Goal: Information Seeking & Learning: Learn about a topic

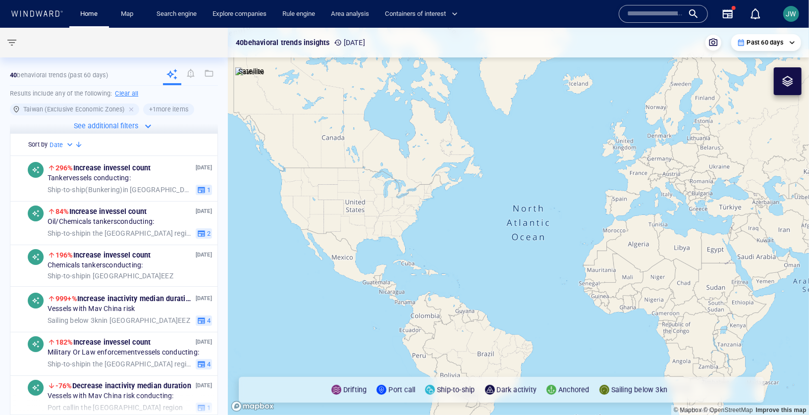
drag, startPoint x: 616, startPoint y: 241, endPoint x: 297, endPoint y: 192, distance: 322.7
click at [297, 192] on canvas "Map" at bounding box center [518, 221] width 581 height 387
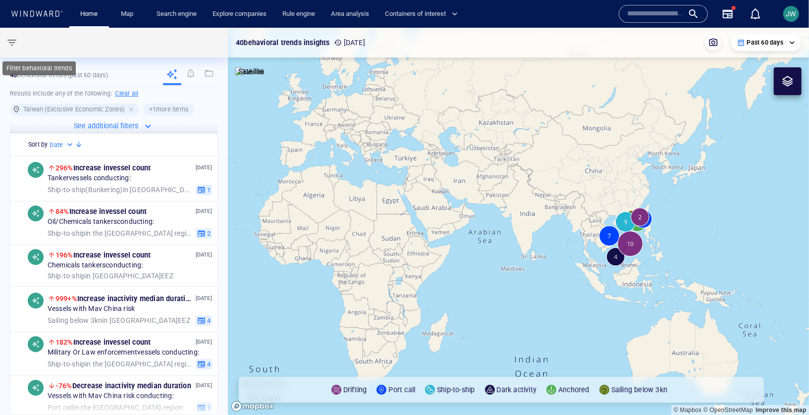
click at [15, 42] on span "button" at bounding box center [12, 43] width 12 height 12
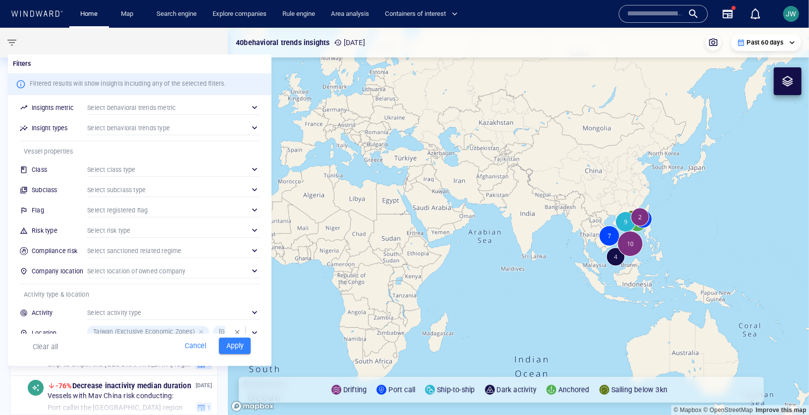
click at [597, 244] on div at bounding box center [404, 207] width 809 height 415
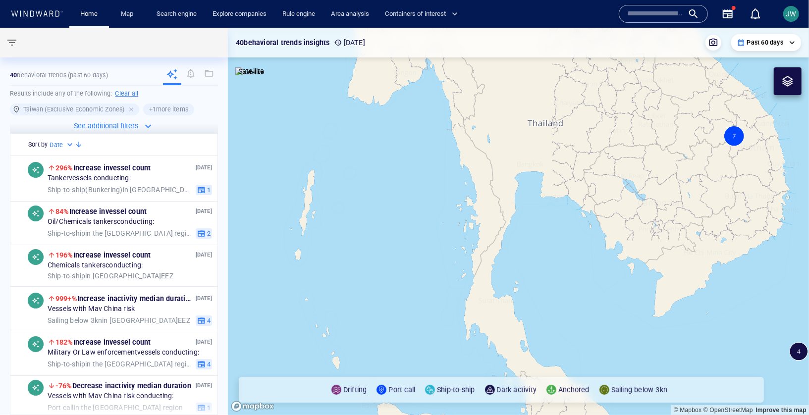
drag, startPoint x: 600, startPoint y: 262, endPoint x: 503, endPoint y: 143, distance: 154.2
click at [503, 143] on canvas "Map" at bounding box center [518, 221] width 581 height 387
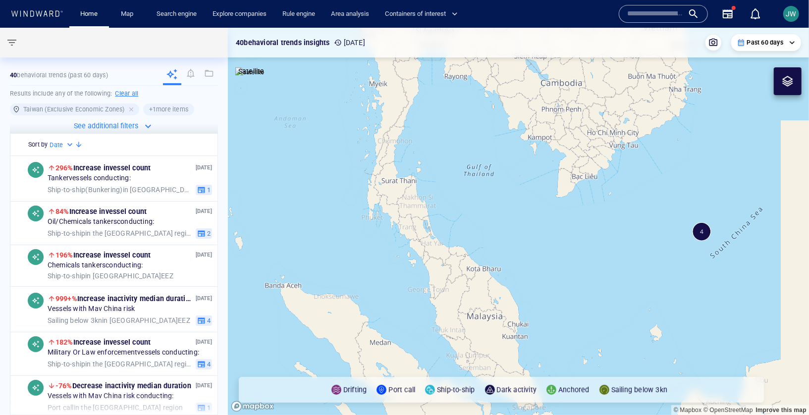
click at [787, 83] on div at bounding box center [787, 81] width 12 height 12
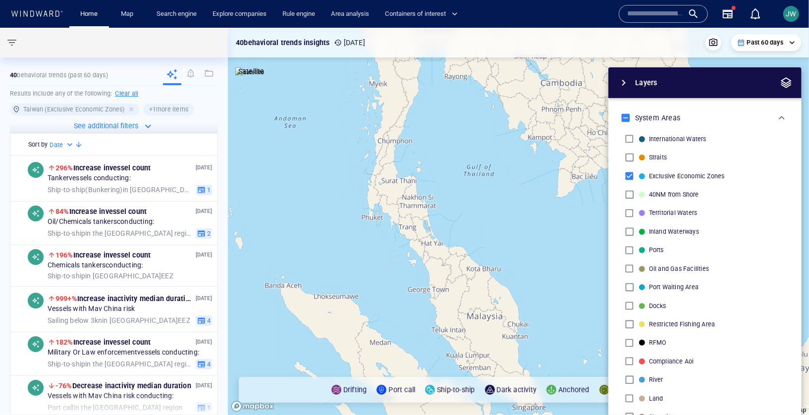
click at [789, 86] on span "button" at bounding box center [786, 83] width 12 height 12
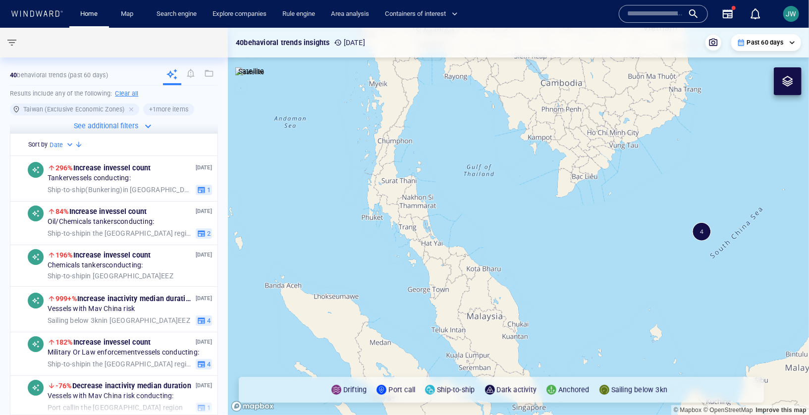
drag, startPoint x: 555, startPoint y: 220, endPoint x: 547, endPoint y: 274, distance: 54.1
click at [547, 274] on canvas "Map" at bounding box center [518, 221] width 581 height 387
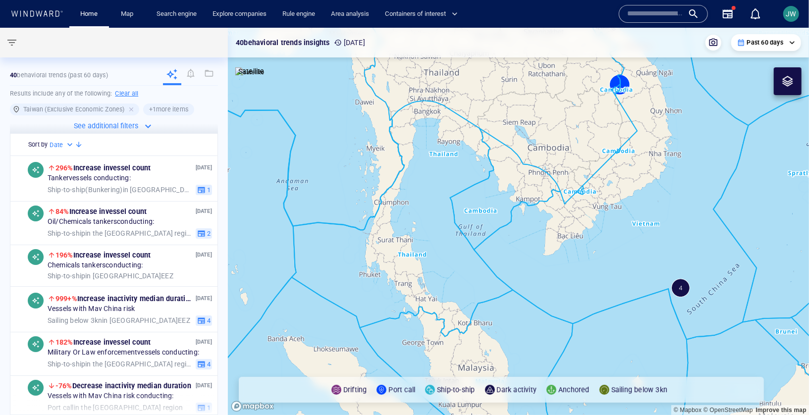
click at [681, 286] on canvas "Map" at bounding box center [518, 221] width 581 height 387
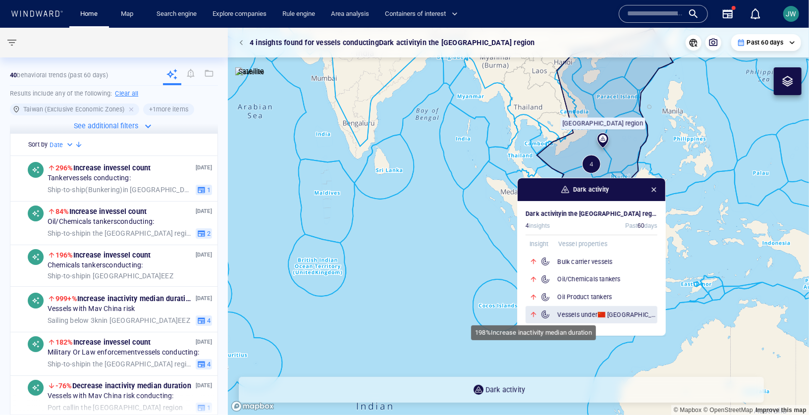
click at [537, 313] on div at bounding box center [536, 315] width 22 height 8
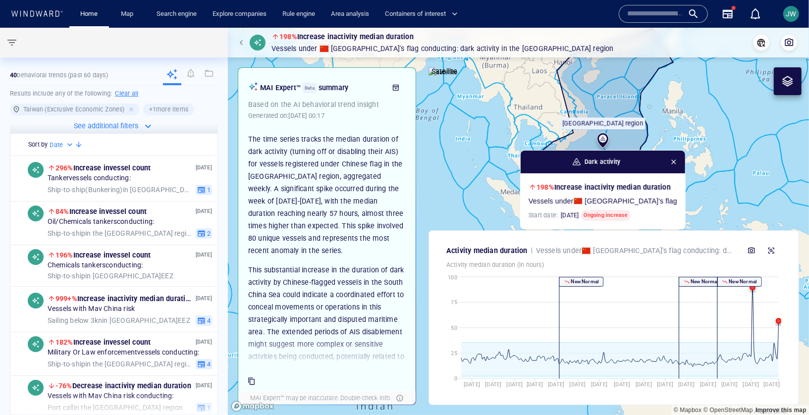
click at [477, 216] on canvas "Map" at bounding box center [518, 221] width 581 height 387
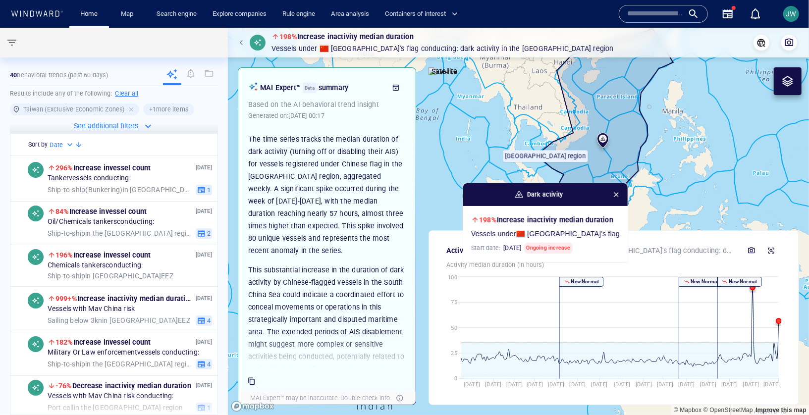
drag, startPoint x: 490, startPoint y: 200, endPoint x: 430, endPoint y: 233, distance: 68.7
click at [430, 233] on div "198% Increase in activity median duration Vessels under China 's flag conductin…" at bounding box center [518, 221] width 581 height 387
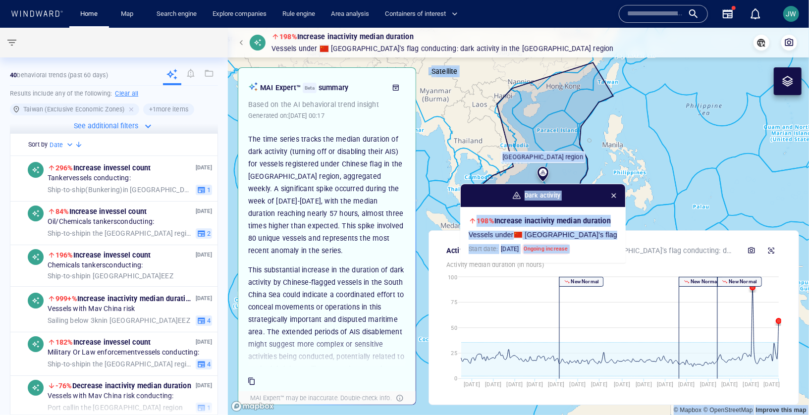
drag, startPoint x: 430, startPoint y: 233, endPoint x: 430, endPoint y: 194, distance: 39.1
click at [430, 194] on div "198% Increase in activity median duration Vessels under China 's flag conductin…" at bounding box center [518, 221] width 581 height 387
click at [611, 196] on span "button" at bounding box center [614, 196] width 8 height 8
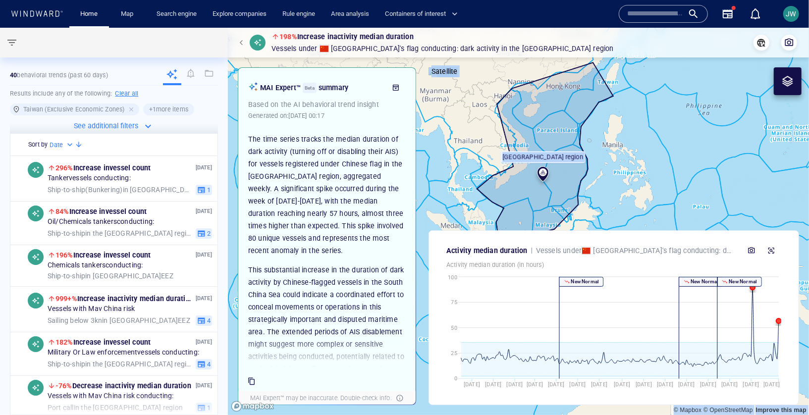
click at [481, 187] on canvas "Map" at bounding box center [518, 221] width 581 height 387
click at [460, 185] on canvas "Map" at bounding box center [518, 221] width 581 height 387
click at [241, 32] on div "198% Increase in activity median duration Vessels under China 's flag conductin…" at bounding box center [518, 43] width 565 height 24
click at [241, 42] on span "button" at bounding box center [243, 43] width 6 height 6
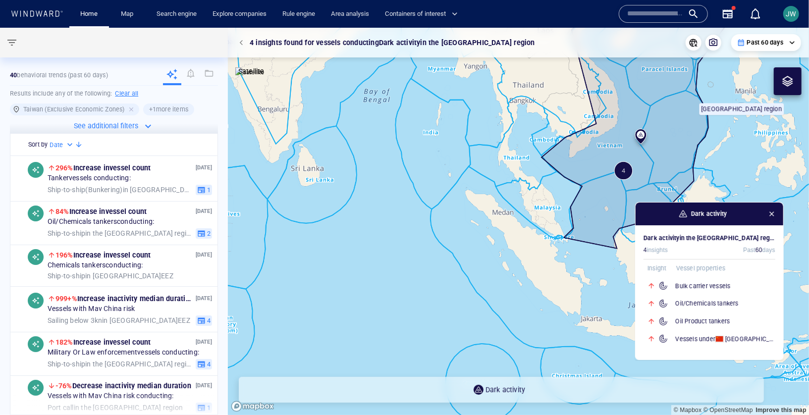
click at [772, 215] on span "button" at bounding box center [772, 214] width 8 height 8
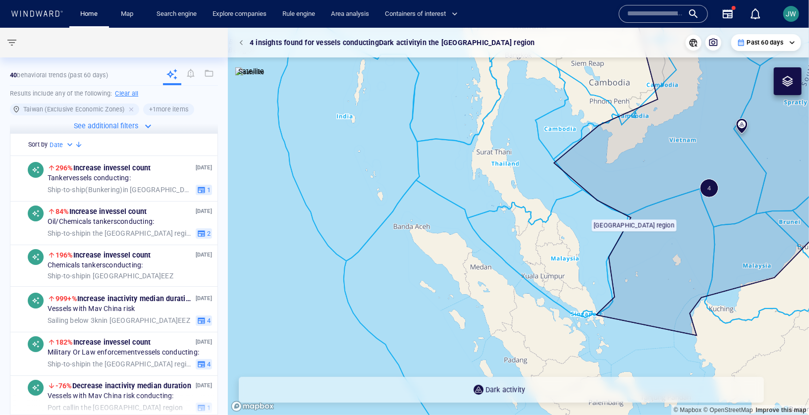
drag, startPoint x: 490, startPoint y: 210, endPoint x: 382, endPoint y: 326, distance: 158.0
click at [382, 327] on canvas "Map" at bounding box center [518, 221] width 581 height 387
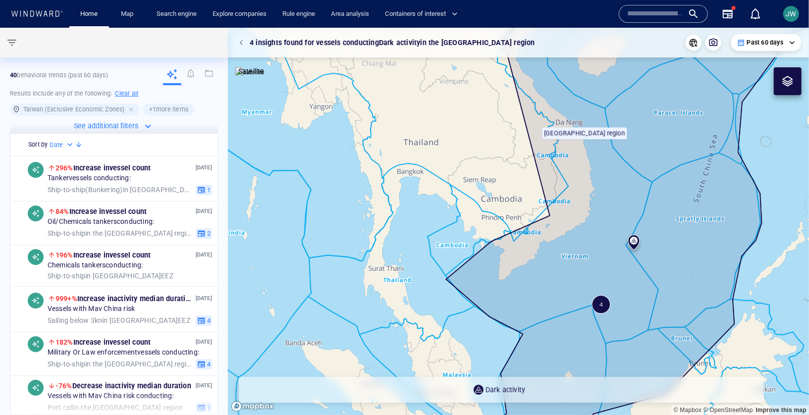
drag, startPoint x: 382, startPoint y: 326, endPoint x: 333, endPoint y: 234, distance: 104.4
click at [333, 234] on canvas "Map" at bounding box center [518, 221] width 581 height 387
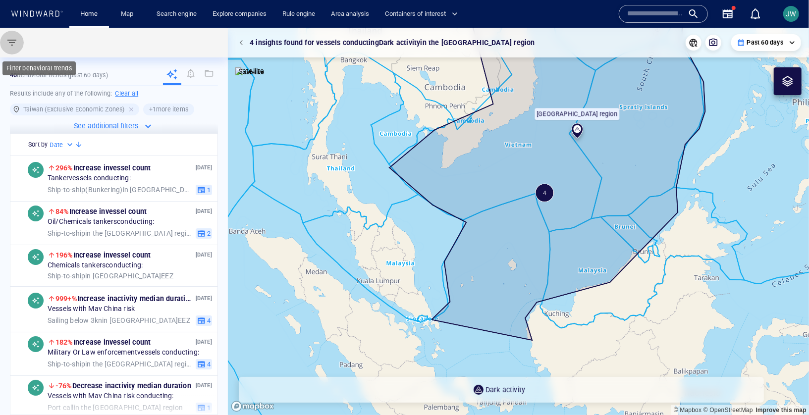
click at [16, 42] on span "button" at bounding box center [12, 43] width 12 height 12
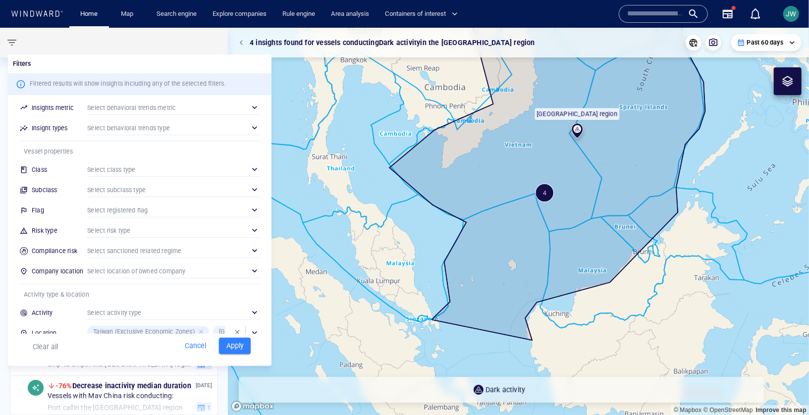
scroll to position [60, 0]
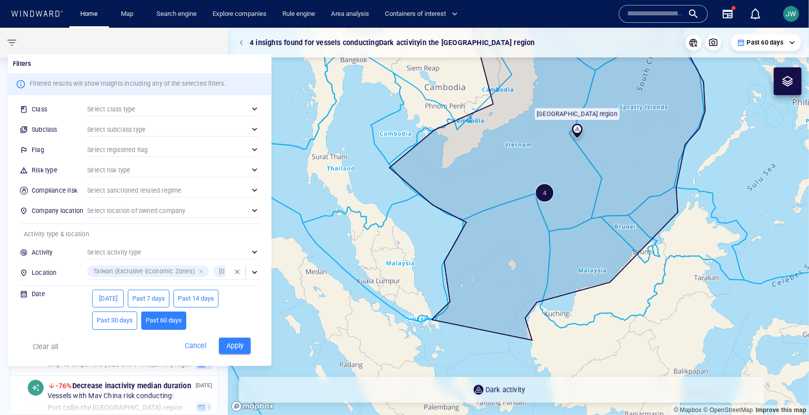
click at [237, 270] on span "button" at bounding box center [237, 272] width 8 height 8
click at [169, 269] on div "​" at bounding box center [173, 272] width 172 height 15
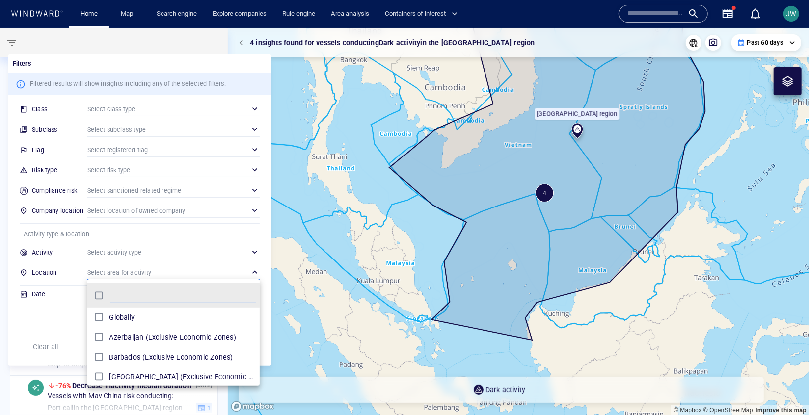
scroll to position [99, 172]
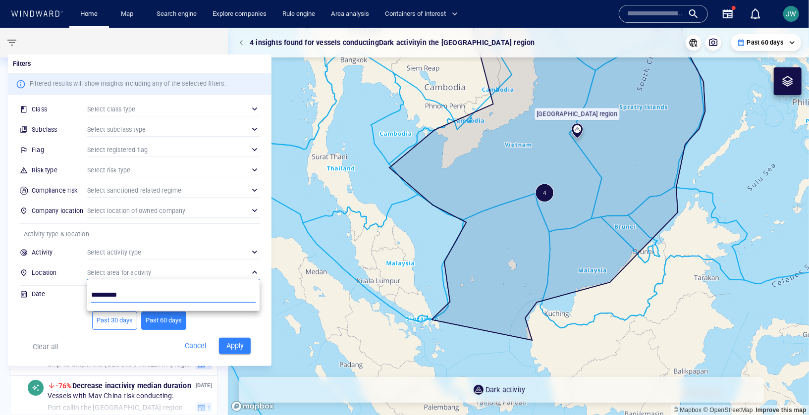
click at [157, 298] on input "*********" at bounding box center [173, 295] width 164 height 15
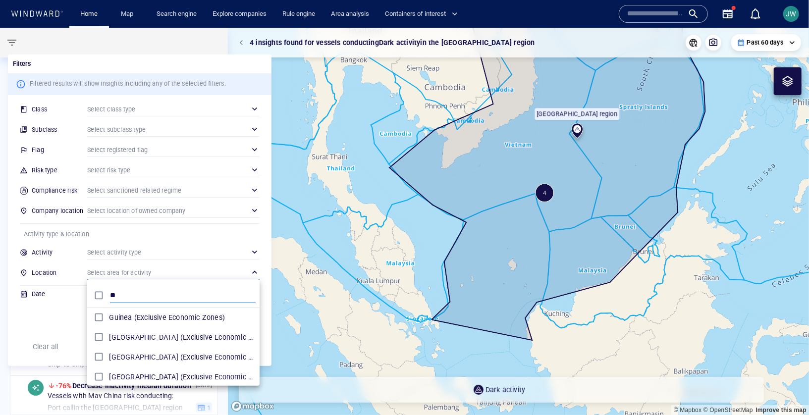
type input "*"
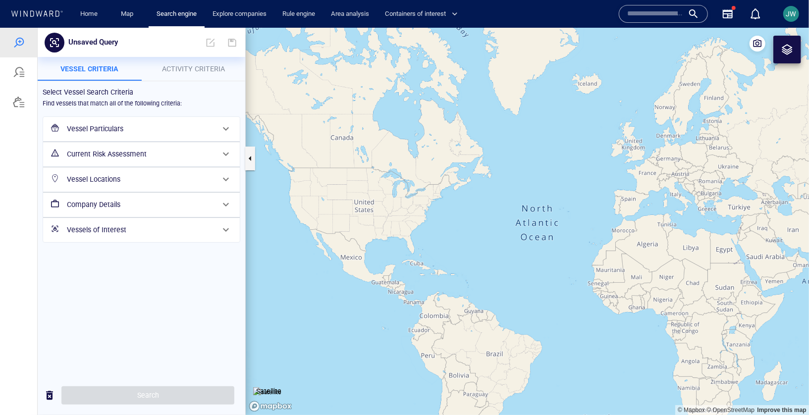
drag, startPoint x: 775, startPoint y: 238, endPoint x: 473, endPoint y: 202, distance: 303.3
click at [473, 202] on canvas "Map" at bounding box center [527, 220] width 563 height 387
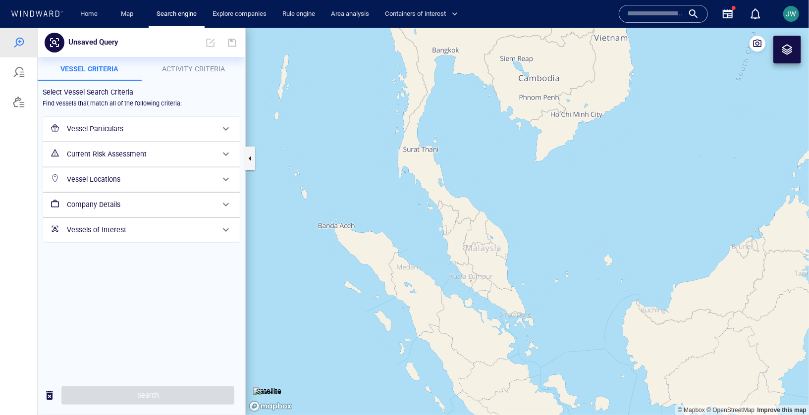
drag, startPoint x: 669, startPoint y: 341, endPoint x: 459, endPoint y: 102, distance: 319.0
click at [459, 102] on canvas "Map" at bounding box center [527, 220] width 563 height 387
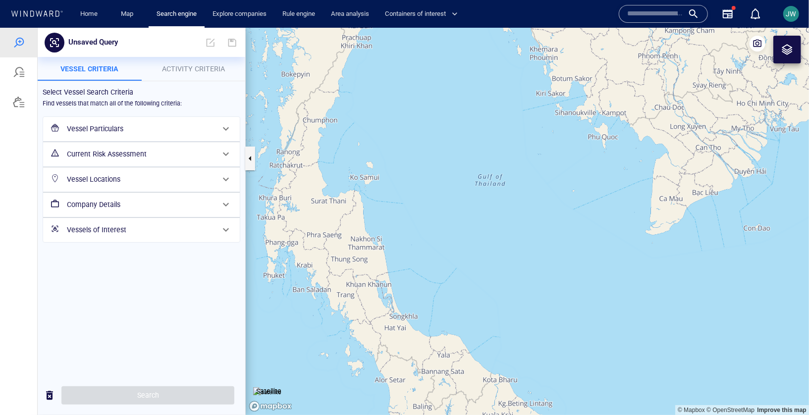
click at [789, 50] on div at bounding box center [787, 49] width 12 height 12
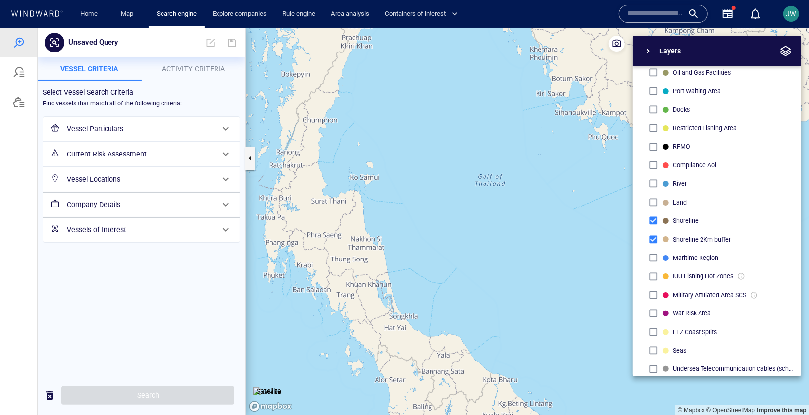
scroll to position [167, 0]
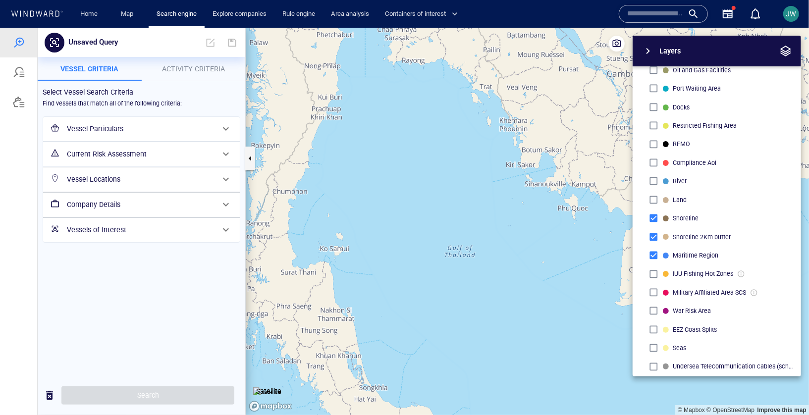
drag, startPoint x: 543, startPoint y: 225, endPoint x: 513, endPoint y: 297, distance: 77.4
click at [513, 297] on canvas "Map" at bounding box center [527, 220] width 563 height 387
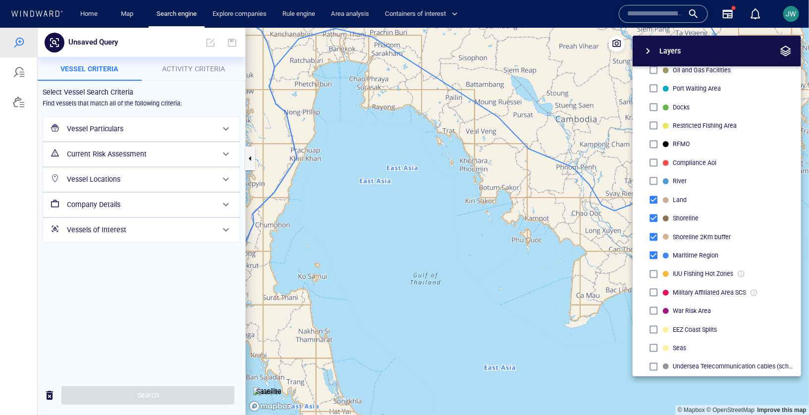
drag, startPoint x: 479, startPoint y: 167, endPoint x: 488, endPoint y: 239, distance: 72.4
click at [488, 239] on canvas "Map" at bounding box center [527, 220] width 563 height 387
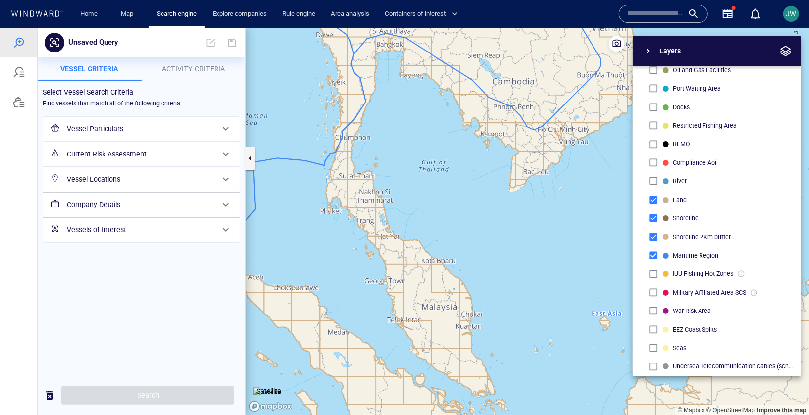
drag, startPoint x: 567, startPoint y: 301, endPoint x: 509, endPoint y: 170, distance: 142.4
click at [509, 170] on canvas "Map" at bounding box center [527, 220] width 563 height 387
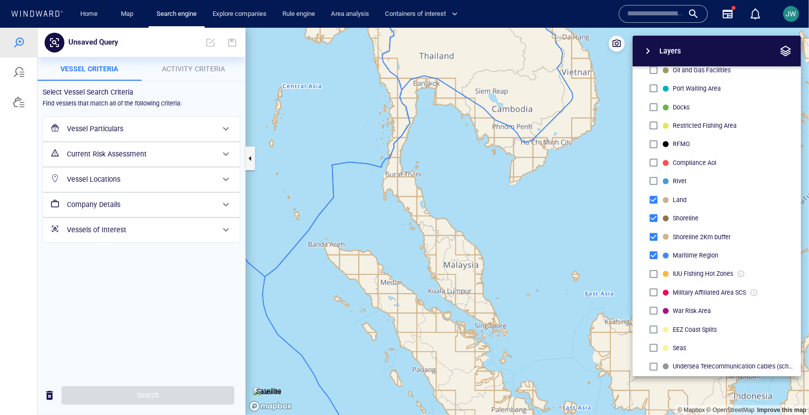
drag, startPoint x: 509, startPoint y: 171, endPoint x: 515, endPoint y: 187, distance: 17.1
click at [515, 187] on canvas "Map" at bounding box center [527, 220] width 563 height 387
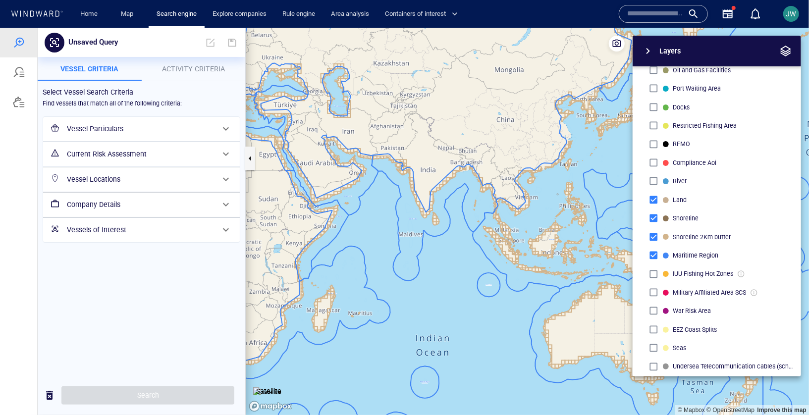
drag, startPoint x: 514, startPoint y: 224, endPoint x: 442, endPoint y: 235, distance: 73.0
click at [442, 235] on canvas "Map" at bounding box center [527, 220] width 563 height 387
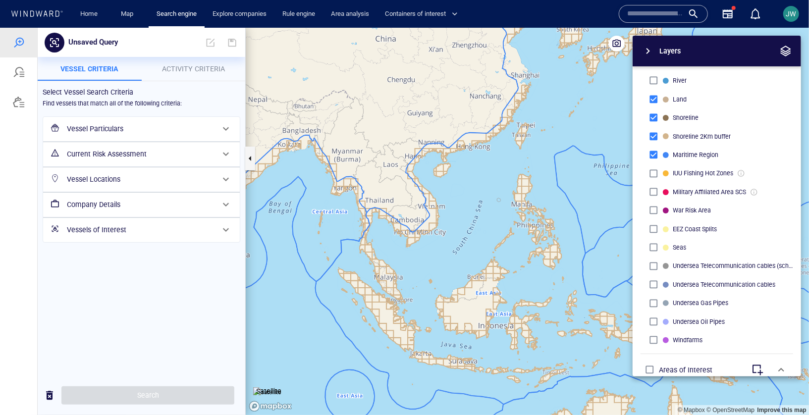
scroll to position [268, 0]
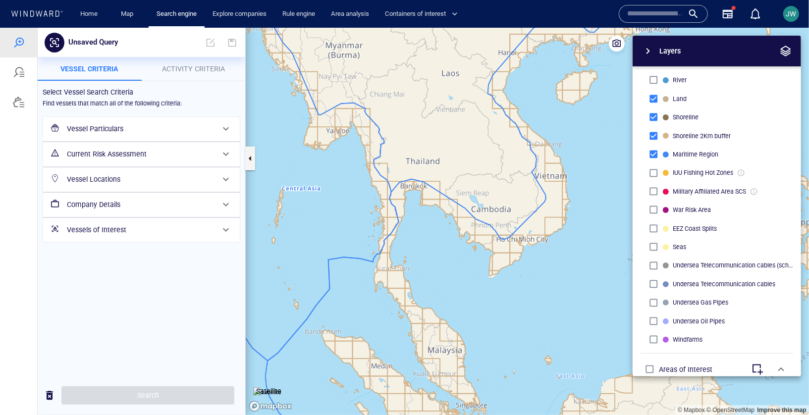
drag, startPoint x: 427, startPoint y: 261, endPoint x: 369, endPoint y: 170, distance: 108.7
click at [369, 169] on canvas "Map" at bounding box center [527, 220] width 563 height 387
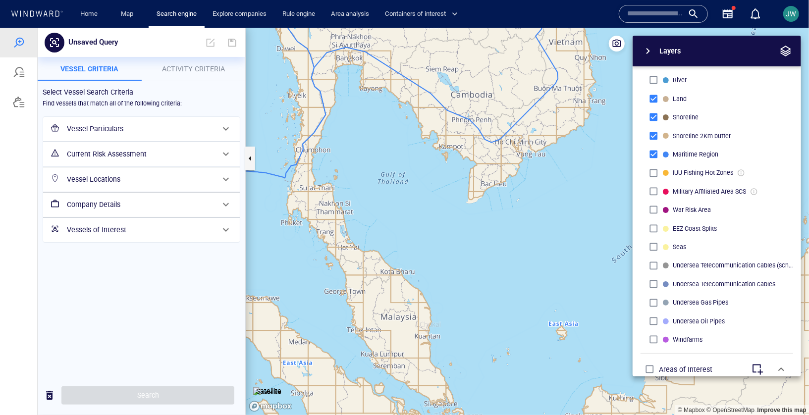
drag, startPoint x: 369, startPoint y: 170, endPoint x: 369, endPoint y: 186, distance: 16.3
click at [369, 186] on canvas "Map" at bounding box center [527, 220] width 563 height 387
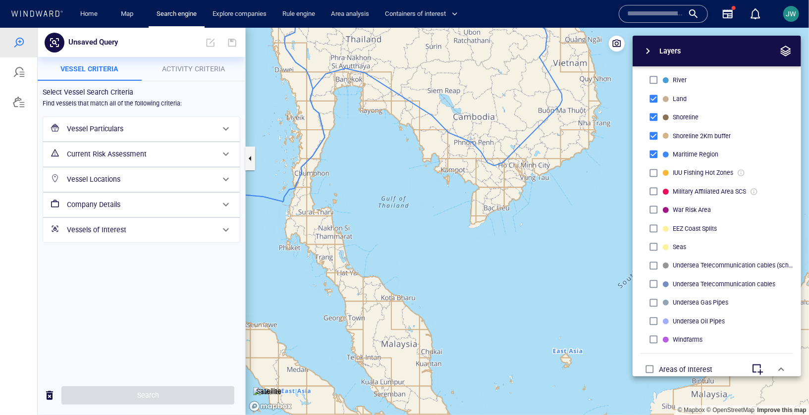
drag, startPoint x: 369, startPoint y: 186, endPoint x: 369, endPoint y: 202, distance: 15.8
click at [369, 202] on canvas "Map" at bounding box center [527, 220] width 563 height 387
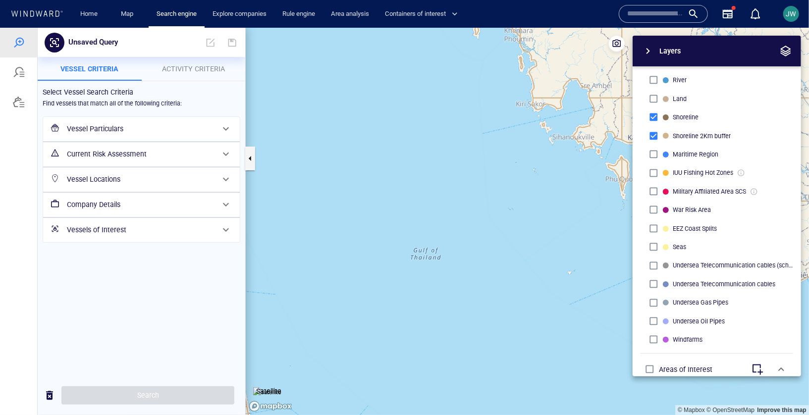
drag, startPoint x: 438, startPoint y: 146, endPoint x: 320, endPoint y: 227, distance: 143.1
click at [320, 227] on canvas "Map" at bounding box center [527, 220] width 563 height 387
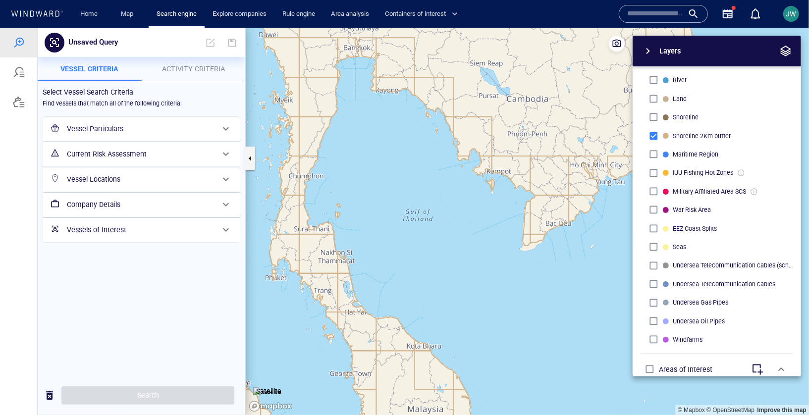
drag, startPoint x: 357, startPoint y: 237, endPoint x: 412, endPoint y: 127, distance: 122.7
click at [412, 127] on canvas "Map" at bounding box center [527, 220] width 563 height 387
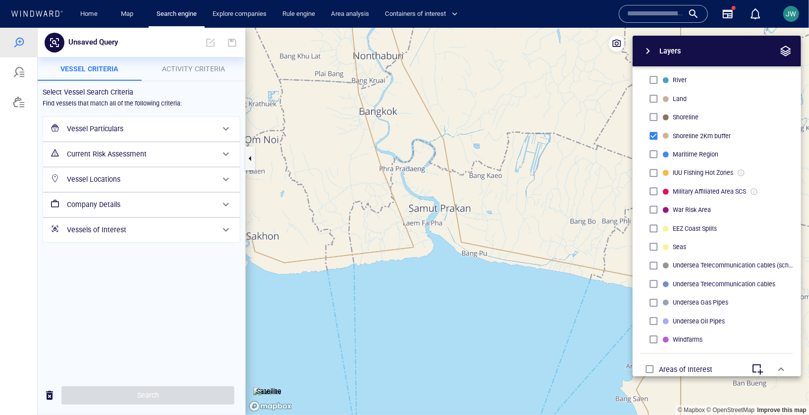
drag, startPoint x: 356, startPoint y: 71, endPoint x: 354, endPoint y: 117, distance: 46.6
click at [355, 129] on canvas "Map" at bounding box center [527, 220] width 563 height 387
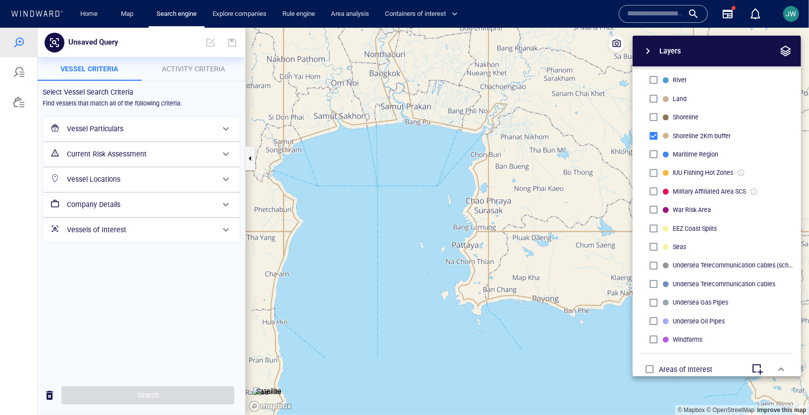
drag, startPoint x: 352, startPoint y: 268, endPoint x: 396, endPoint y: 176, distance: 102.1
click at [396, 176] on canvas "Map" at bounding box center [527, 220] width 563 height 387
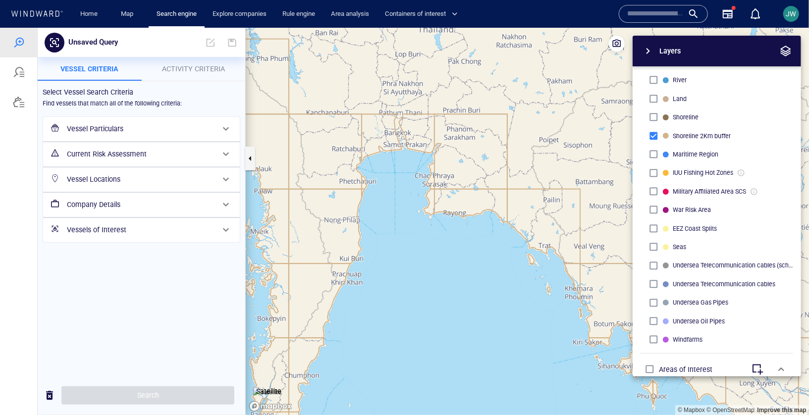
drag, startPoint x: 414, startPoint y: 297, endPoint x: 412, endPoint y: 75, distance: 221.9
click at [412, 75] on canvas "Map" at bounding box center [527, 220] width 563 height 387
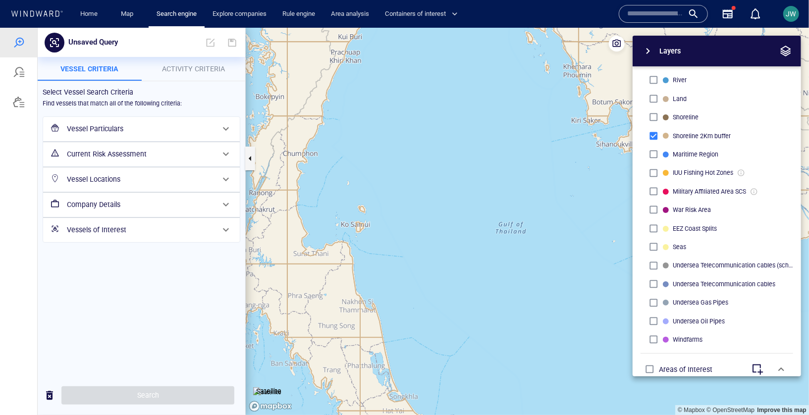
drag, startPoint x: 443, startPoint y: 244, endPoint x: 424, endPoint y: 124, distance: 121.4
click at [424, 124] on canvas "Map" at bounding box center [527, 220] width 563 height 387
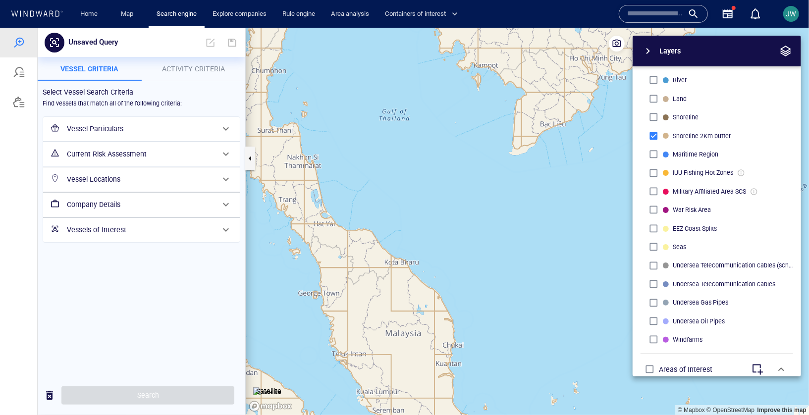
drag, startPoint x: 470, startPoint y: 237, endPoint x: 390, endPoint y: 192, distance: 92.0
click at [390, 192] on canvas "Map" at bounding box center [527, 220] width 563 height 387
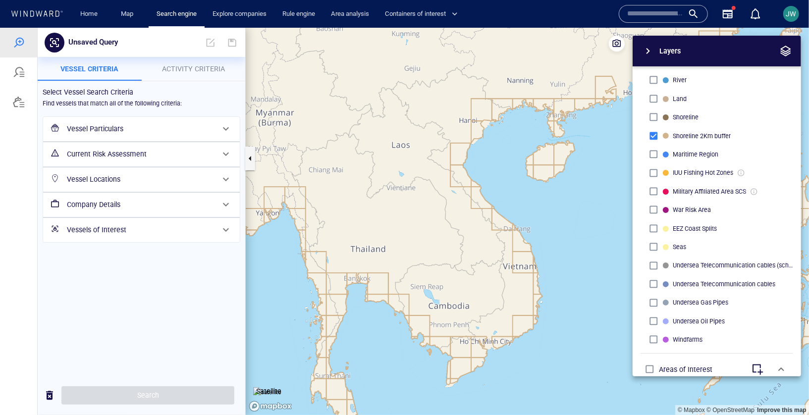
drag, startPoint x: 407, startPoint y: 308, endPoint x: 403, endPoint y: 202, distance: 106.1
click at [403, 202] on canvas "Map" at bounding box center [527, 220] width 563 height 387
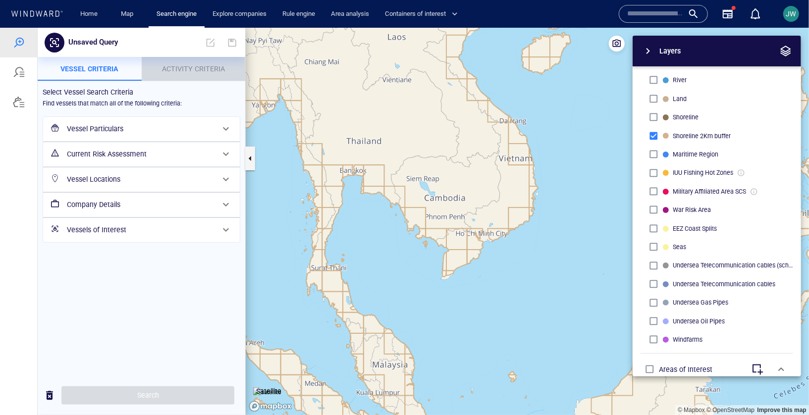
click at [204, 64] on span "Activity Criteria" at bounding box center [193, 68] width 63 height 8
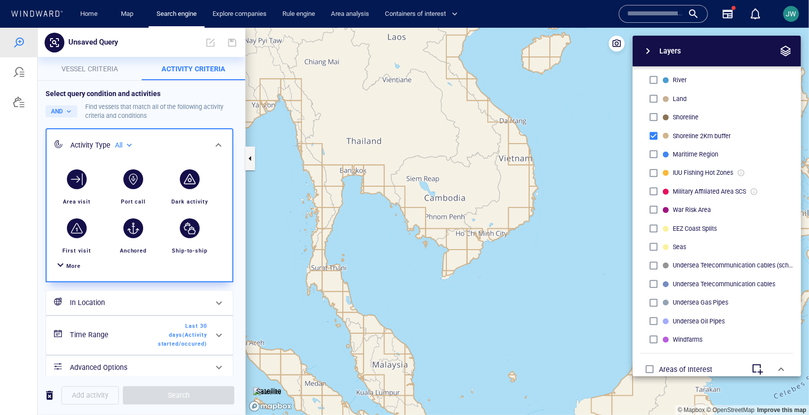
click at [86, 265] on div "More" at bounding box center [139, 266] width 174 height 18
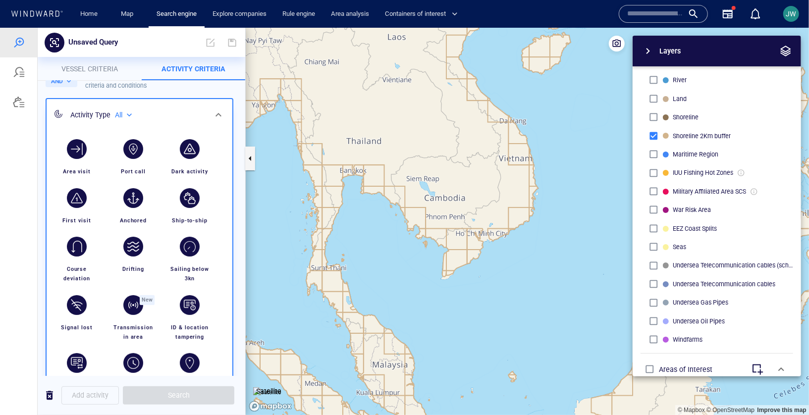
scroll to position [32, 0]
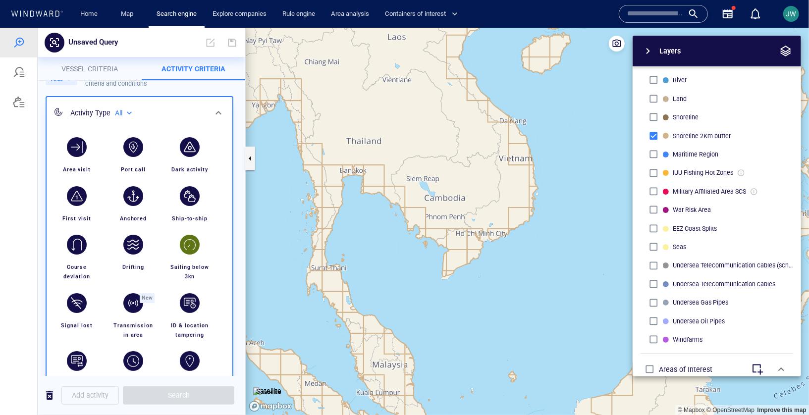
click at [178, 251] on div "button" at bounding box center [190, 244] width 28 height 28
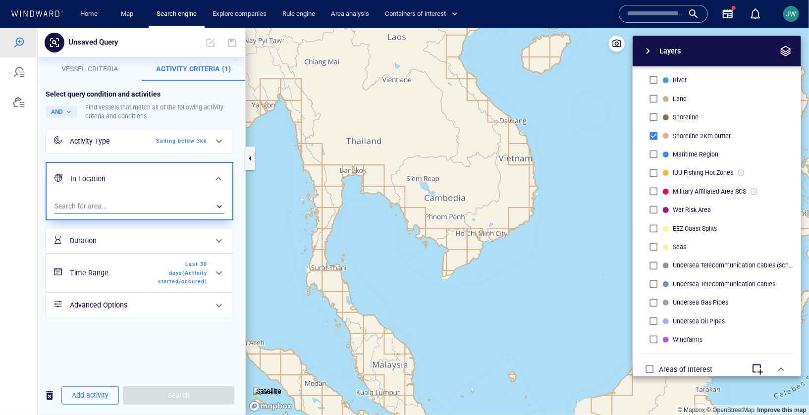
click at [128, 208] on div "​" at bounding box center [139, 206] width 170 height 15
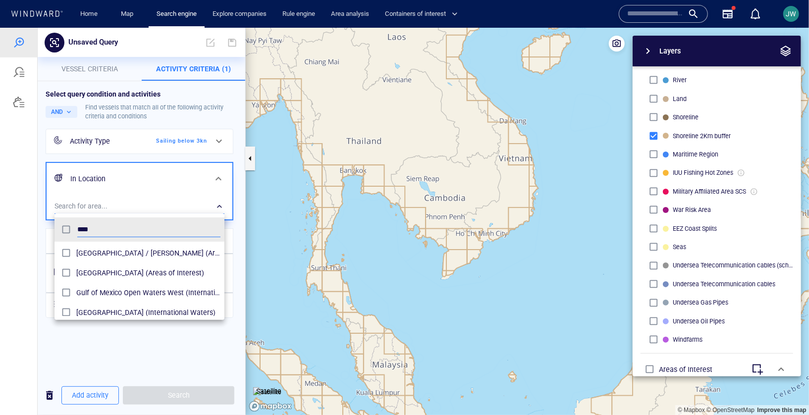
scroll to position [41, 0]
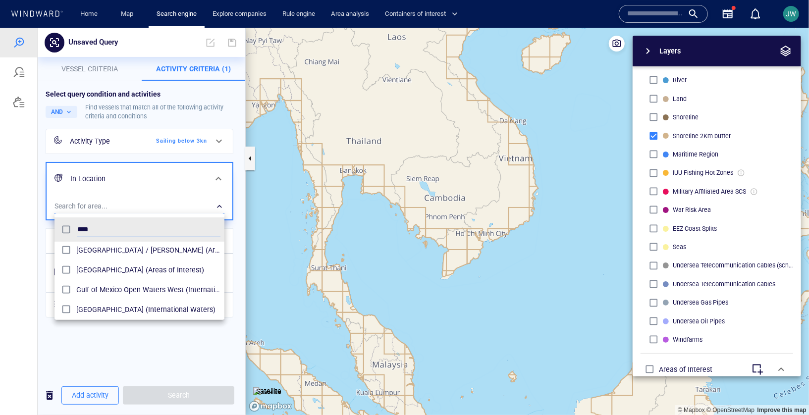
type input "****"
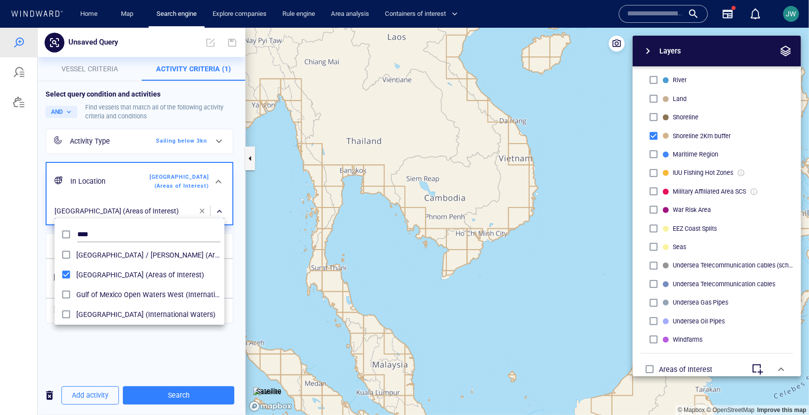
click at [267, 235] on div at bounding box center [404, 220] width 809 height 387
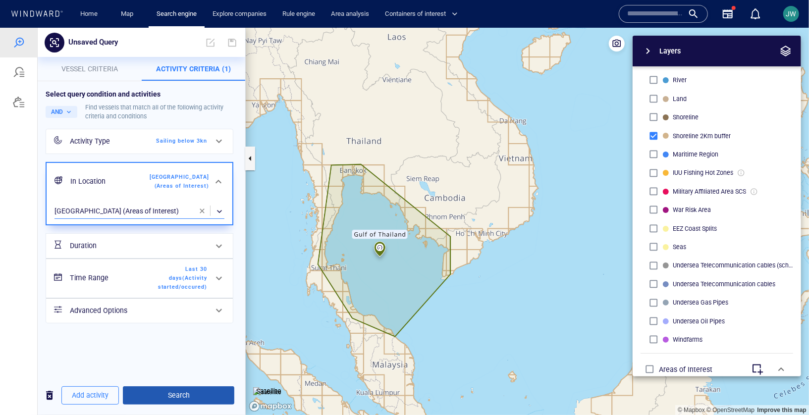
click at [191, 394] on span "Search" at bounding box center [179, 395] width 96 height 12
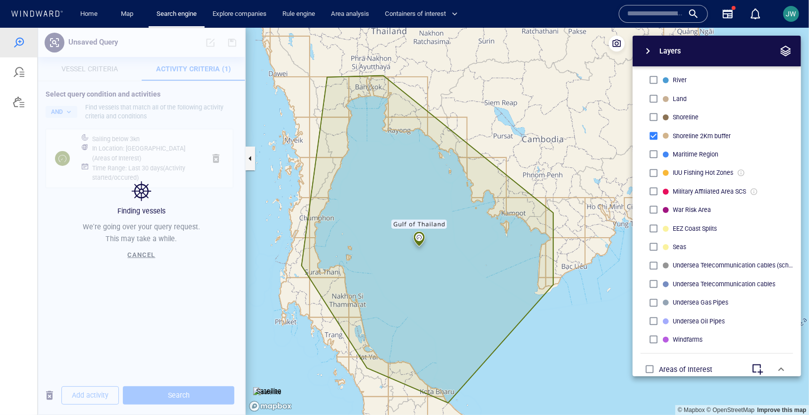
drag, startPoint x: 418, startPoint y: 268, endPoint x: 493, endPoint y: 273, distance: 74.5
click at [493, 273] on canvas "Map" at bounding box center [527, 220] width 563 height 387
drag, startPoint x: 493, startPoint y: 273, endPoint x: 493, endPoint y: 280, distance: 7.4
click at [493, 280] on canvas "Map" at bounding box center [527, 220] width 563 height 387
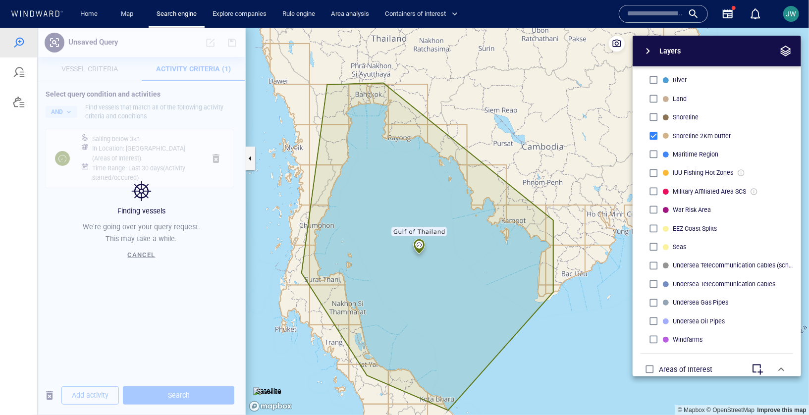
drag, startPoint x: 493, startPoint y: 280, endPoint x: 493, endPoint y: 274, distance: 6.4
click at [493, 274] on canvas "Map" at bounding box center [527, 220] width 563 height 387
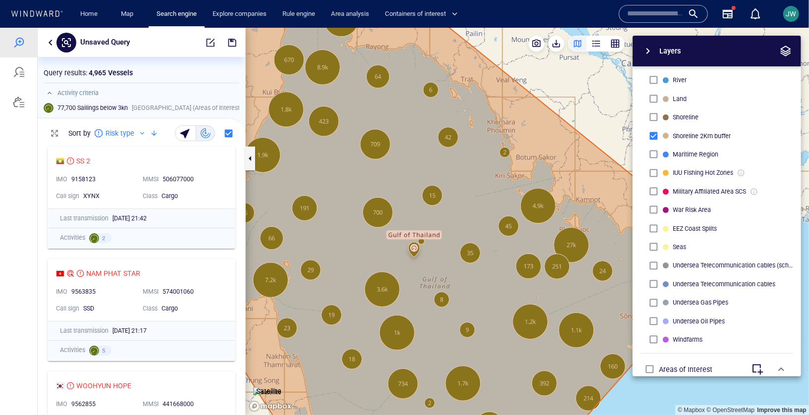
drag, startPoint x: 478, startPoint y: 217, endPoint x: 464, endPoint y: 211, distance: 15.5
click at [464, 211] on canvas "Map" at bounding box center [527, 220] width 563 height 387
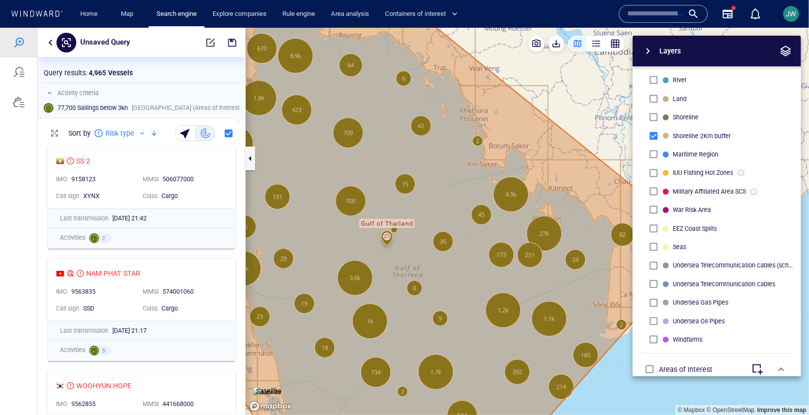
click at [50, 40] on button "button" at bounding box center [51, 42] width 12 height 12
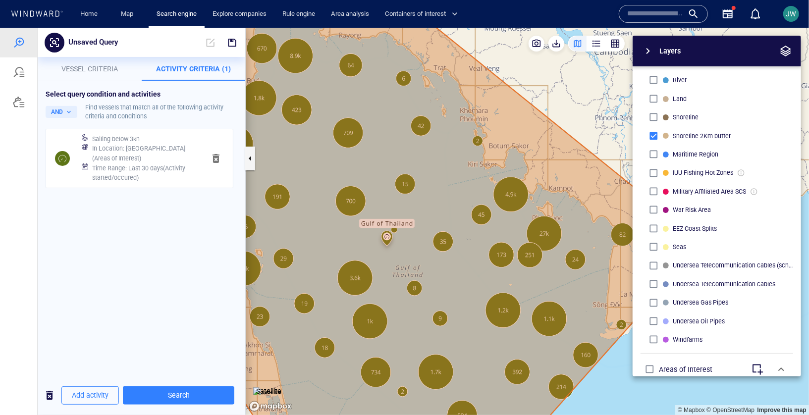
click at [79, 75] on button "Vessel criteria" at bounding box center [90, 68] width 104 height 24
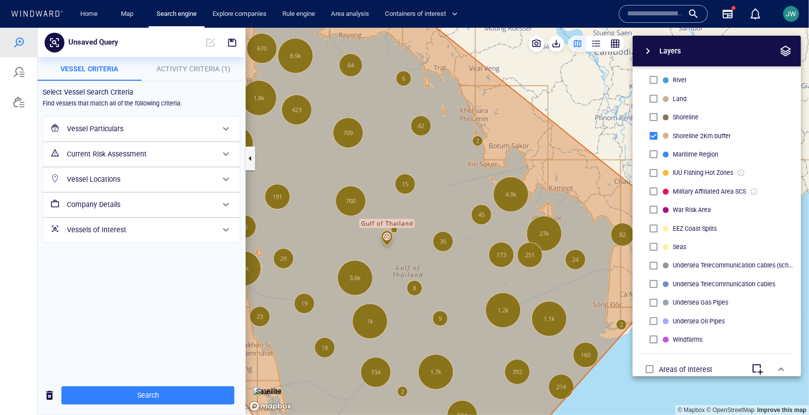
click at [103, 148] on h6 "Current Risk Assessment" at bounding box center [140, 154] width 147 height 12
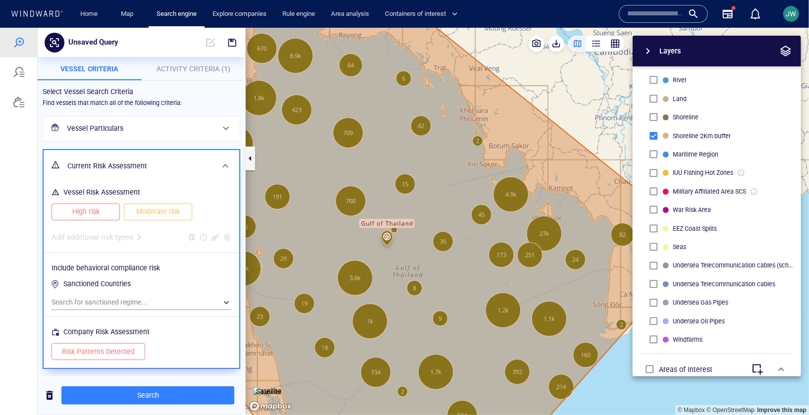
click at [108, 204] on button "High risk" at bounding box center [86, 211] width 68 height 17
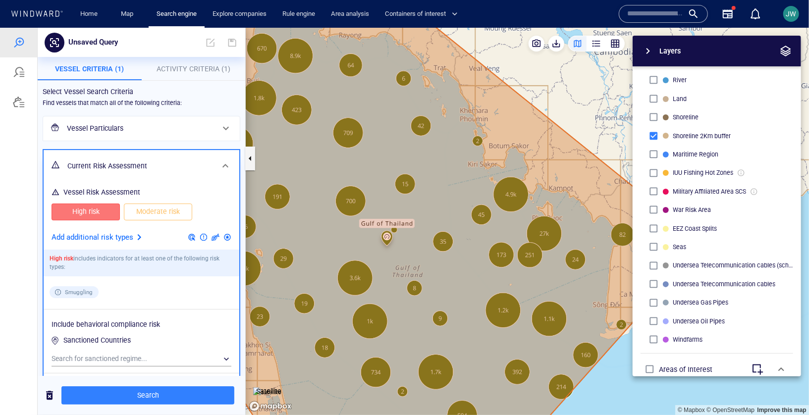
click at [145, 209] on span "Moderate risk" at bounding box center [158, 211] width 48 height 12
click at [130, 234] on p "Add additional risk types" at bounding box center [93, 237] width 82 height 13
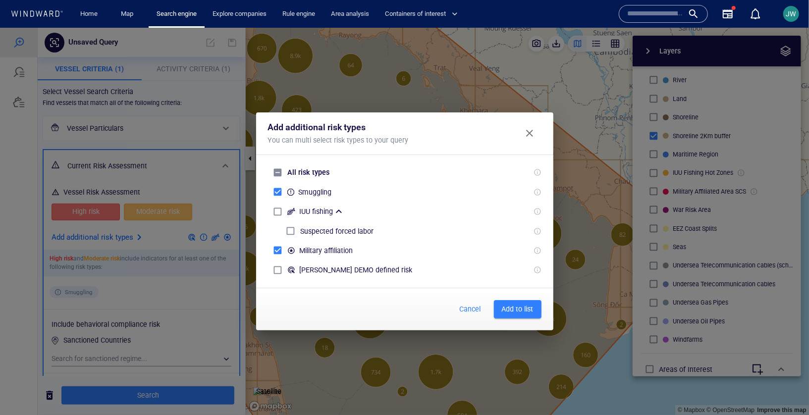
click at [523, 307] on span "Add to list" at bounding box center [518, 309] width 32 height 12
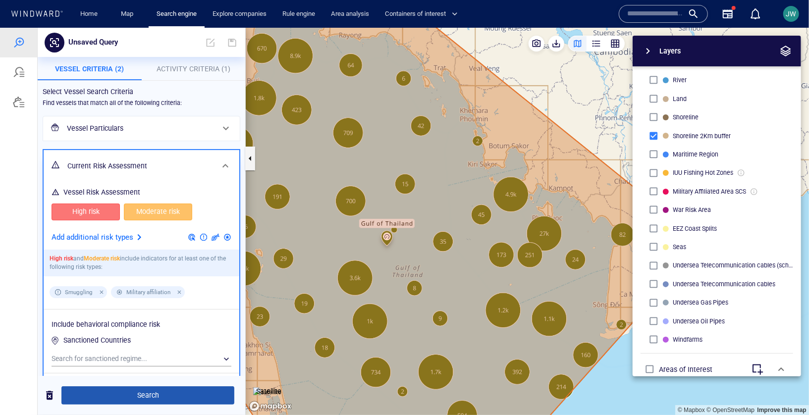
click at [190, 392] on span "Search" at bounding box center [147, 395] width 157 height 12
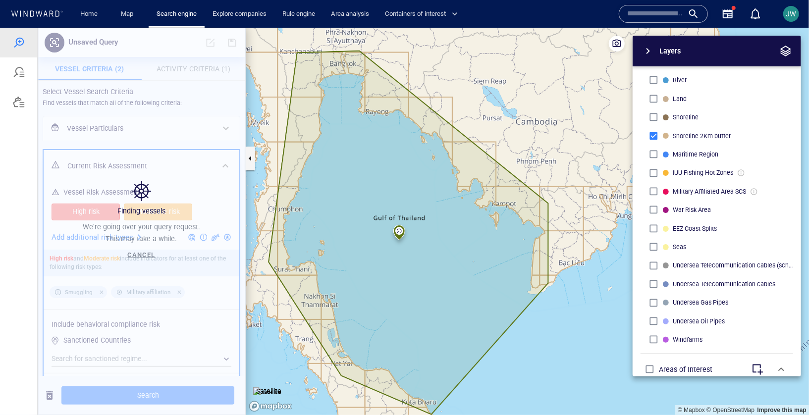
drag, startPoint x: 398, startPoint y: 290, endPoint x: 407, endPoint y: 263, distance: 27.7
click at [407, 263] on canvas "Map" at bounding box center [527, 220] width 563 height 387
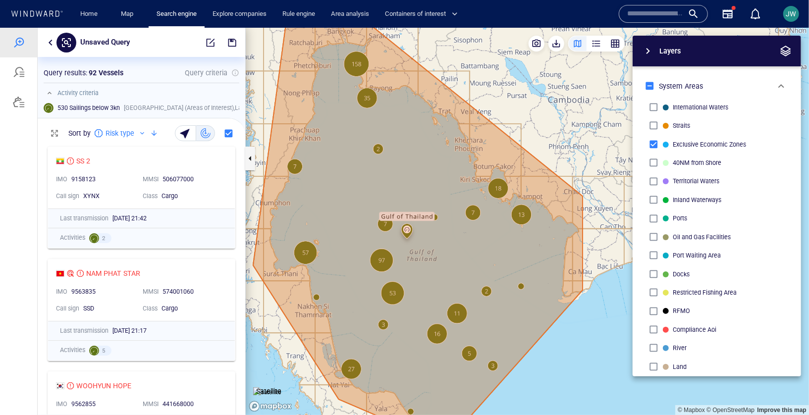
drag, startPoint x: 423, startPoint y: 309, endPoint x: 429, endPoint y: 319, distance: 12.0
click at [429, 319] on canvas "Map" at bounding box center [527, 220] width 563 height 387
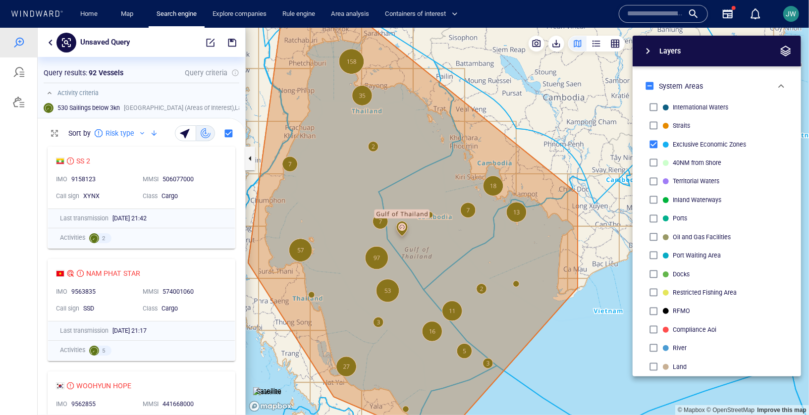
drag, startPoint x: 412, startPoint y: 252, endPoint x: 396, endPoint y: 248, distance: 16.2
click at [396, 248] on canvas "Map" at bounding box center [527, 220] width 563 height 387
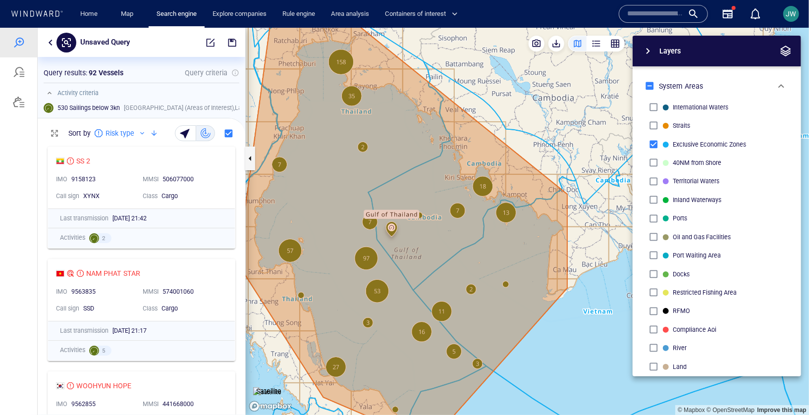
drag, startPoint x: 396, startPoint y: 248, endPoint x: 402, endPoint y: 253, distance: 7.0
click at [402, 253] on canvas "Map" at bounding box center [527, 220] width 563 height 387
click at [211, 190] on div "Cargo" at bounding box center [191, 195] width 64 height 13
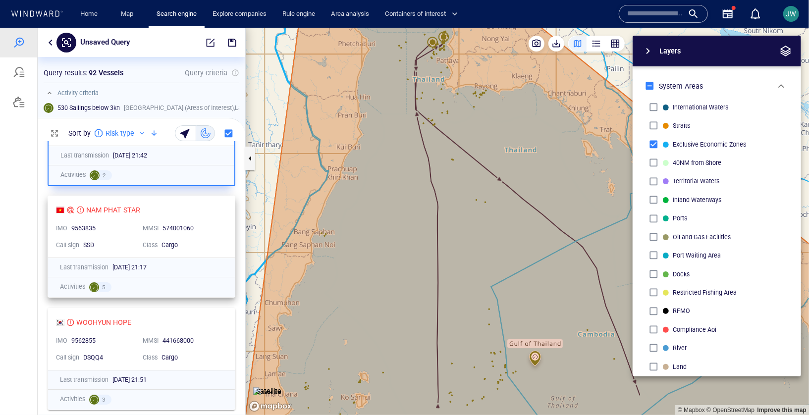
click at [225, 253] on div "NAM PHAT STAR IMO 9563835 MMSI 574001060 Call sign SSD Class Cargo" at bounding box center [141, 226] width 187 height 61
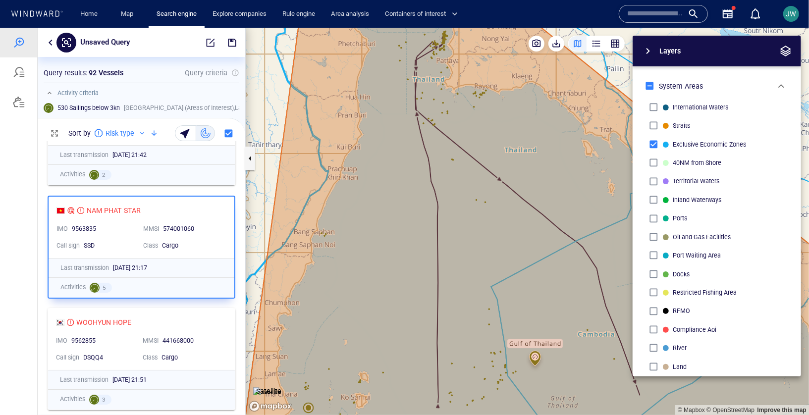
scroll to position [63, 0]
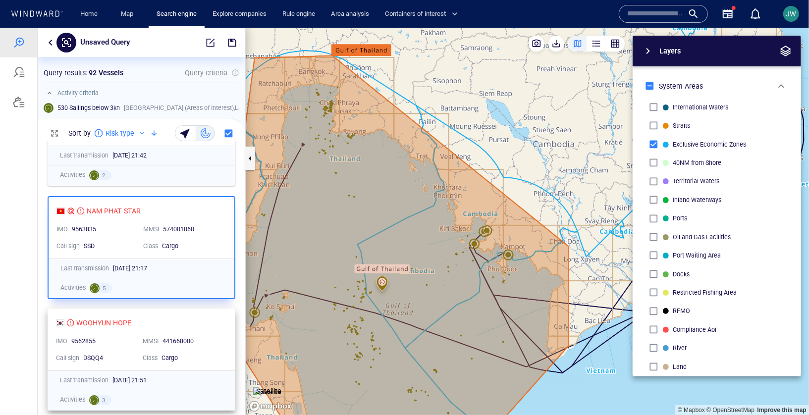
click at [215, 315] on div "WOOHYUN HOPE IMO 9562855 MMSI 441668000 Call sign DSQQ4 Class Cargo" at bounding box center [141, 339] width 187 height 61
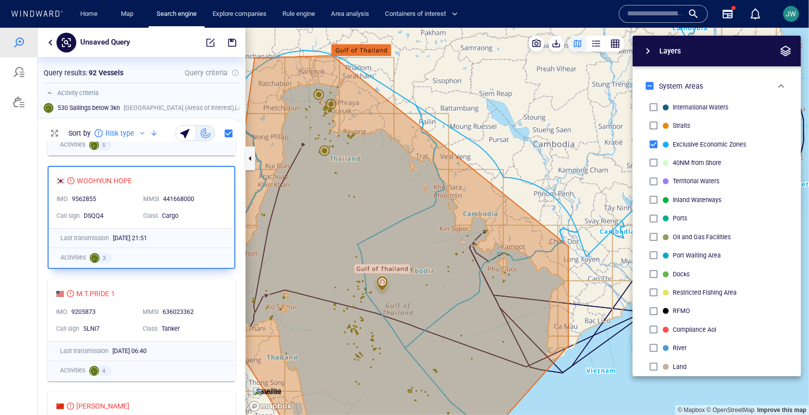
scroll to position [207, 0]
click at [209, 227] on div "Last transmission 11/08/2025 21:51" at bounding box center [142, 236] width 186 height 19
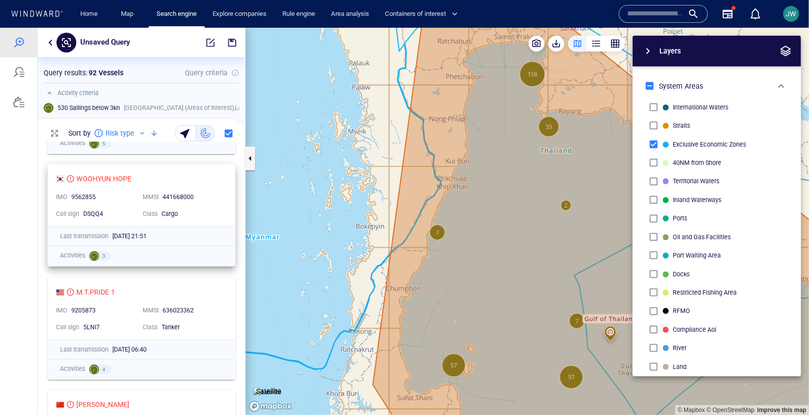
click at [218, 209] on div "Cargo" at bounding box center [191, 213] width 60 height 9
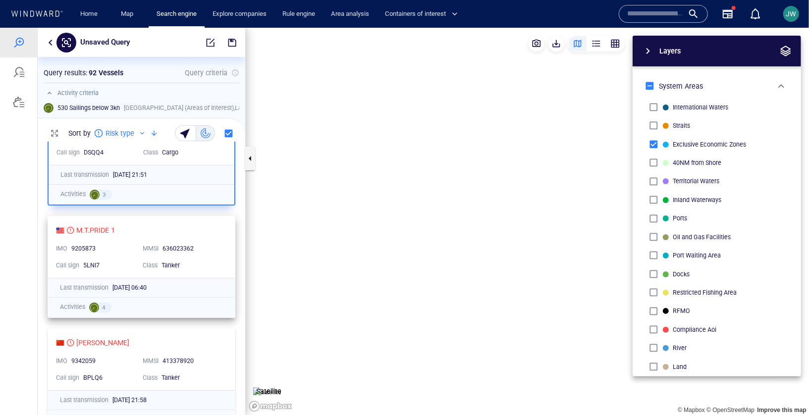
click at [223, 245] on div "636023362" at bounding box center [191, 248] width 63 height 13
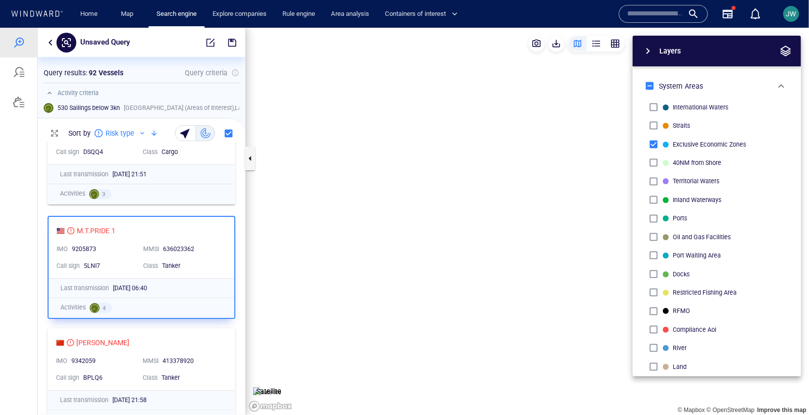
scroll to position [268, 0]
click at [220, 261] on div "NAM PHAT STAR IMO 9563835 MMSI 574001060 Call sign SSD Class Cargo Last transmi…" at bounding box center [142, 277] width 208 height 273
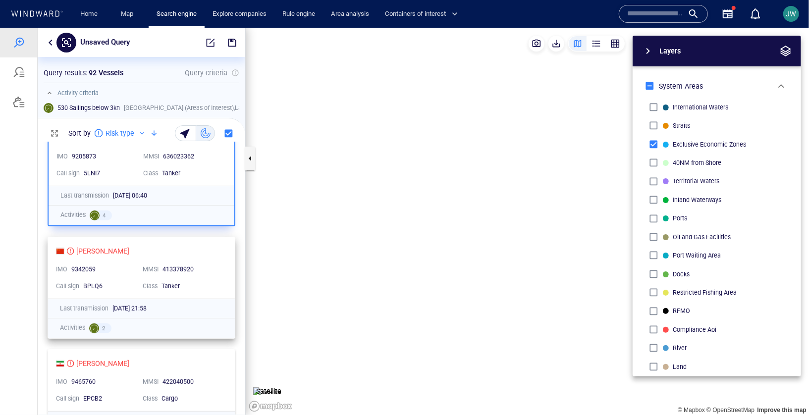
click at [217, 261] on div "MMSI 413378920" at bounding box center [182, 269] width 87 height 17
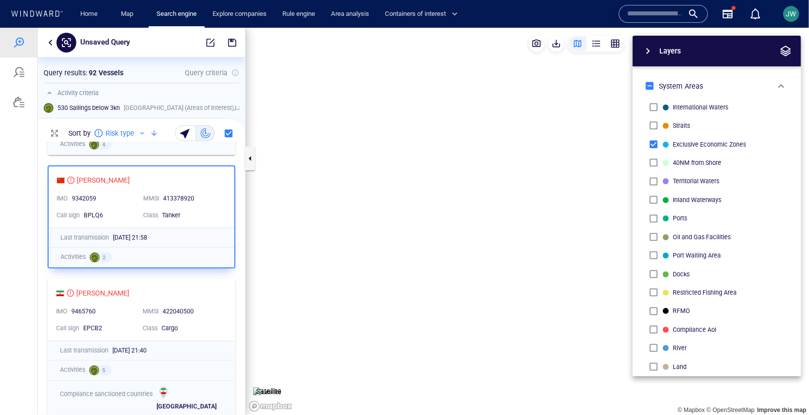
scroll to position [437, 0]
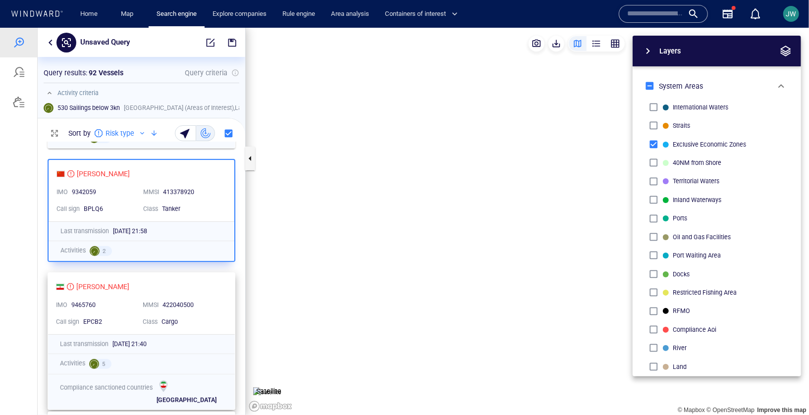
click at [213, 280] on div "BATIS" at bounding box center [137, 286] width 163 height 12
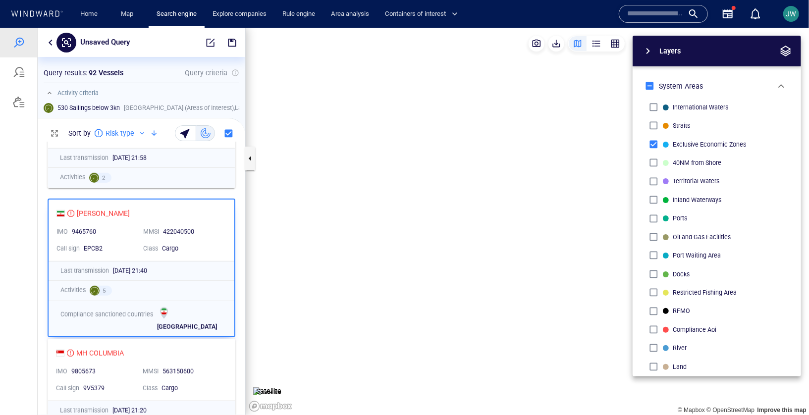
scroll to position [512, 0]
click at [210, 356] on div "MH COLUMBIA" at bounding box center [137, 351] width 163 height 12
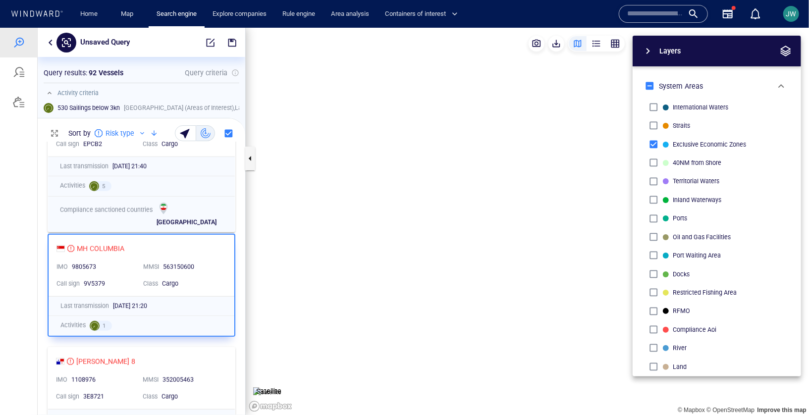
scroll to position [619, 0]
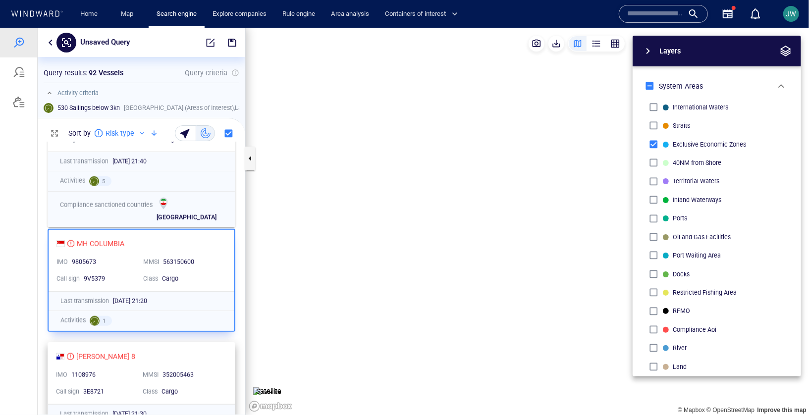
click at [209, 364] on div "NICOLE 8 IMO 1108976 MMSI 352005463 Call sign 3E8721 Class Cargo" at bounding box center [141, 372] width 187 height 61
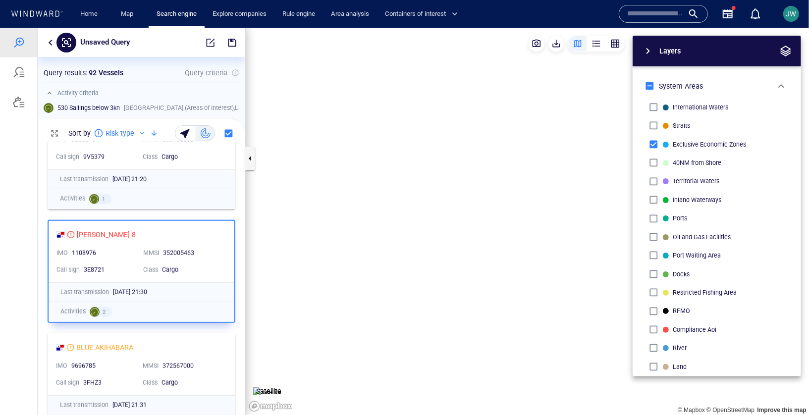
scroll to position [748, 0]
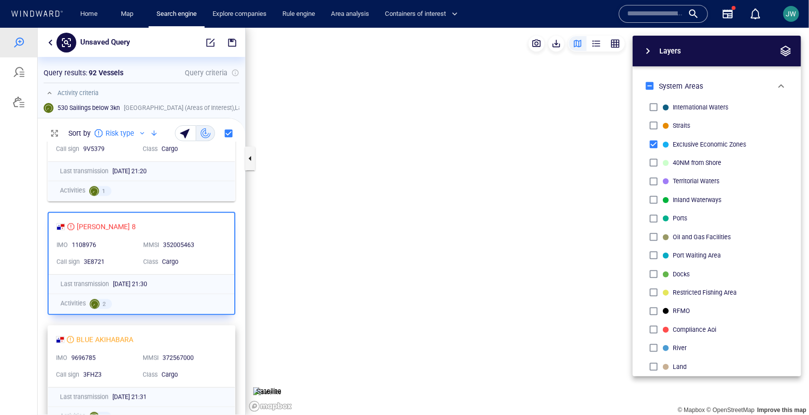
click at [217, 336] on div "BLUE AKIHABARA" at bounding box center [137, 339] width 163 height 12
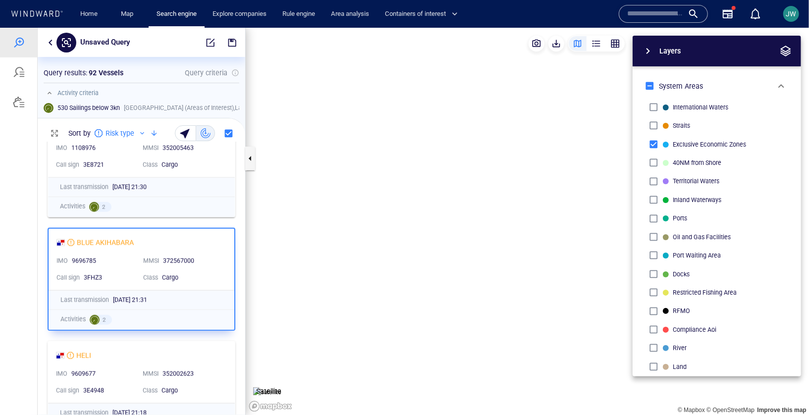
scroll to position [846, 0]
click at [219, 352] on div "HELI" at bounding box center [137, 354] width 163 height 12
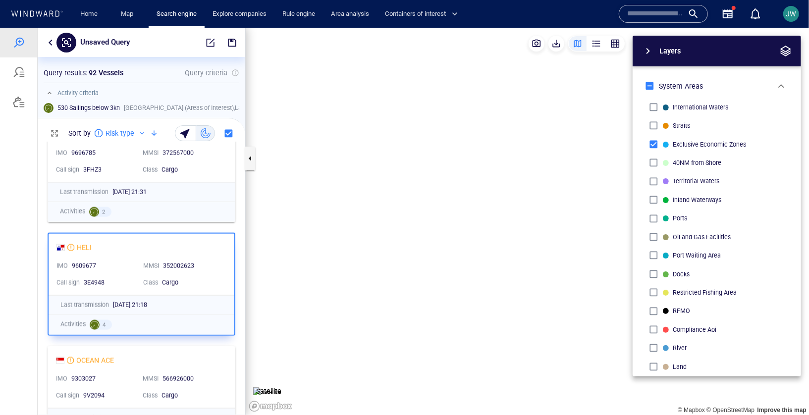
scroll to position [956, 0]
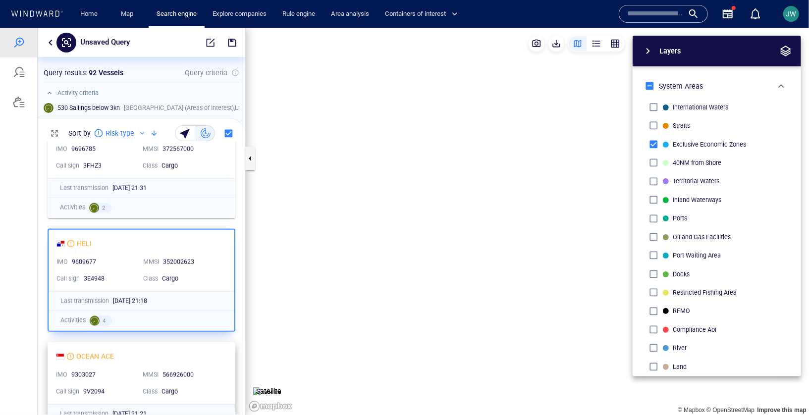
click at [218, 365] on div "OCEAN ACE IMO 9303027 MMSI 566926000 Call sign 9V2094 Class Cargo" at bounding box center [141, 372] width 187 height 61
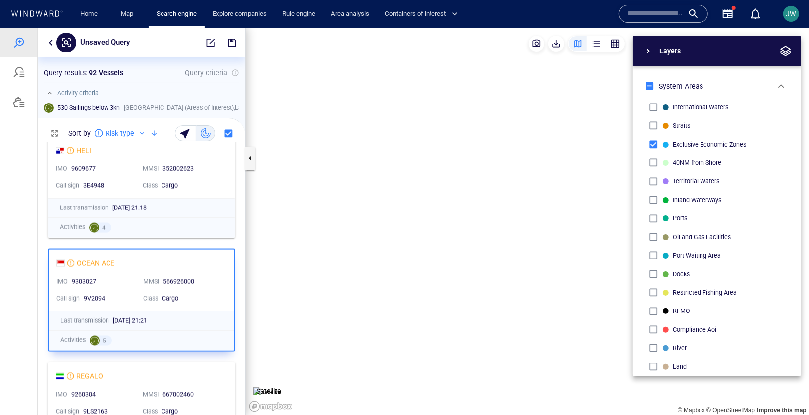
scroll to position [1052, 0]
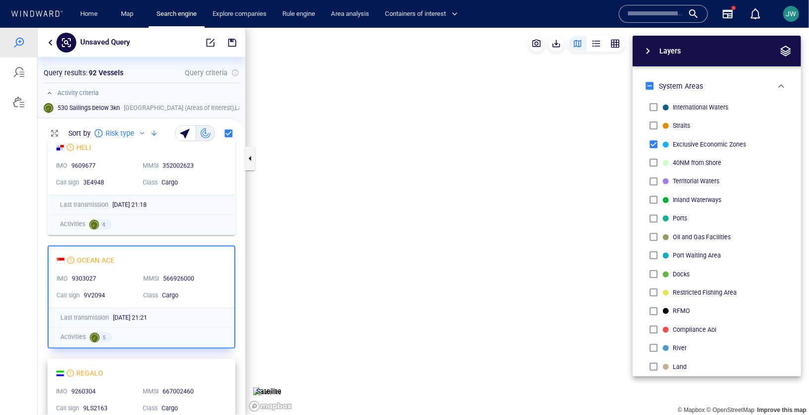
click at [212, 375] on div "REGALO" at bounding box center [137, 373] width 163 height 12
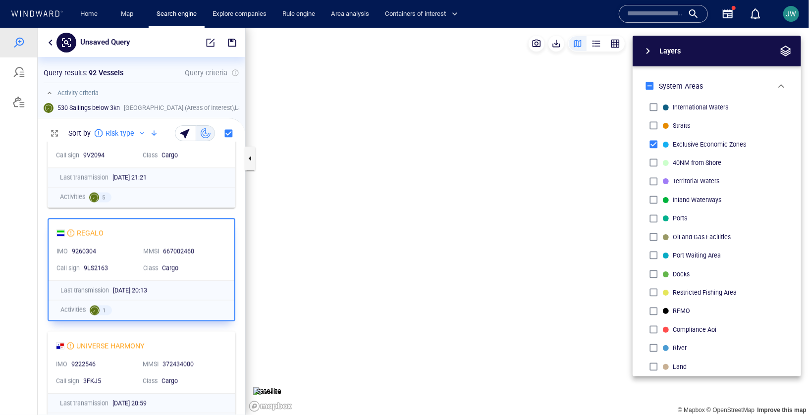
scroll to position [1193, 0]
click at [216, 351] on div "UNIVERSE HARMONY IMO 9222546 MMSI 372434000 Call sign 3FKJ5 Class Cargo" at bounding box center [141, 361] width 187 height 61
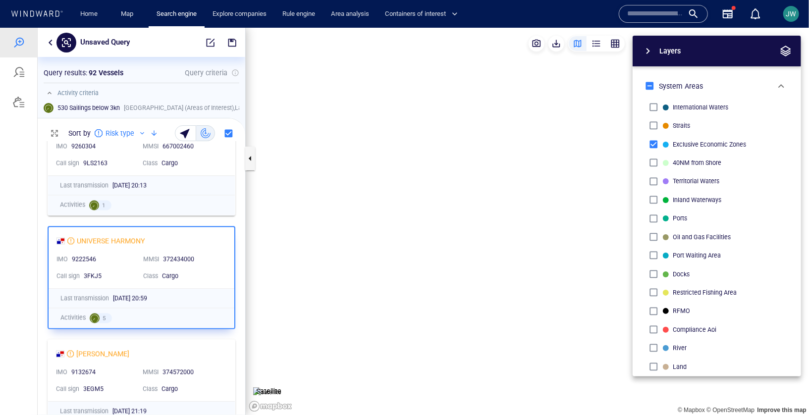
scroll to position [1297, 0]
click at [216, 362] on div "MAN SHENG IMO 9132674 MMSI 374572000 Call sign 3EGM5 Class Cargo" at bounding box center [141, 369] width 187 height 61
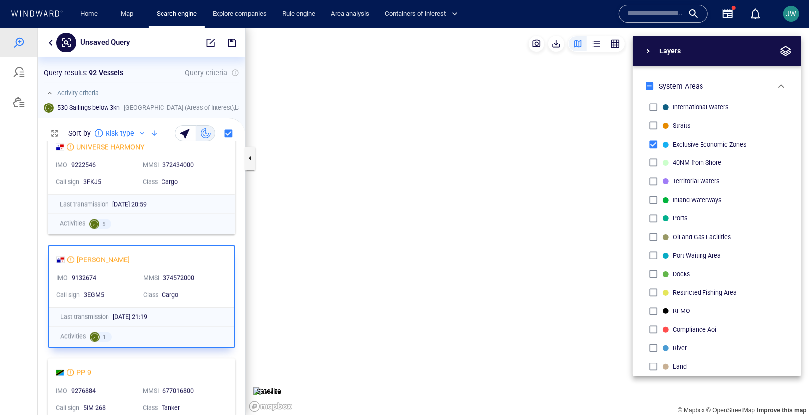
scroll to position [1402, 0]
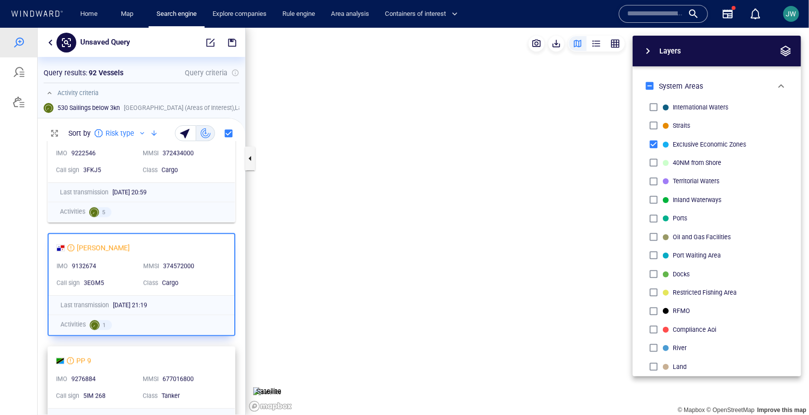
click at [222, 355] on div "PP 9 IMO 9276884 MMSI 677016800 Call sign 5IM 268 Class Tanker" at bounding box center [141, 376] width 187 height 61
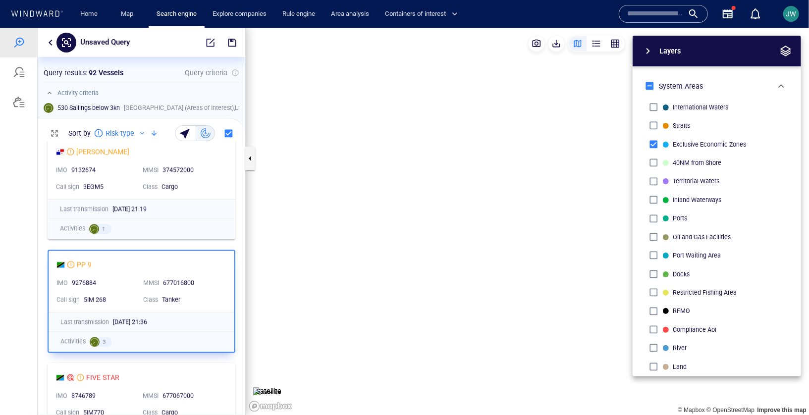
scroll to position [1506, 0]
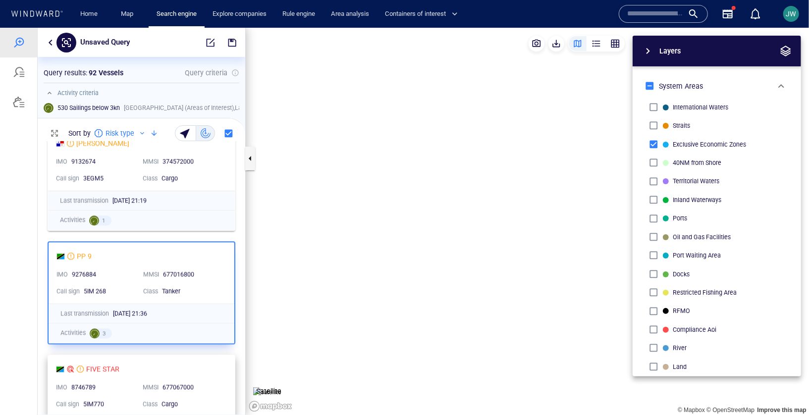
click at [219, 367] on div "FIVE STAR" at bounding box center [137, 369] width 163 height 12
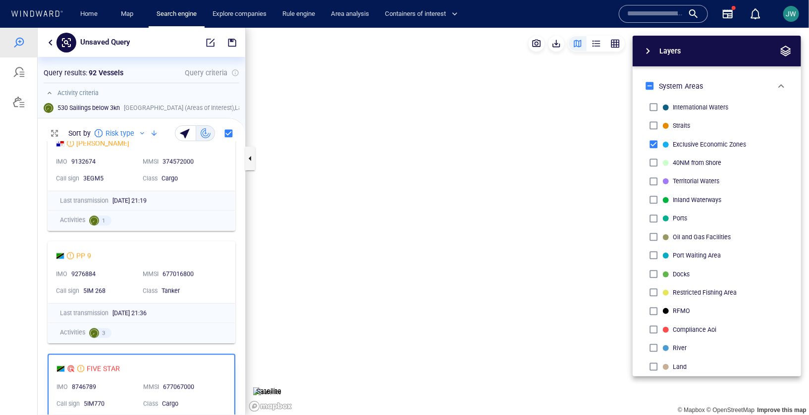
scroll to position [1613, 0]
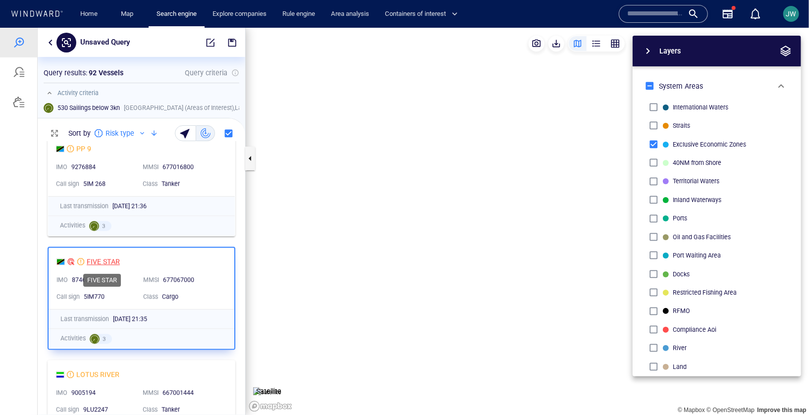
click at [112, 261] on div "FIVE STAR" at bounding box center [103, 261] width 33 height 12
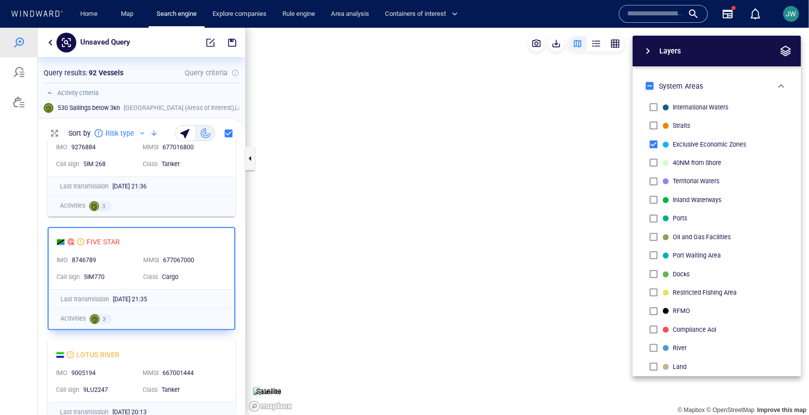
scroll to position [1687, 0]
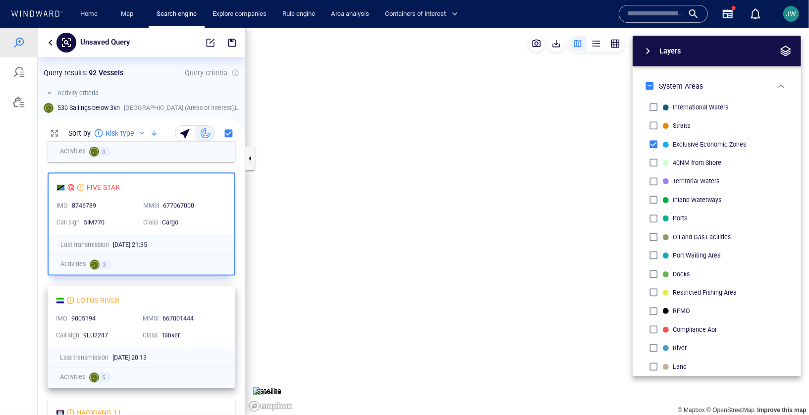
click at [211, 294] on div "LOTUS RIVER" at bounding box center [137, 300] width 163 height 12
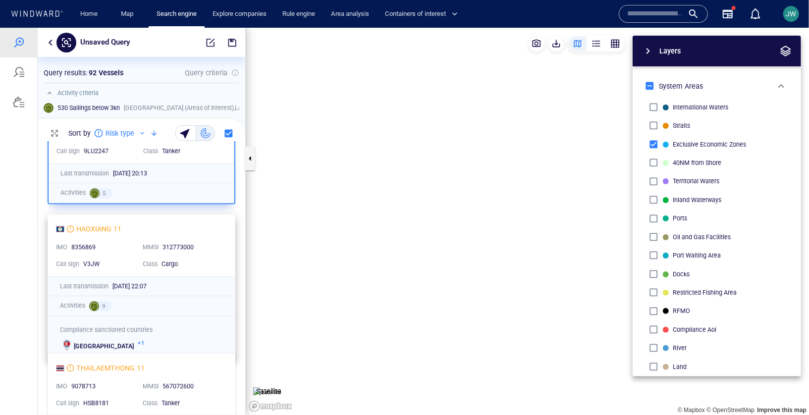
click at [214, 262] on div "Cargo" at bounding box center [191, 263] width 60 height 9
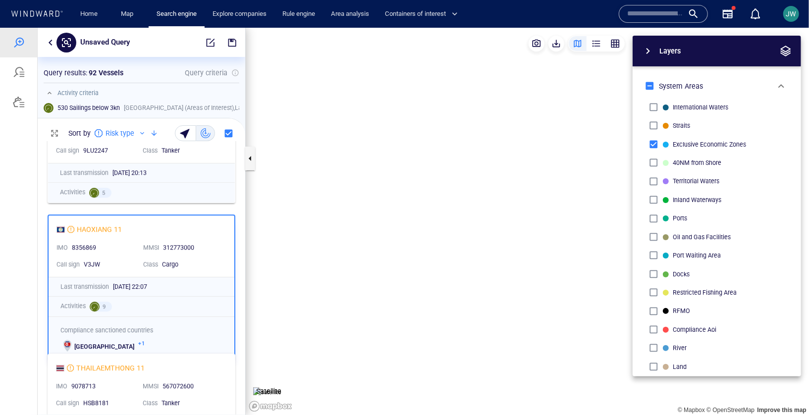
scroll to position [1871, 0]
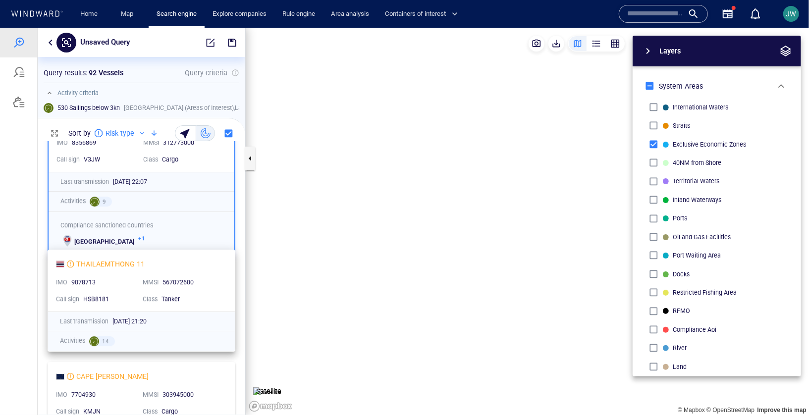
click at [214, 263] on div "THAILAEMTHONG 11" at bounding box center [137, 264] width 163 height 12
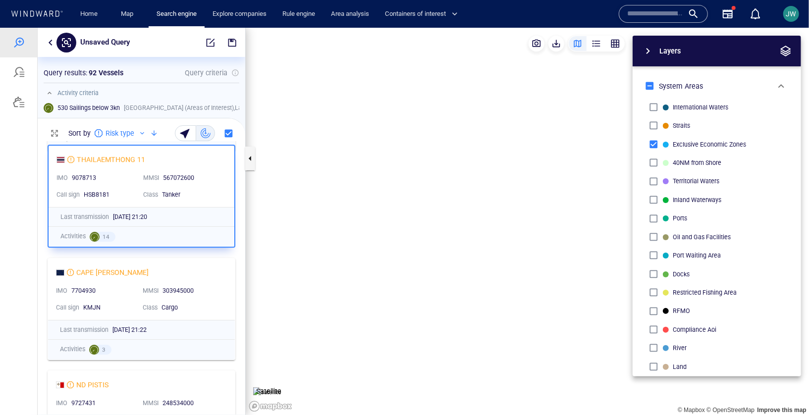
scroll to position [2077, 0]
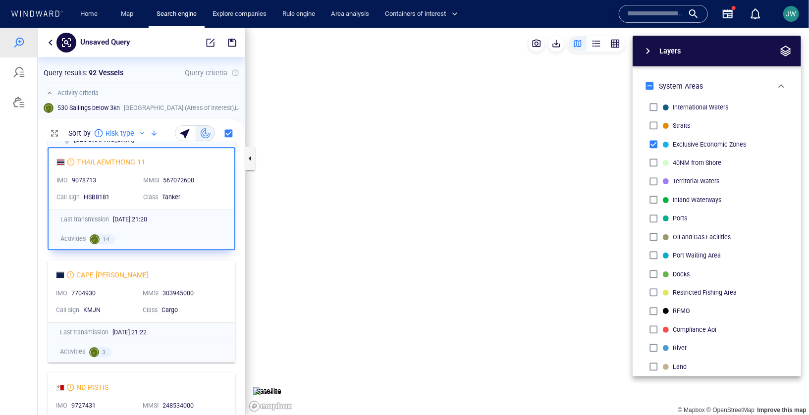
drag, startPoint x: 335, startPoint y: 246, endPoint x: 306, endPoint y: 246, distance: 29.2
click at [306, 246] on canvas "Map" at bounding box center [527, 220] width 563 height 387
drag, startPoint x: 306, startPoint y: 246, endPoint x: 269, endPoint y: 247, distance: 36.7
click at [269, 247] on canvas "Map" at bounding box center [527, 220] width 563 height 387
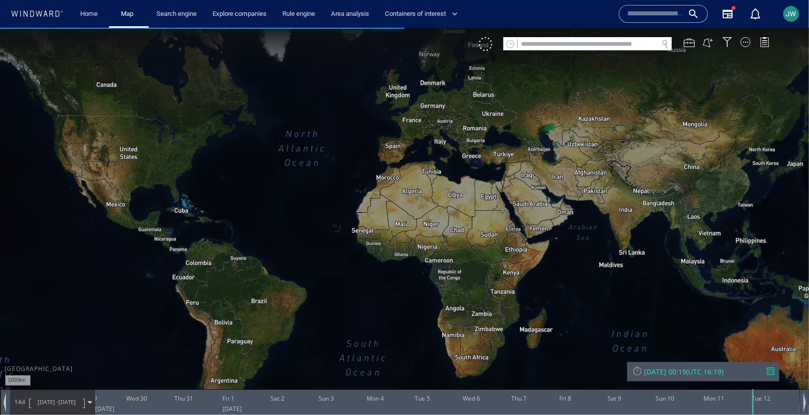
drag, startPoint x: 606, startPoint y: 274, endPoint x: 428, endPoint y: 241, distance: 181.3
click at [428, 241] on canvas "Map" at bounding box center [404, 215] width 809 height 377
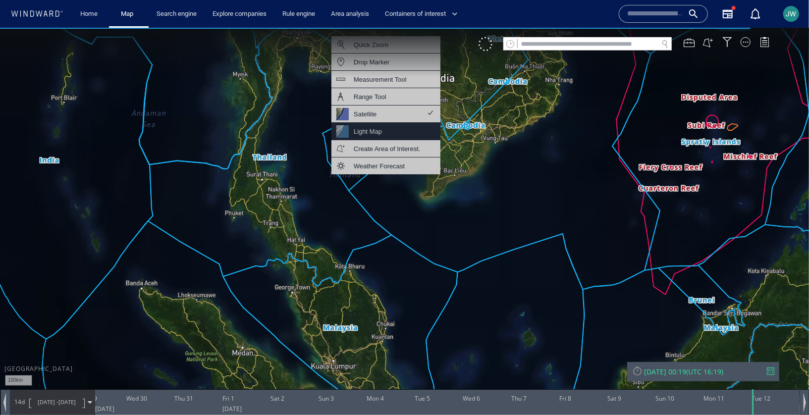
click at [395, 131] on div "Light Map" at bounding box center [385, 130] width 109 height 17
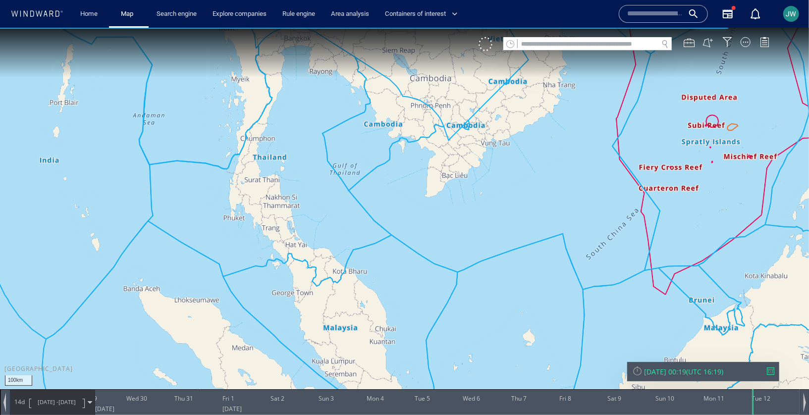
drag, startPoint x: 374, startPoint y: 180, endPoint x: 374, endPoint y: 212, distance: 32.2
click at [374, 212] on canvas "Map" at bounding box center [404, 215] width 809 height 377
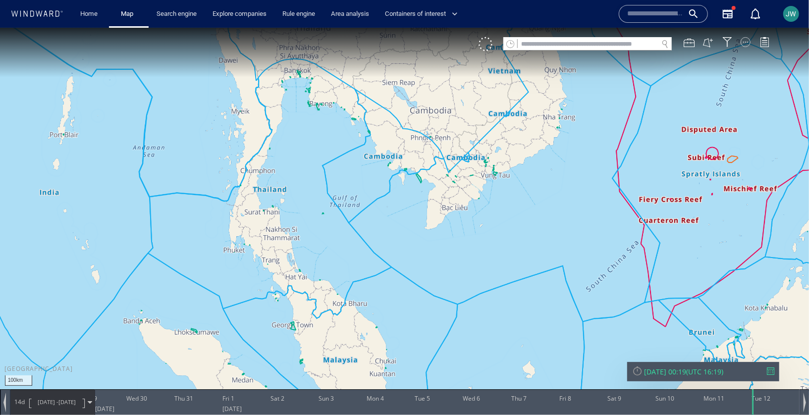
click at [748, 42] on div at bounding box center [745, 42] width 10 height 10
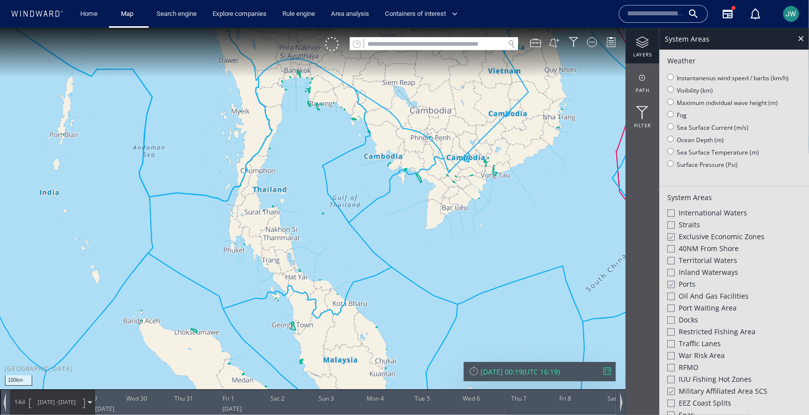
scroll to position [150, 0]
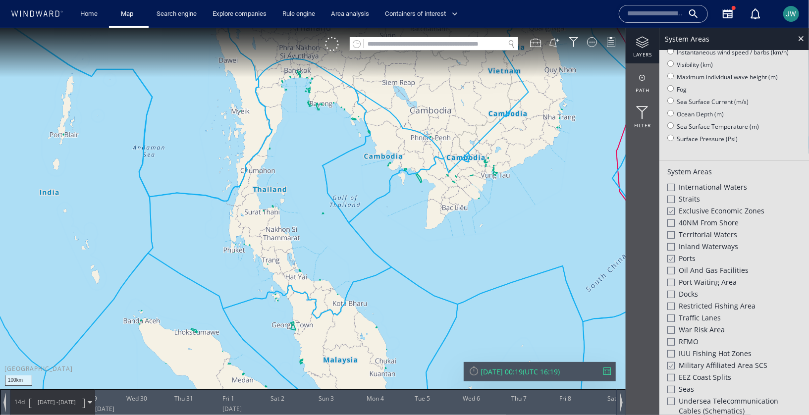
click at [672, 208] on div at bounding box center [670, 211] width 7 height 8
click at [672, 257] on div at bounding box center [670, 258] width 7 height 8
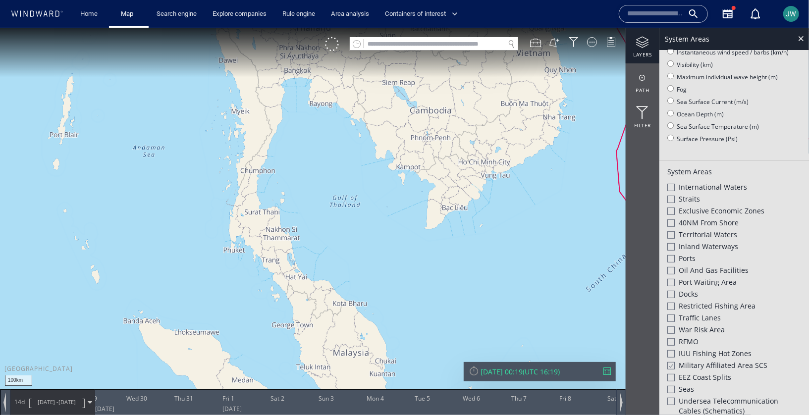
click at [672, 364] on div "Military Affiliated Area SCS" at bounding box center [734, 366] width 134 height 12
click at [797, 39] on div at bounding box center [800, 37] width 11 height 11
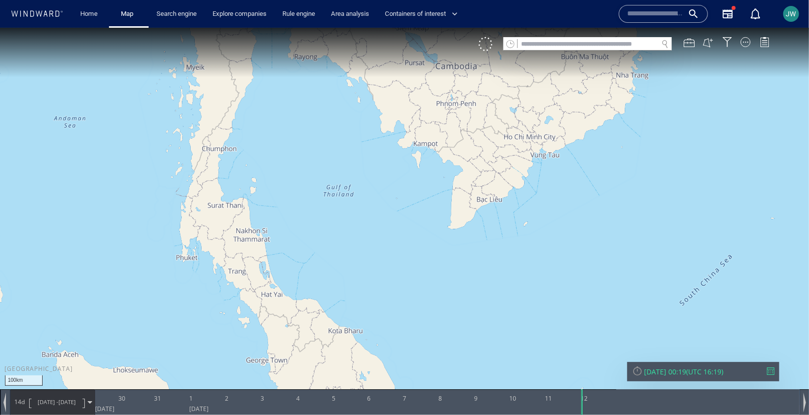
drag, startPoint x: 362, startPoint y: 230, endPoint x: 379, endPoint y: 273, distance: 47.1
click at [379, 273] on canvas "Map" at bounding box center [404, 215] width 809 height 377
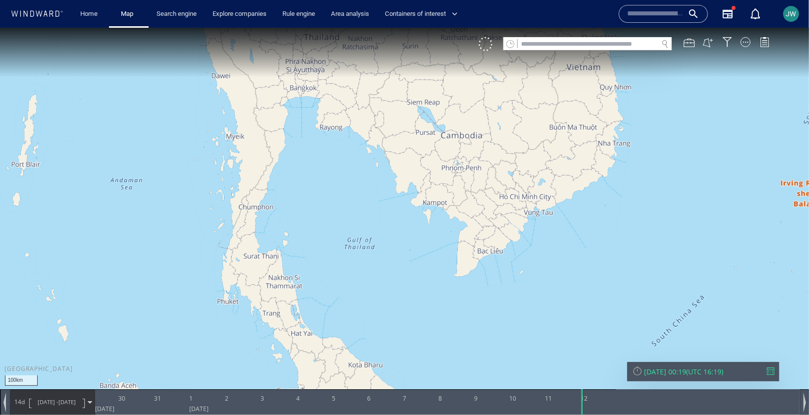
drag, startPoint x: 379, startPoint y: 273, endPoint x: 379, endPoint y: 280, distance: 6.4
click at [379, 280] on canvas "Map" at bounding box center [404, 215] width 809 height 377
drag, startPoint x: 378, startPoint y: 203, endPoint x: 378, endPoint y: 150, distance: 52.5
click at [378, 149] on canvas "Map" at bounding box center [404, 215] width 809 height 377
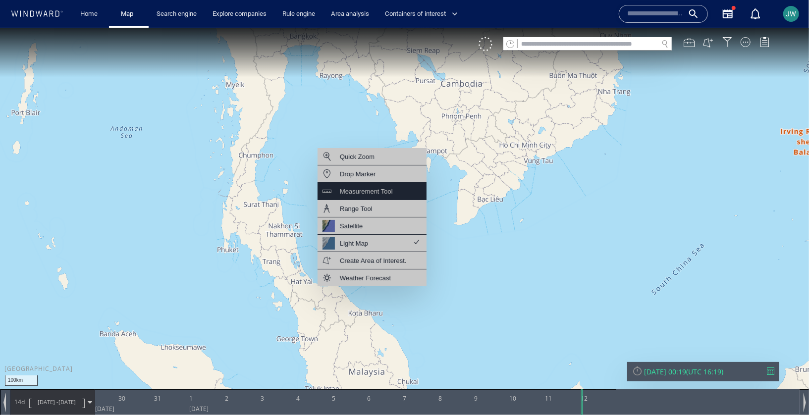
click at [378, 196] on div "Measurement Tool" at bounding box center [366, 191] width 53 height 12
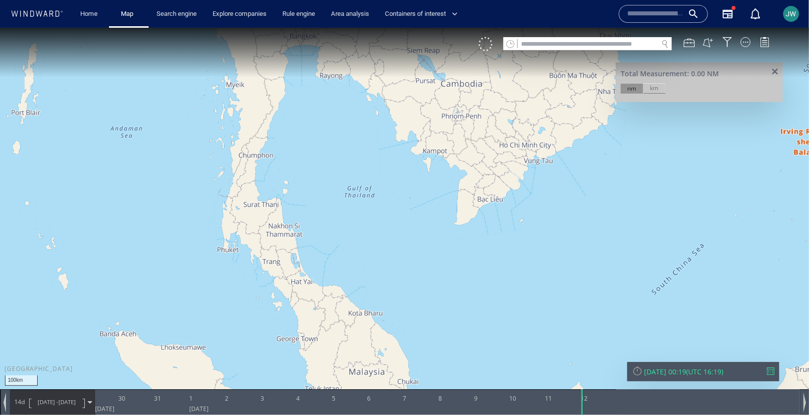
click at [375, 323] on canvas "Map" at bounding box center [404, 215] width 809 height 377
click at [471, 215] on canvas "Map" at bounding box center [404, 215] width 809 height 377
drag, startPoint x: 471, startPoint y: 148, endPoint x: 471, endPoint y: 208, distance: 60.9
click at [471, 208] on canvas "Map" at bounding box center [404, 215] width 809 height 377
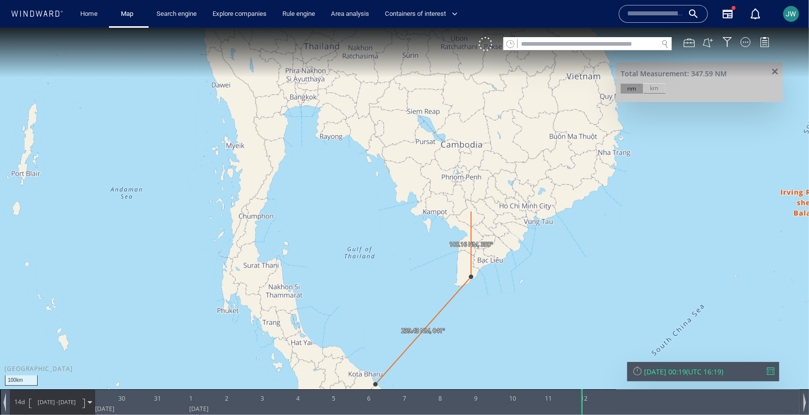
click at [471, 211] on canvas "Map" at bounding box center [404, 215] width 809 height 377
click at [316, 86] on canvas "Map" at bounding box center [404, 215] width 809 height 377
click at [265, 88] on canvas "Map" at bounding box center [404, 215] width 809 height 377
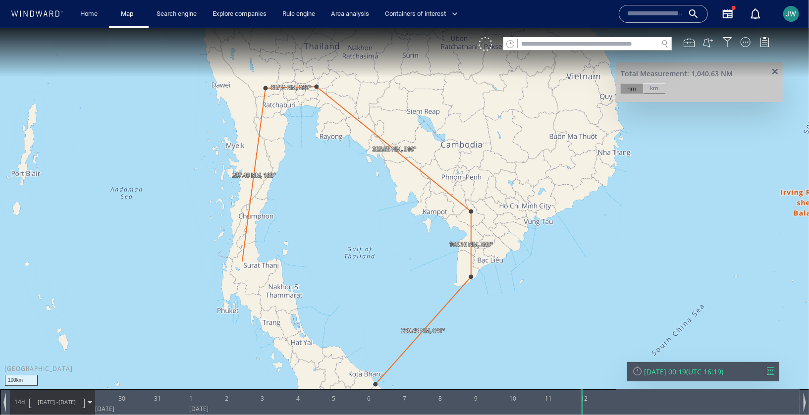
click at [242, 259] on canvas "Map" at bounding box center [404, 215] width 809 height 377
click at [302, 352] on canvas "Map" at bounding box center [404, 215] width 809 height 377
drag, startPoint x: 321, startPoint y: 358, endPoint x: 307, endPoint y: 309, distance: 51.0
click at [307, 309] on canvas "Map" at bounding box center [404, 215] width 809 height 377
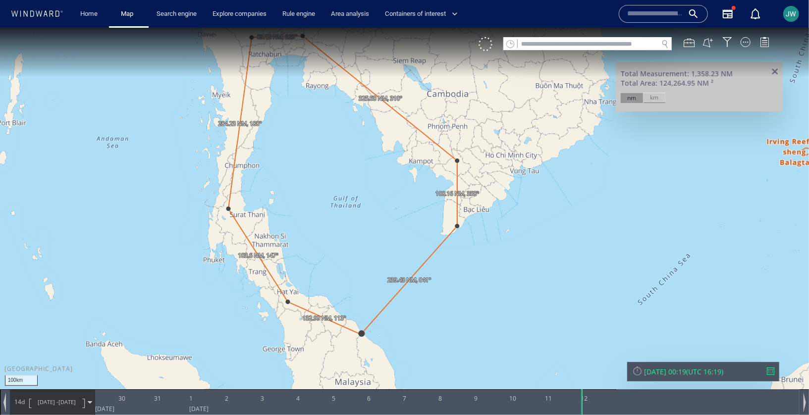
click at [361, 334] on canvas "Map" at bounding box center [404, 215] width 809 height 377
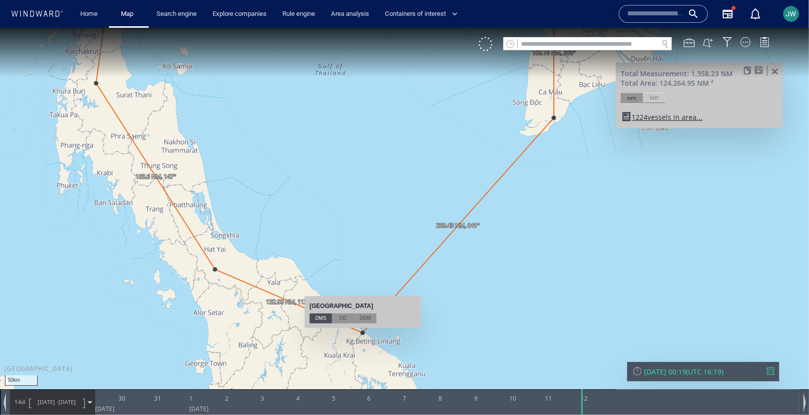
click at [763, 72] on span at bounding box center [758, 69] width 8 height 7
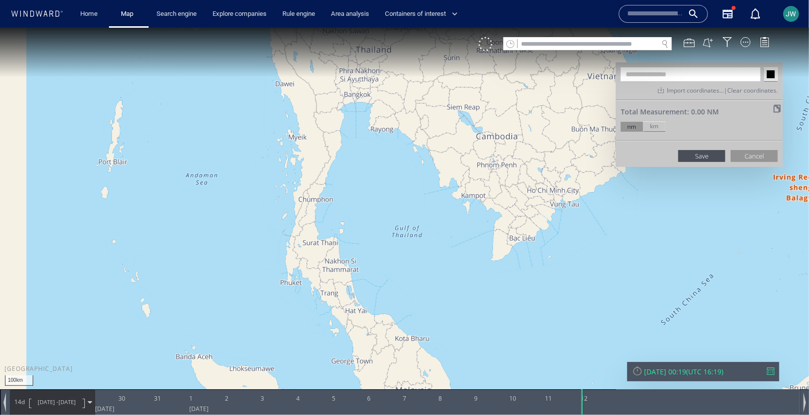
click at [641, 79] on input "text" at bounding box center [691, 74] width 140 height 14
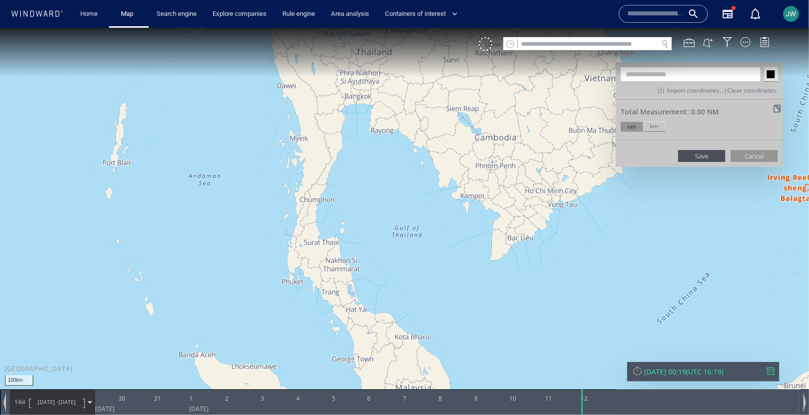
paste input "**********"
type input "**********"
click at [715, 154] on button "Save" at bounding box center [701, 156] width 47 height 12
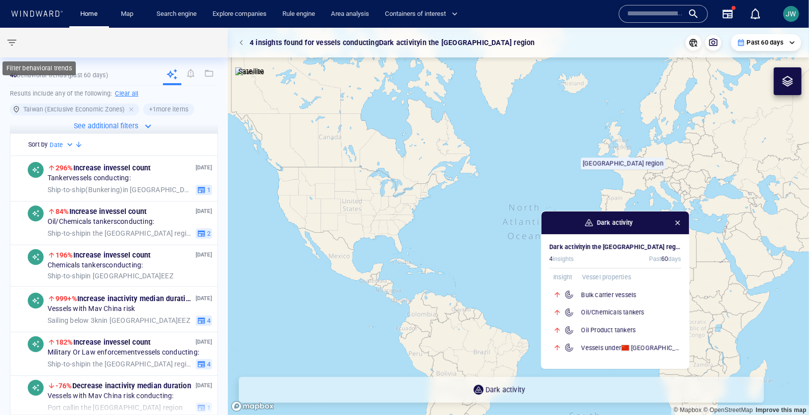
click at [16, 44] on span "button" at bounding box center [12, 43] width 12 height 12
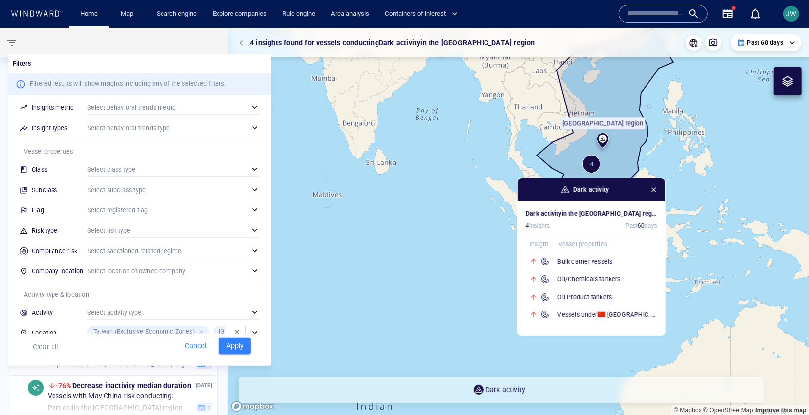
scroll to position [60, 0]
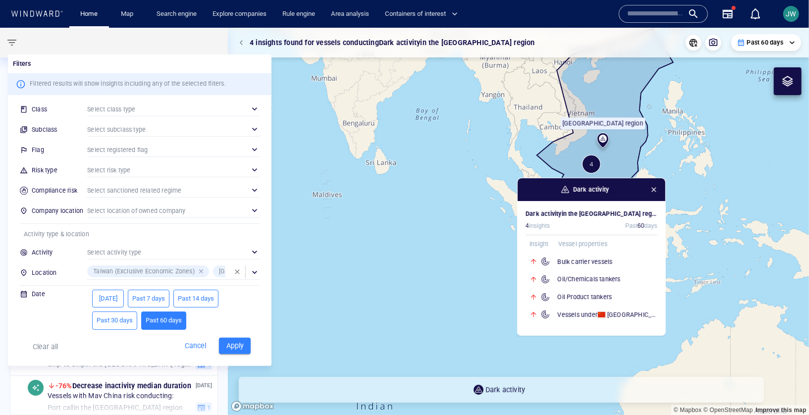
click at [201, 271] on div at bounding box center [202, 271] width 9 height 9
click at [191, 272] on div "South China Sea region (Seas)" at bounding box center [147, 271] width 120 height 12
click at [196, 271] on div at bounding box center [200, 271] width 9 height 9
click at [184, 271] on div "​" at bounding box center [173, 272] width 172 height 15
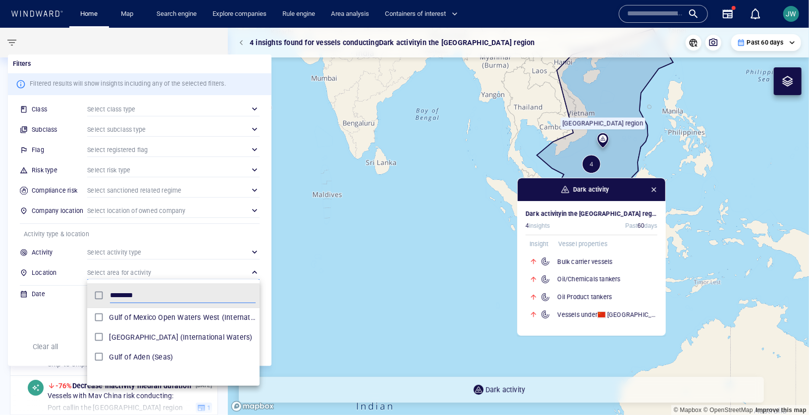
scroll to position [99, 172]
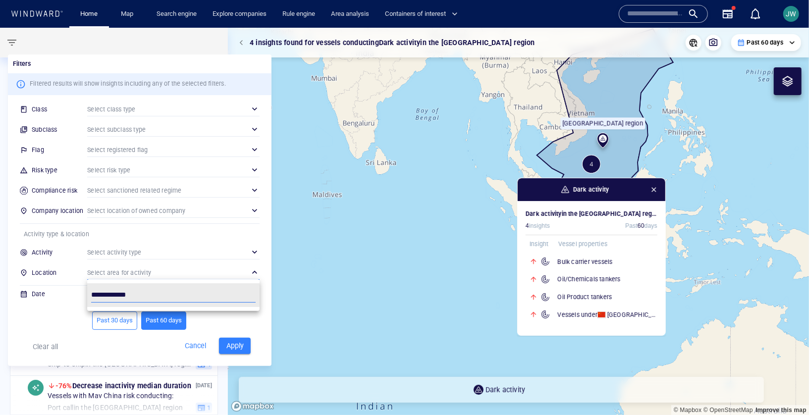
type input "**********"
click at [505, 169] on div at bounding box center [404, 207] width 809 height 415
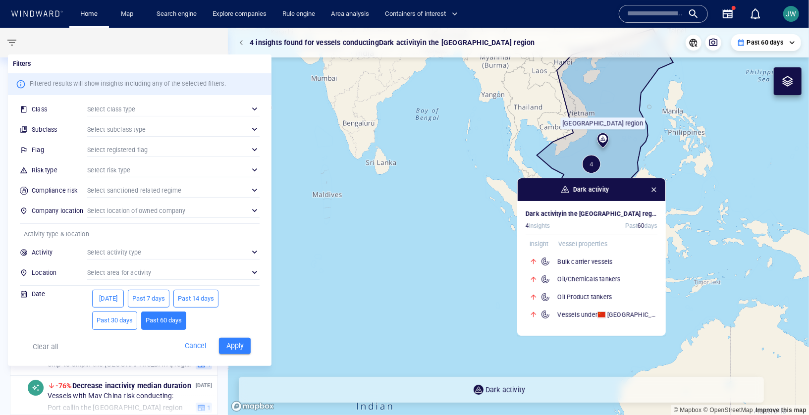
click at [542, 152] on div at bounding box center [404, 207] width 809 height 415
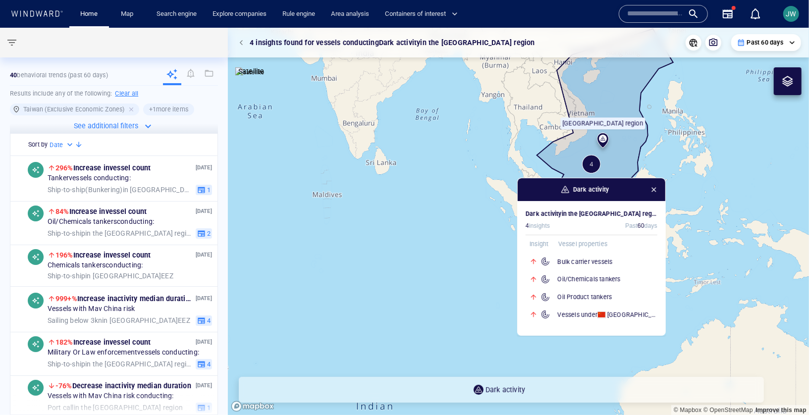
drag, startPoint x: 524, startPoint y: 156, endPoint x: 603, endPoint y: 177, distance: 81.0
click at [525, 156] on div "Filters Filtered results will show insights including any of the selected filte…" at bounding box center [404, 207] width 809 height 415
click at [654, 190] on span "button" at bounding box center [654, 190] width 8 height 8
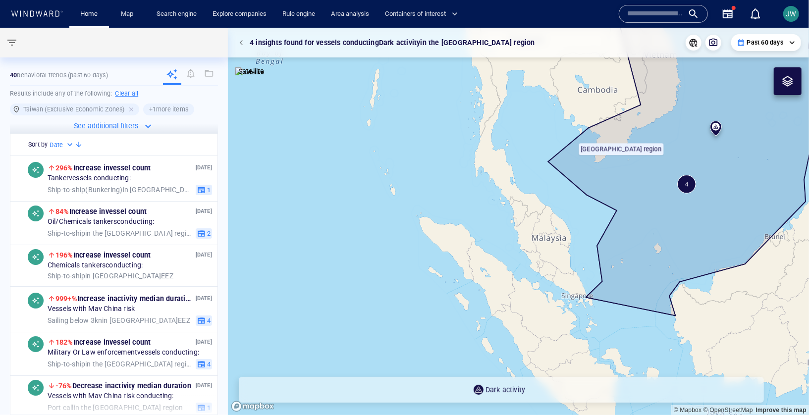
drag, startPoint x: 529, startPoint y: 151, endPoint x: 436, endPoint y: 189, distance: 100.9
click at [436, 189] on canvas "Map" at bounding box center [518, 221] width 581 height 387
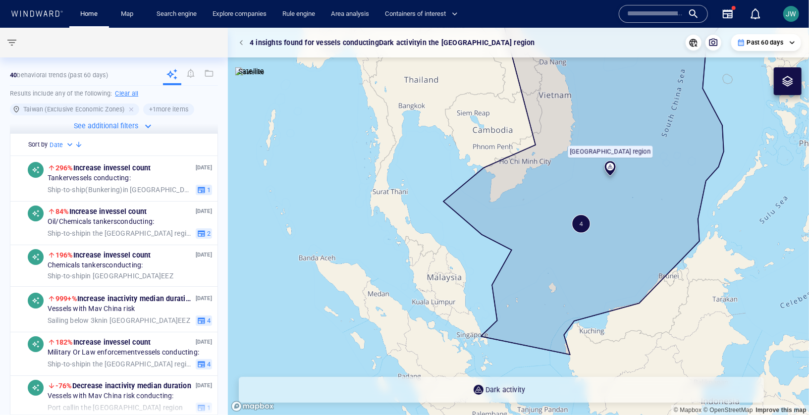
click at [131, 97] on h6 "Clear all" at bounding box center [126, 94] width 23 height 10
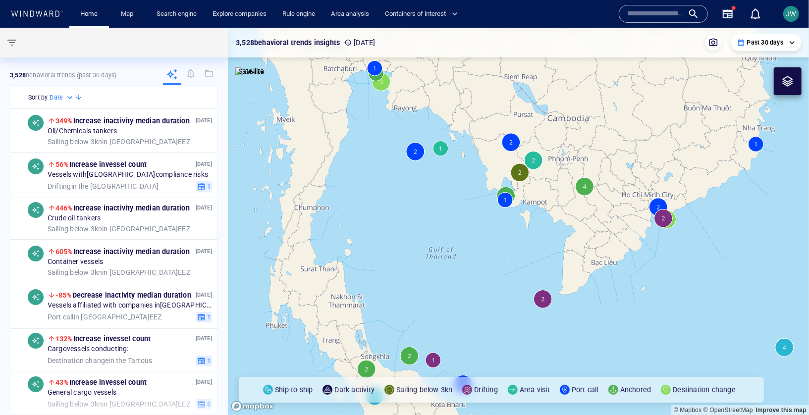
drag, startPoint x: 448, startPoint y: 184, endPoint x: 438, endPoint y: 263, distance: 79.8
click at [438, 263] on canvas "Map" at bounding box center [518, 221] width 581 height 387
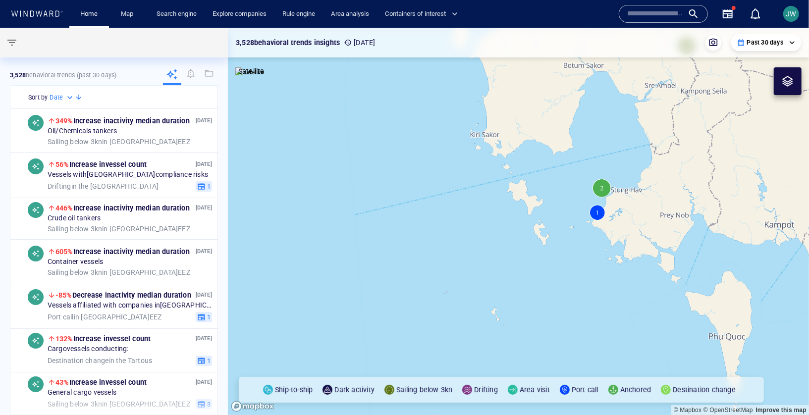
click at [602, 188] on canvas "Map" at bounding box center [518, 221] width 581 height 387
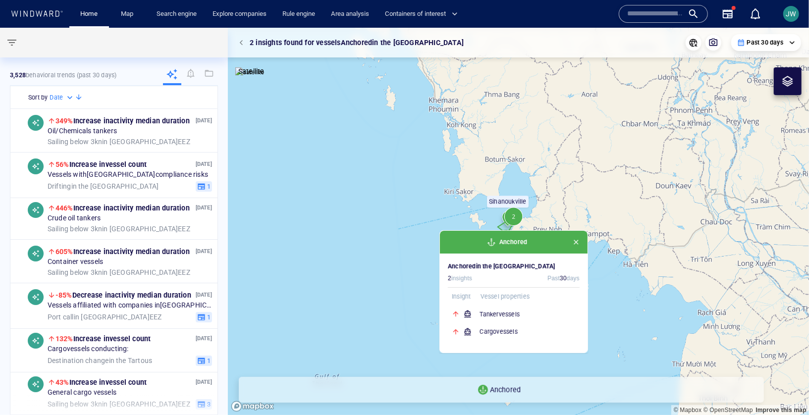
click at [495, 221] on canvas "Map" at bounding box center [518, 221] width 581 height 387
click at [580, 245] on span "button" at bounding box center [576, 242] width 8 height 8
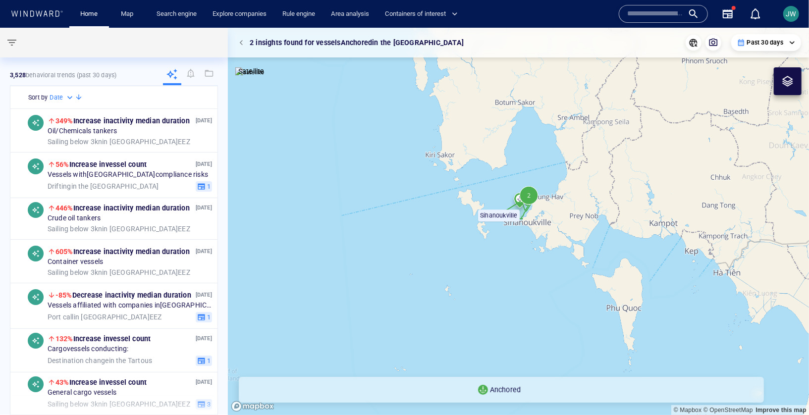
click at [489, 251] on canvas "Map" at bounding box center [518, 221] width 581 height 387
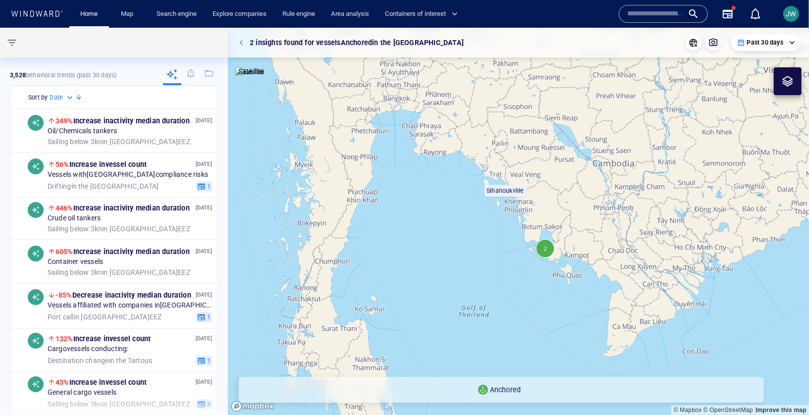
drag, startPoint x: 382, startPoint y: 182, endPoint x: 344, endPoint y: 143, distance: 54.6
click at [344, 143] on canvas "Map" at bounding box center [518, 221] width 581 height 387
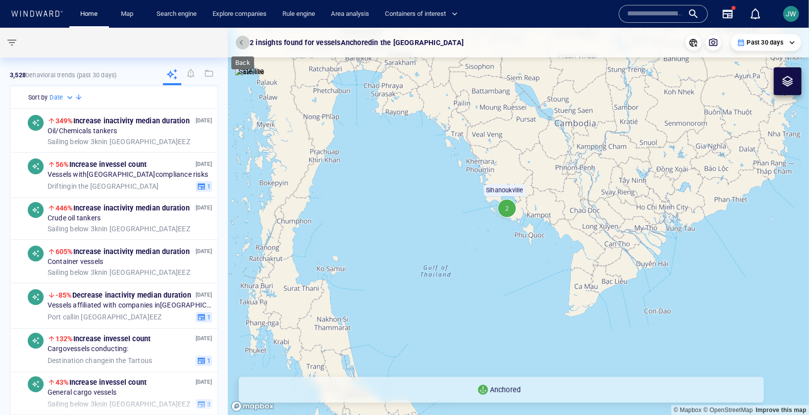
click at [244, 42] on span "button" at bounding box center [243, 43] width 6 height 6
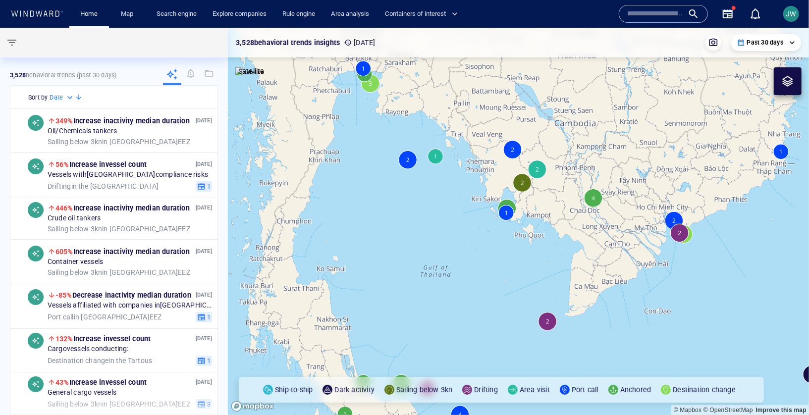
click at [545, 323] on canvas "Map" at bounding box center [518, 221] width 581 height 387
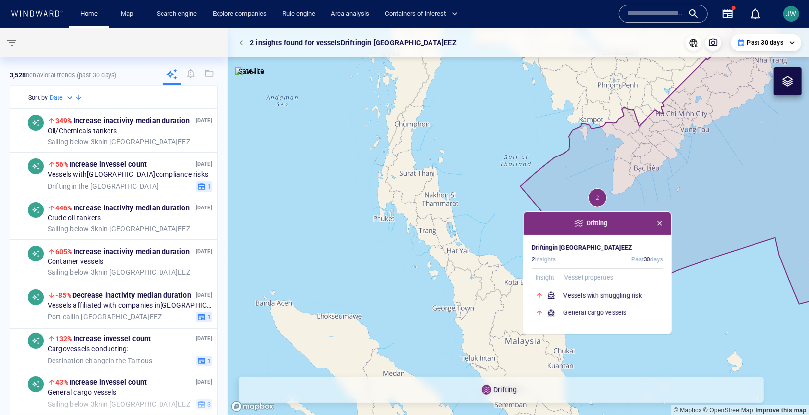
click at [524, 126] on canvas "Map" at bounding box center [518, 221] width 581 height 387
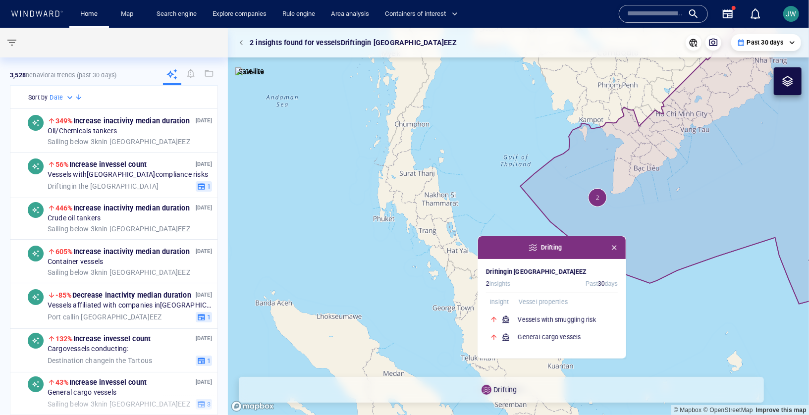
drag, startPoint x: 524, startPoint y: 126, endPoint x: 478, endPoint y: 151, distance: 51.6
click at [478, 151] on canvas "Map" at bounding box center [518, 221] width 581 height 387
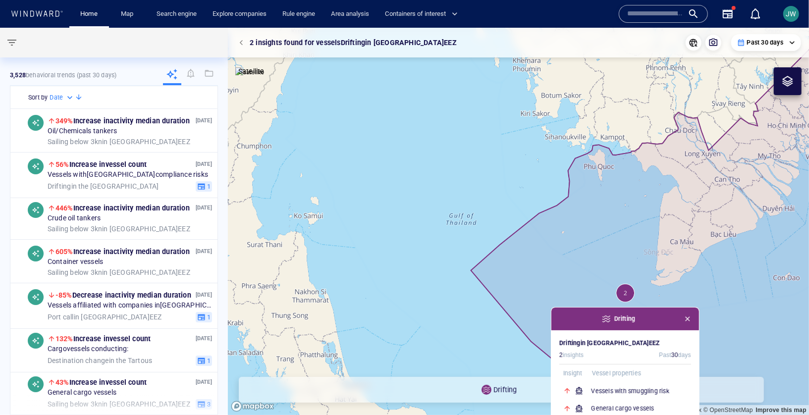
click at [689, 319] on span "button" at bounding box center [687, 319] width 8 height 8
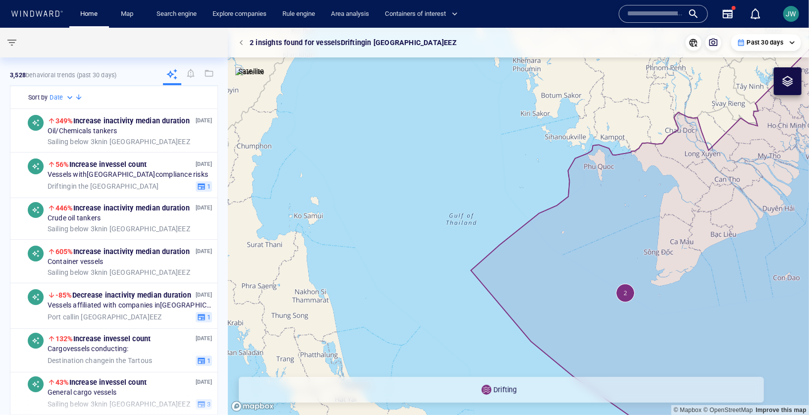
click at [512, 162] on canvas "Map" at bounding box center [518, 221] width 581 height 387
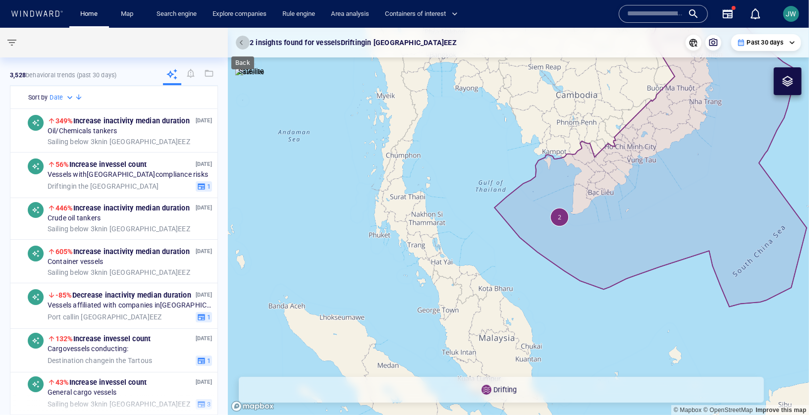
click at [240, 43] on span "button" at bounding box center [243, 43] width 6 height 6
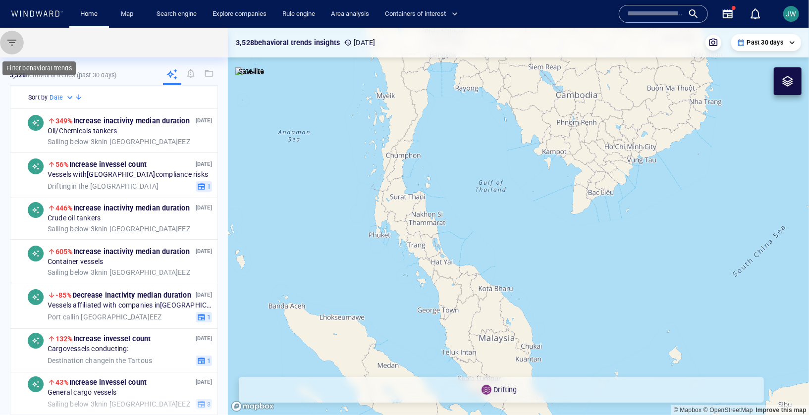
click at [17, 42] on span "button" at bounding box center [12, 43] width 12 height 12
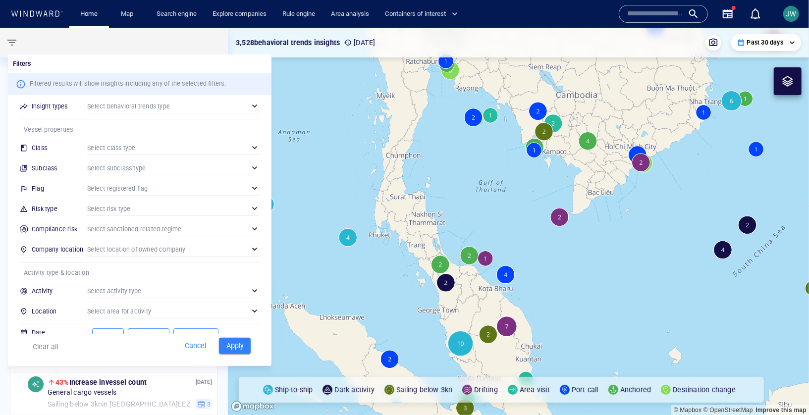
scroll to position [28, 0]
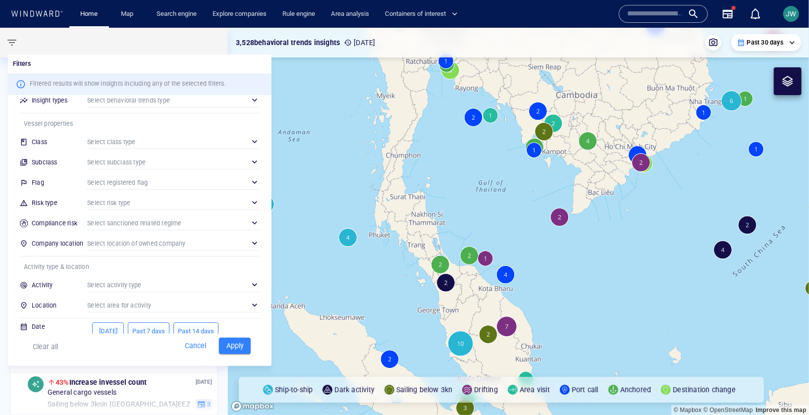
drag, startPoint x: 516, startPoint y: 176, endPoint x: 489, endPoint y: 223, distance: 54.1
click at [489, 223] on div at bounding box center [404, 207] width 809 height 415
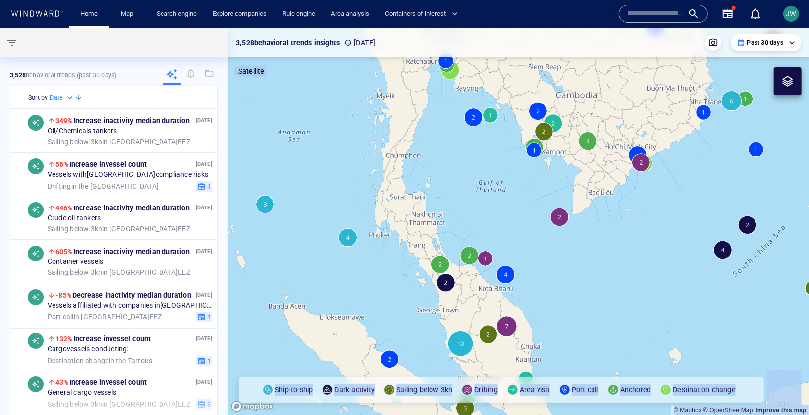
drag, startPoint x: 489, startPoint y: 223, endPoint x: 479, endPoint y: 256, distance: 34.8
drag, startPoint x: 501, startPoint y: 206, endPoint x: 490, endPoint y: 235, distance: 31.8
click at [490, 235] on canvas "Map" at bounding box center [518, 221] width 581 height 387
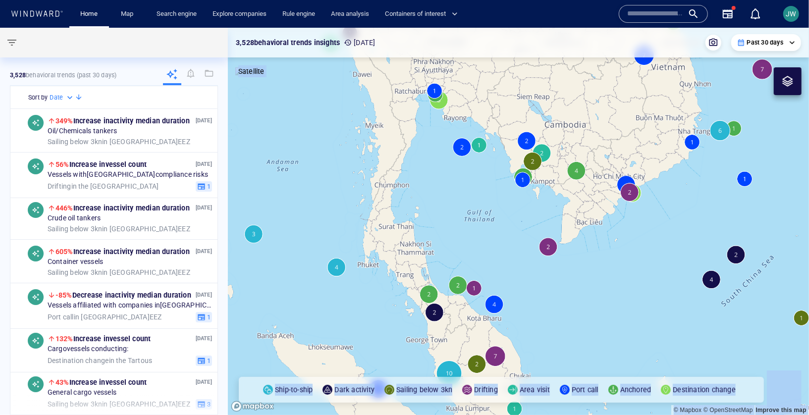
click at [474, 291] on canvas "Map" at bounding box center [518, 221] width 581 height 387
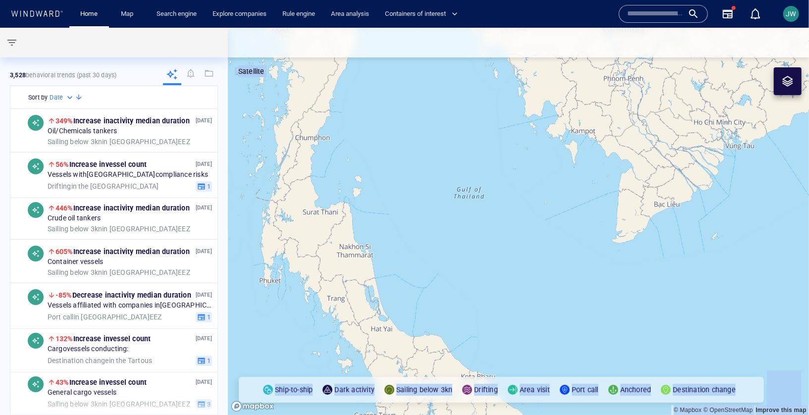
click at [492, 245] on canvas "Map" at bounding box center [518, 221] width 581 height 387
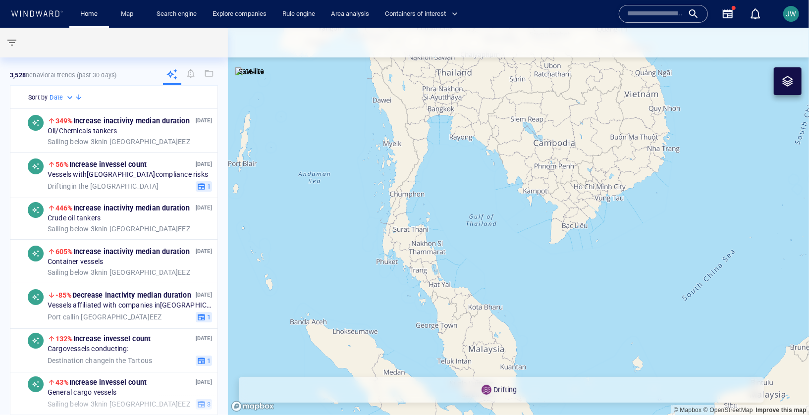
click at [105, 73] on p "3,528 behavioral trends (Past 30 days)" at bounding box center [63, 75] width 106 height 9
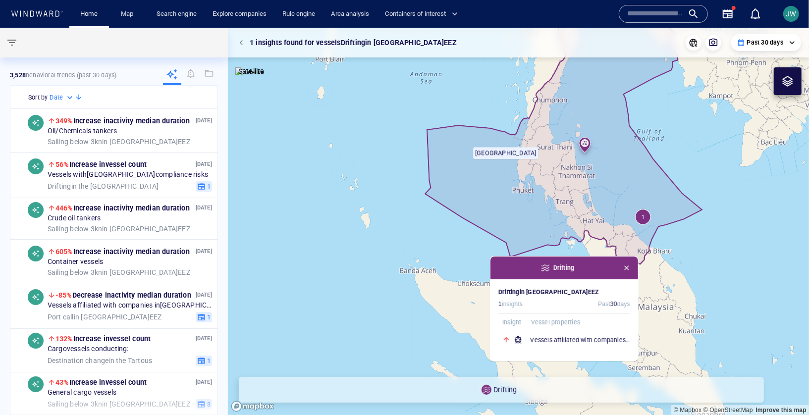
drag, startPoint x: 692, startPoint y: 125, endPoint x: 605, endPoint y: 158, distance: 92.8
click at [605, 158] on canvas "Map" at bounding box center [518, 221] width 581 height 387
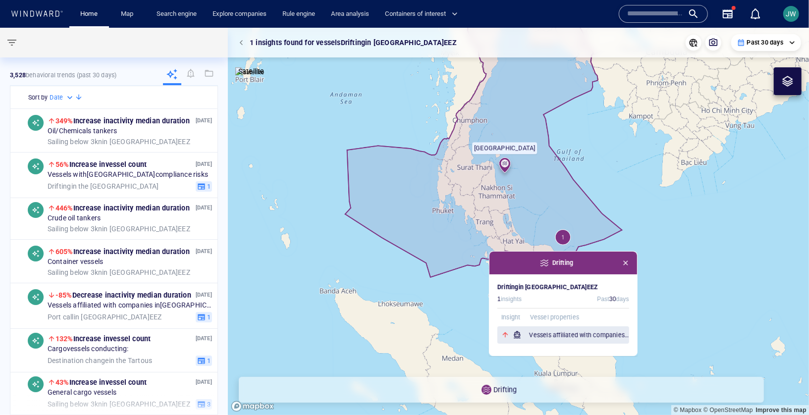
click at [557, 330] on h6 "Vessels affiliated with companies in China" at bounding box center [579, 335] width 100 height 10
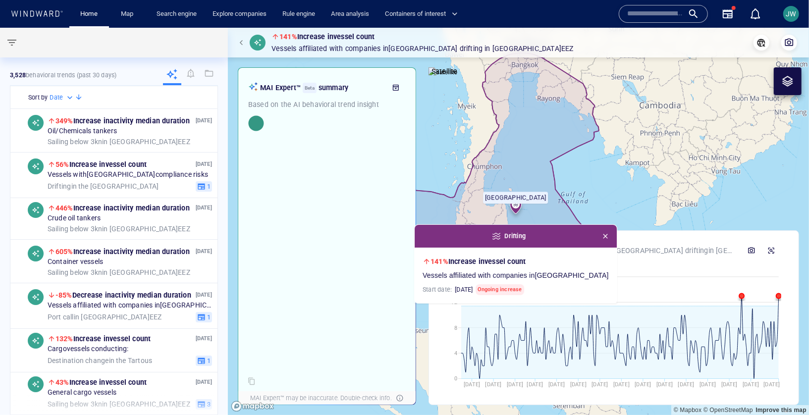
drag, startPoint x: 607, startPoint y: 117, endPoint x: 607, endPoint y: 172, distance: 54.5
click at [607, 173] on canvas "Map" at bounding box center [518, 221] width 581 height 387
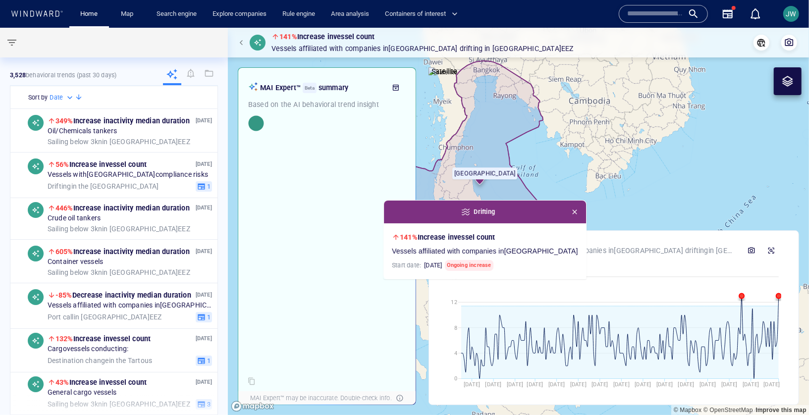
drag, startPoint x: 613, startPoint y: 183, endPoint x: 565, endPoint y: 170, distance: 49.7
click at [565, 170] on canvas "Map" at bounding box center [518, 221] width 581 height 387
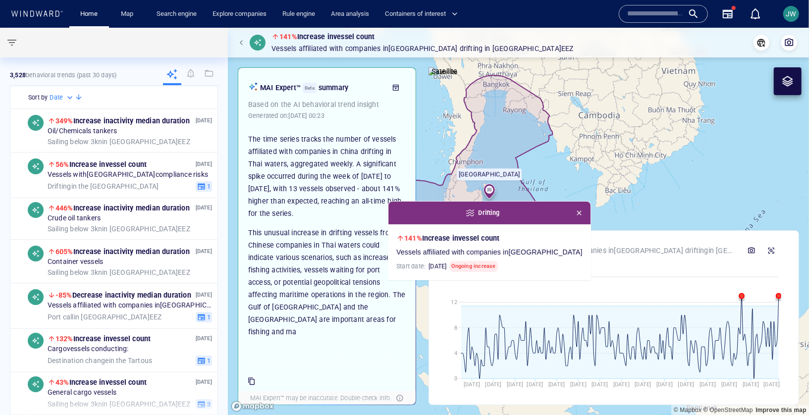
click at [241, 44] on span "button" at bounding box center [243, 43] width 6 height 6
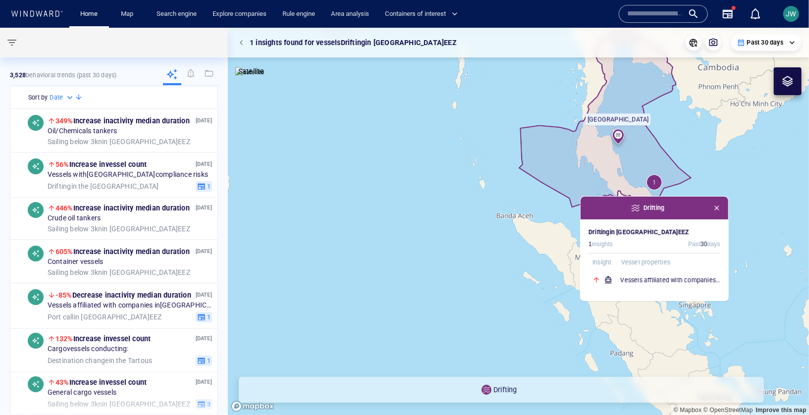
click at [714, 211] on span "button" at bounding box center [717, 208] width 8 height 8
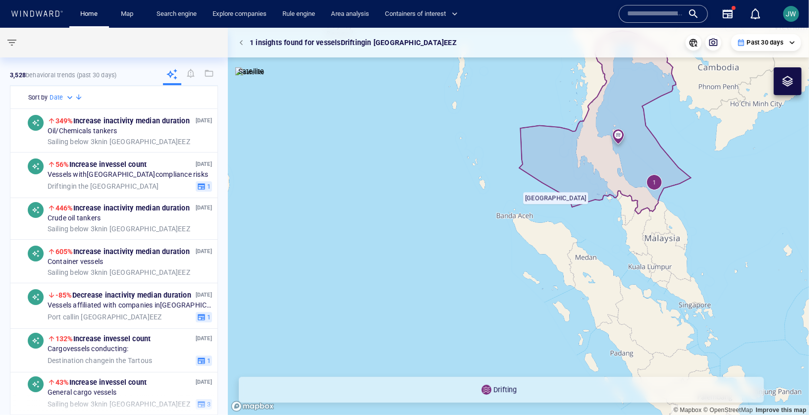
drag, startPoint x: 684, startPoint y: 150, endPoint x: 622, endPoint y: 228, distance: 100.5
click at [622, 228] on canvas "Map" at bounding box center [518, 221] width 581 height 387
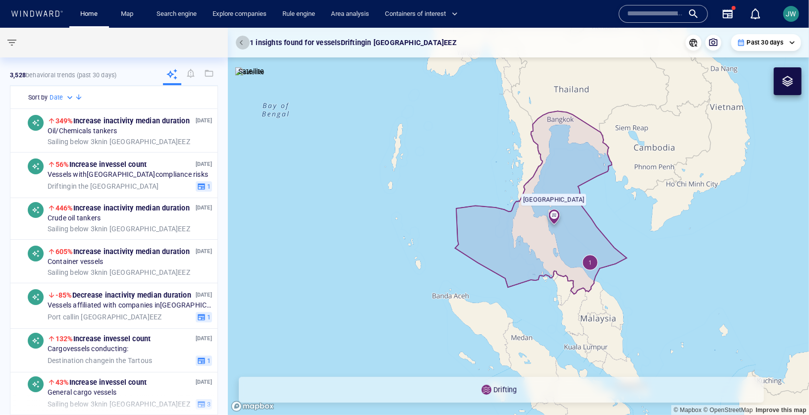
click at [243, 44] on span "button" at bounding box center [243, 43] width 6 height 6
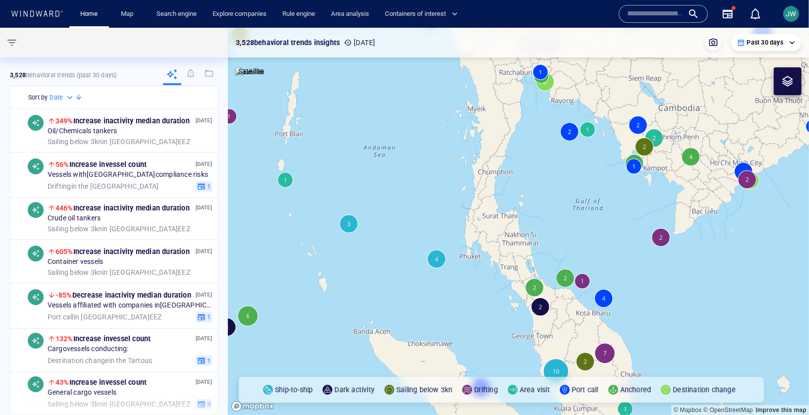
drag, startPoint x: 584, startPoint y: 232, endPoint x: 575, endPoint y: 224, distance: 12.3
click at [575, 224] on canvas "Map" at bounding box center [518, 221] width 581 height 387
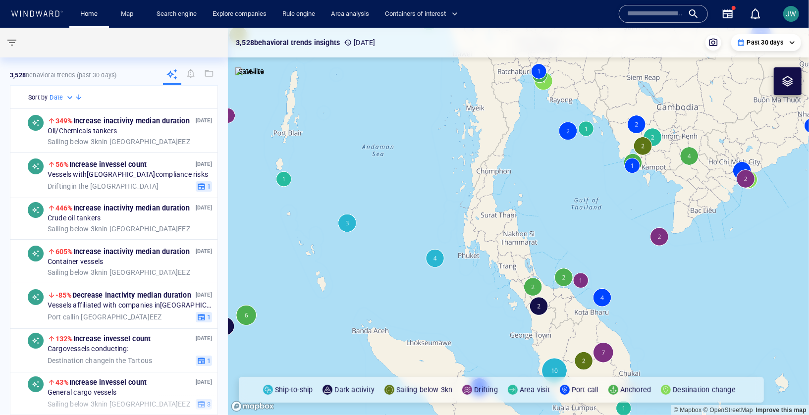
click at [542, 304] on canvas "Map" at bounding box center [518, 221] width 581 height 387
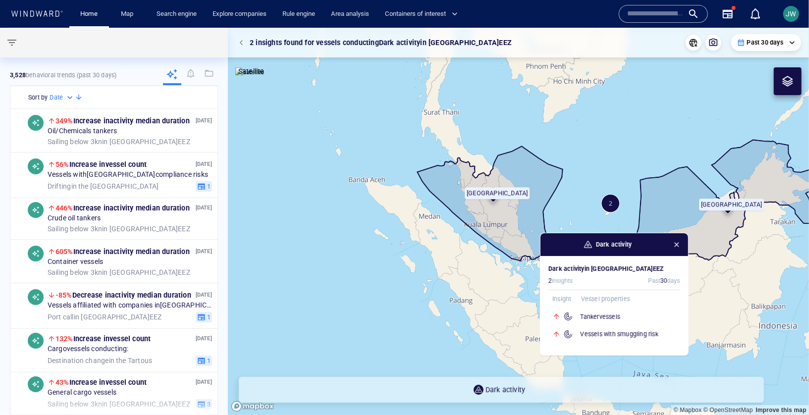
drag, startPoint x: 523, startPoint y: 83, endPoint x: 540, endPoint y: 180, distance: 98.1
click at [540, 180] on canvas "Map" at bounding box center [518, 221] width 581 height 387
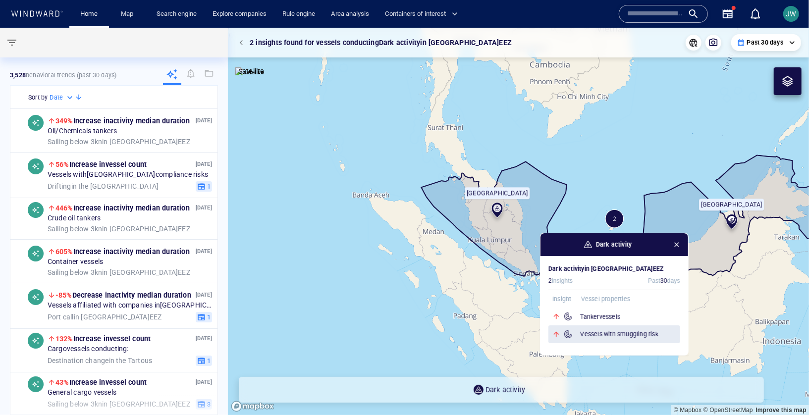
click at [603, 326] on div "Vessels with smuggling risk" at bounding box center [614, 334] width 132 height 18
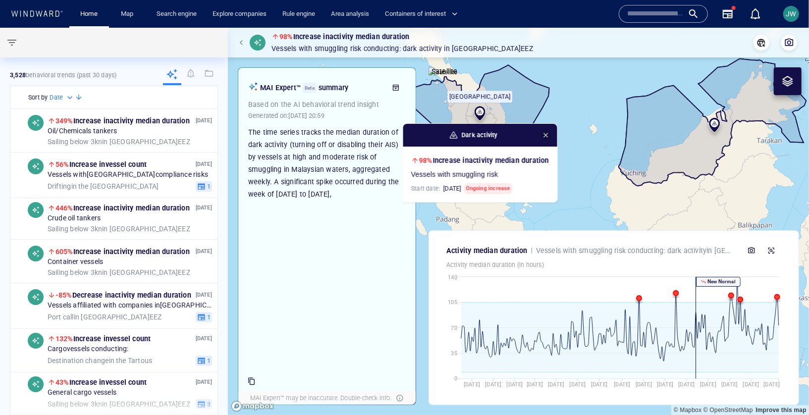
click at [547, 135] on span "button" at bounding box center [545, 135] width 8 height 8
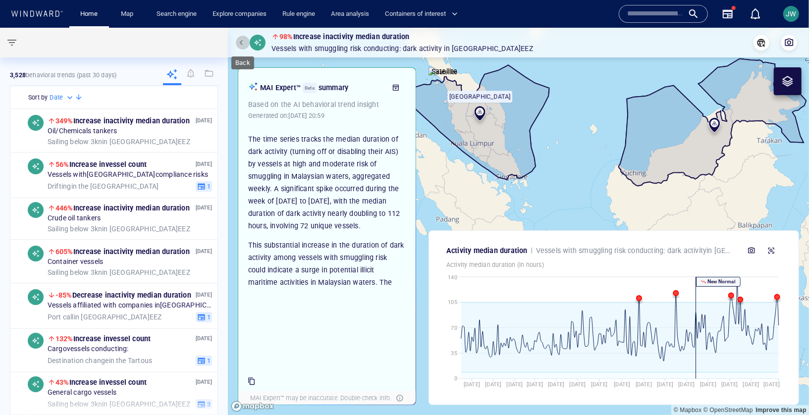
click at [242, 46] on button "button" at bounding box center [243, 43] width 14 height 14
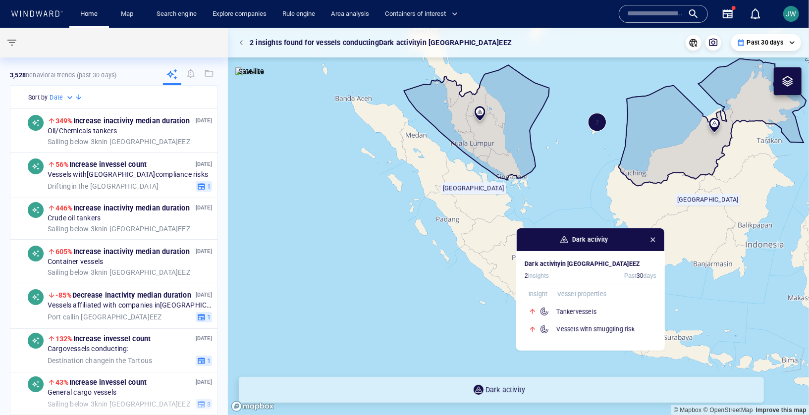
drag, startPoint x: 473, startPoint y: 81, endPoint x: 464, endPoint y: 178, distance: 97.5
click at [464, 178] on canvas "Map" at bounding box center [518, 221] width 581 height 387
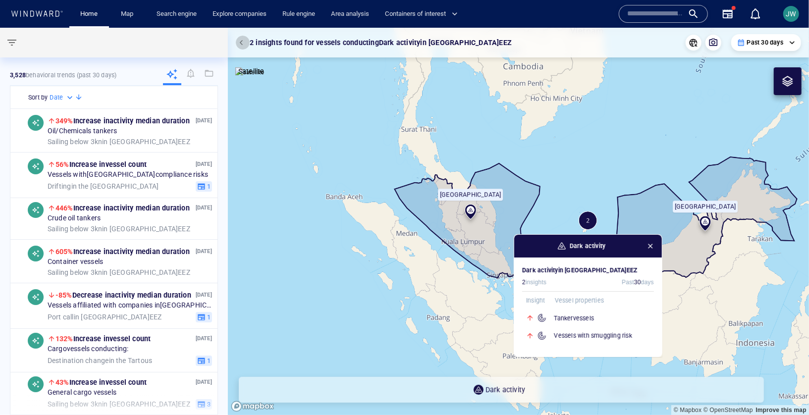
click at [241, 42] on span "button" at bounding box center [243, 43] width 6 height 6
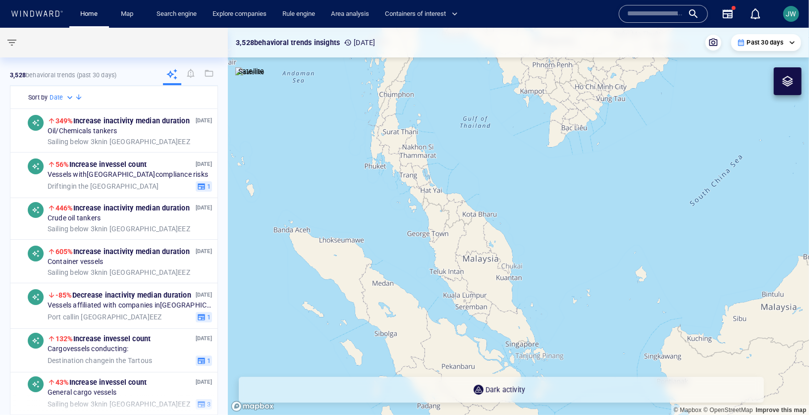
drag, startPoint x: 459, startPoint y: 130, endPoint x: 454, endPoint y: 177, distance: 47.4
click at [454, 177] on canvas "Map" at bounding box center [518, 221] width 581 height 387
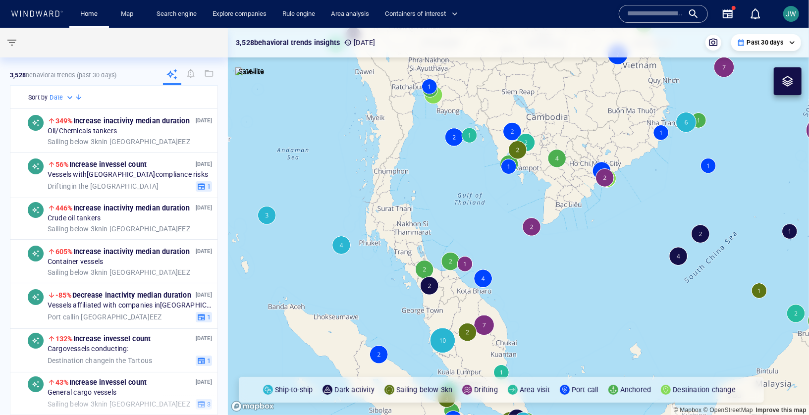
drag, startPoint x: 500, startPoint y: 133, endPoint x: 498, endPoint y: 183, distance: 50.1
click at [498, 184] on canvas "Map" at bounding box center [518, 221] width 581 height 387
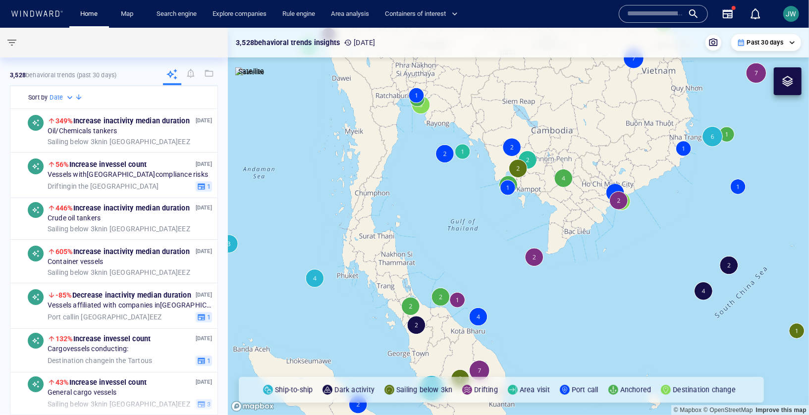
click at [519, 169] on canvas "Map" at bounding box center [518, 221] width 581 height 387
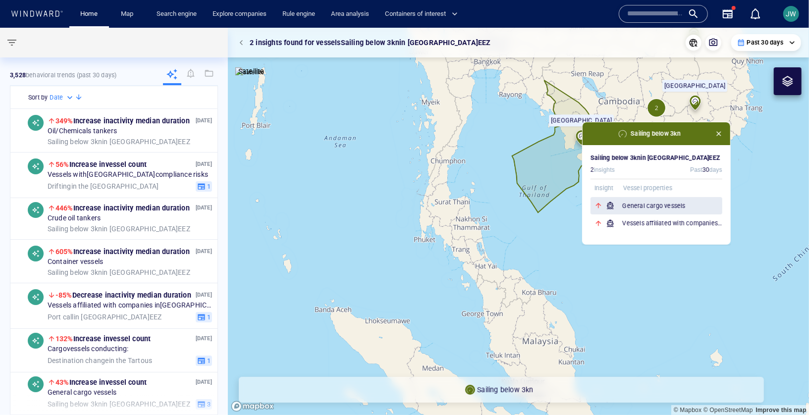
click at [654, 208] on h6 "General cargo vessels" at bounding box center [672, 206] width 100 height 10
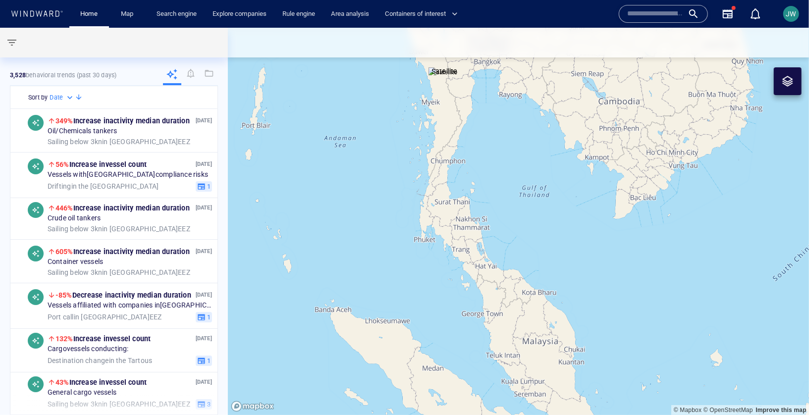
click at [543, 240] on div "© Mapbox © OpenStreetMap Improve this map Satellite" at bounding box center [518, 221] width 581 height 387
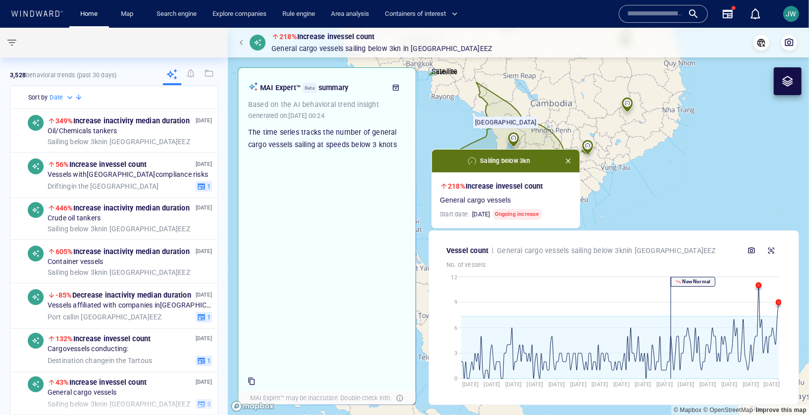
drag, startPoint x: 535, startPoint y: 136, endPoint x: 459, endPoint y: 138, distance: 75.8
click at [459, 138] on canvas "Map" at bounding box center [518, 221] width 581 height 387
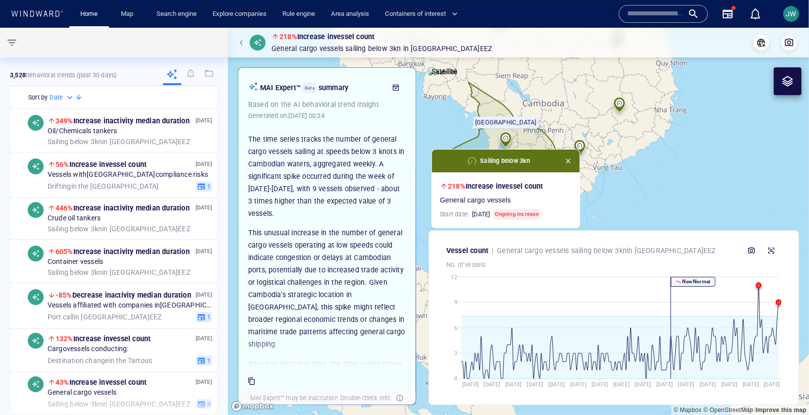
drag, startPoint x: 395, startPoint y: 320, endPoint x: 249, endPoint y: 138, distance: 233.6
click at [249, 138] on div "The time series tracks the number of general cargo vessels sailing at speeds be…" at bounding box center [326, 301] width 157 height 336
copy div "The time series tracks the number of general cargo vessels sailing at speeds be…"
click at [327, 160] on p "The time series tracks the number of general cargo vessels sailing at speeds be…" at bounding box center [326, 176] width 157 height 87
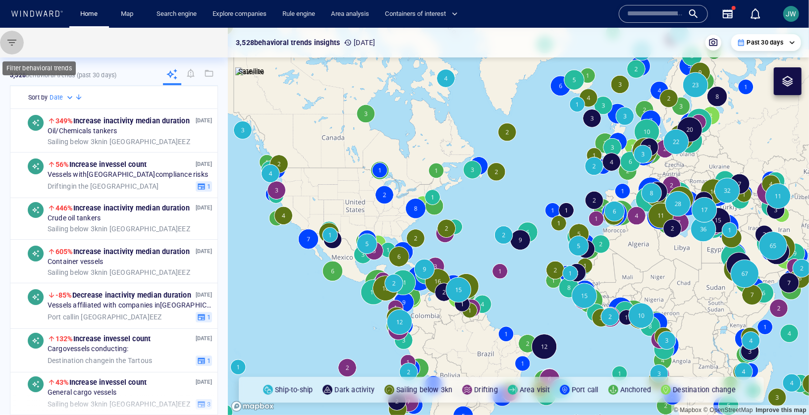
click at [10, 48] on span "button" at bounding box center [12, 43] width 12 height 12
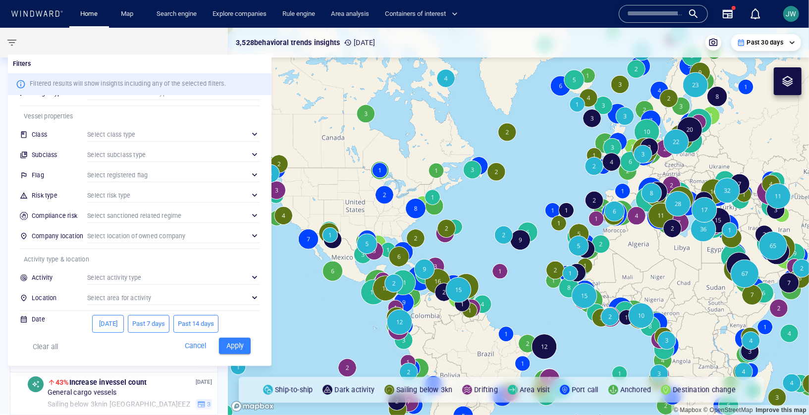
scroll to position [60, 0]
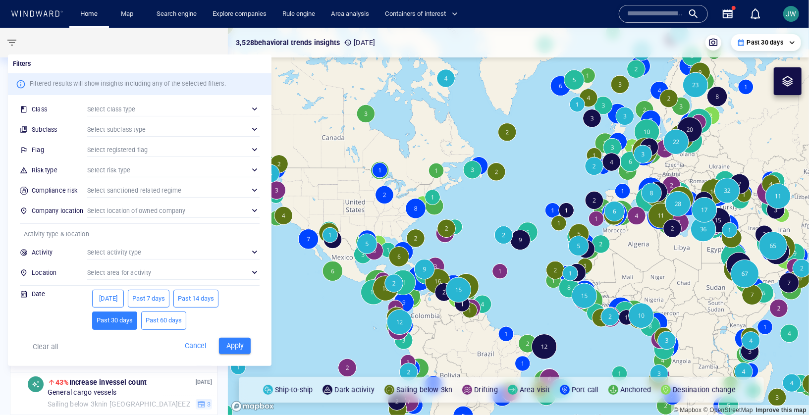
click at [126, 274] on div "​" at bounding box center [173, 272] width 172 height 15
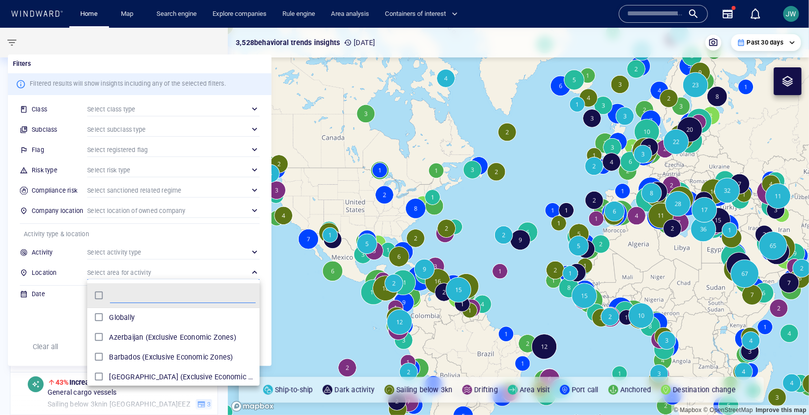
scroll to position [99, 172]
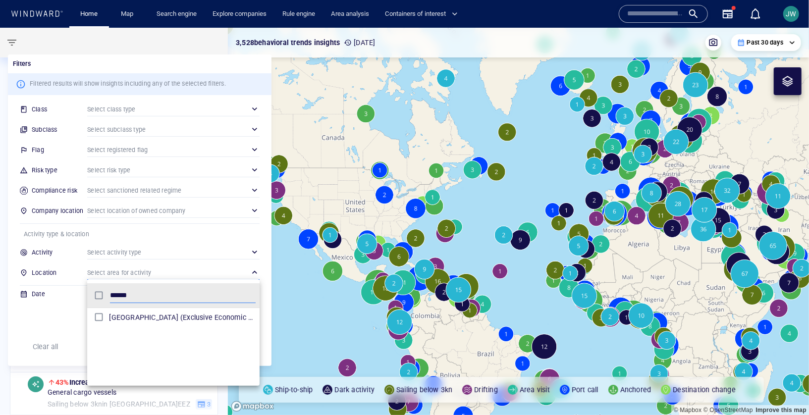
type input "******"
click at [49, 320] on div at bounding box center [404, 207] width 809 height 415
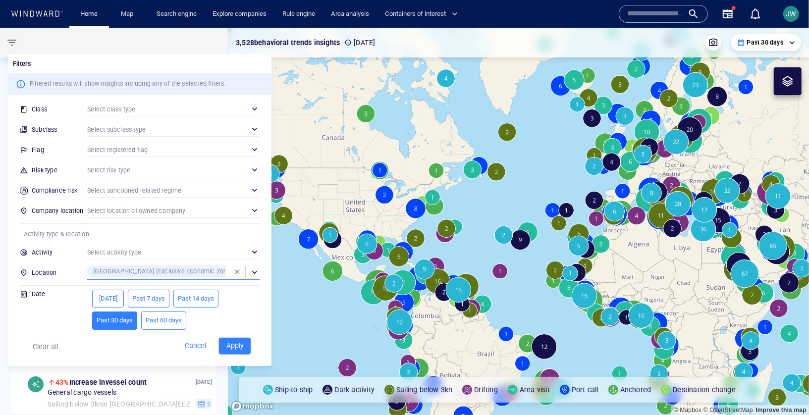
click at [230, 346] on span "Apply" at bounding box center [235, 346] width 22 height 12
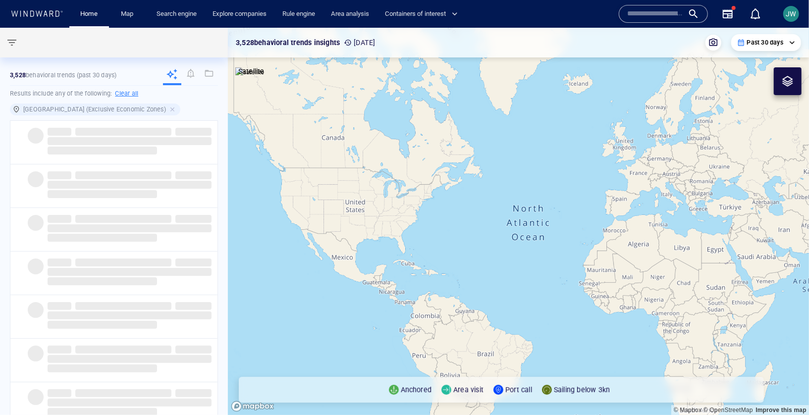
drag, startPoint x: 657, startPoint y: 263, endPoint x: 353, endPoint y: 263, distance: 303.6
click at [353, 263] on canvas "Map" at bounding box center [518, 221] width 581 height 387
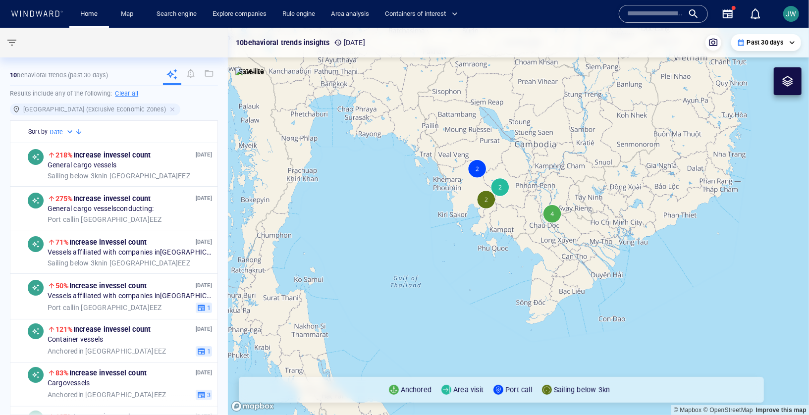
click at [783, 45] on div "Past 30 days" at bounding box center [766, 42] width 58 height 9
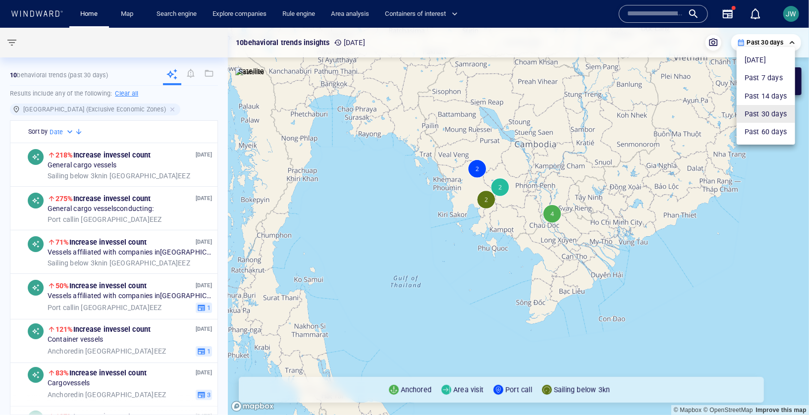
click at [777, 133] on li "Past 60 days" at bounding box center [765, 132] width 58 height 18
type input "**********"
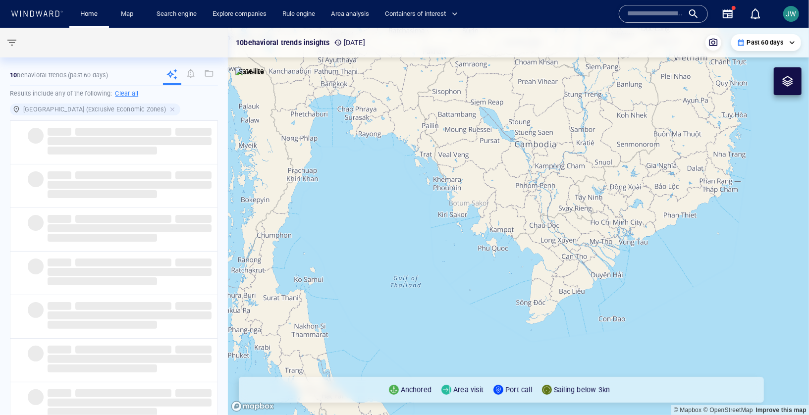
click at [452, 245] on canvas "Map" at bounding box center [518, 221] width 581 height 387
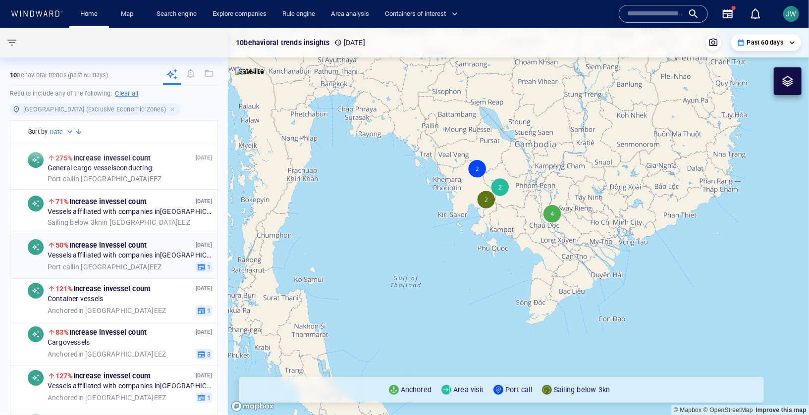
scroll to position [48, 0]
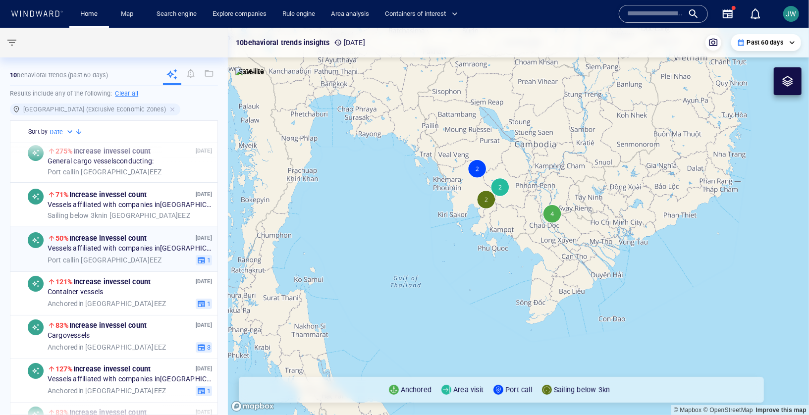
click at [172, 265] on div "30 Jul '25 50% Increase in vessel count Vessels affiliated with companies in Ch…" at bounding box center [114, 249] width 208 height 46
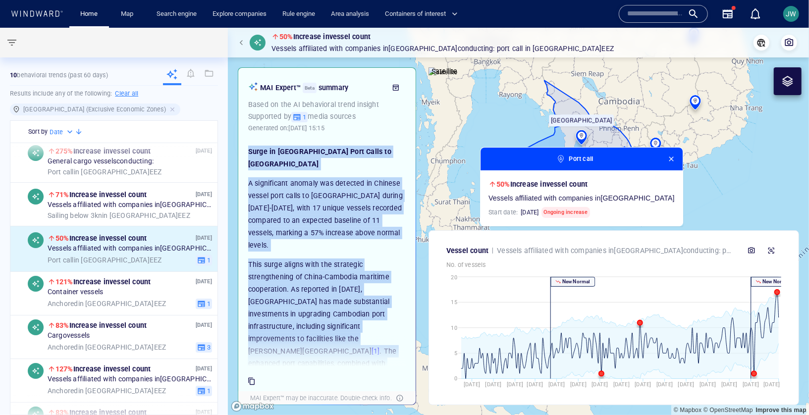
drag, startPoint x: 335, startPoint y: 327, endPoint x: 243, endPoint y: 153, distance: 197.2
click at [243, 153] on div "Surge in Chinese Vessel Port Calls to Cambodia A significant anomaly was detect…" at bounding box center [326, 252] width 167 height 228
copy div "Surge in Chinese Vessel Port Calls to Cambodia A significant anomaly was detect…"
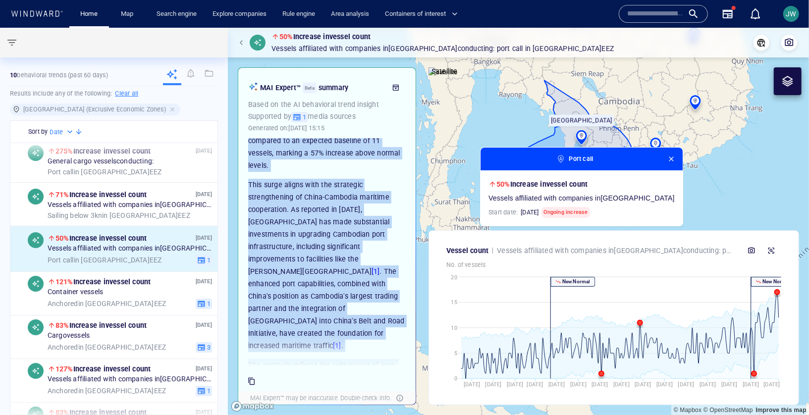
scroll to position [160, 0]
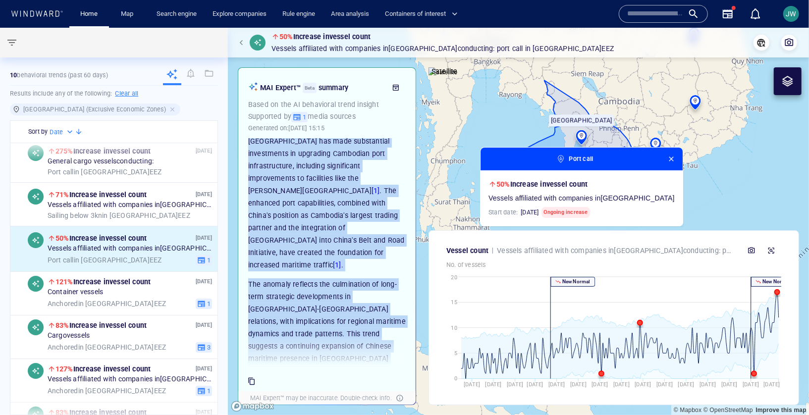
click at [337, 261] on link "[1]" at bounding box center [337, 265] width 8 height 8
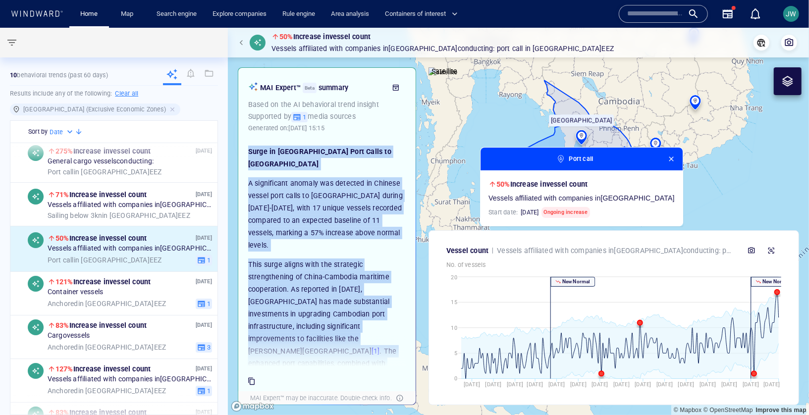
drag, startPoint x: 542, startPoint y: 46, endPoint x: 271, endPoint y: 36, distance: 270.6
click at [271, 36] on div "50% Increase in vessel count Vessels affiliated with companies in China conduct…" at bounding box center [518, 43] width 565 height 24
copy div "50% Increase in vessel count Vessels affiliated with companies in China conduct…"
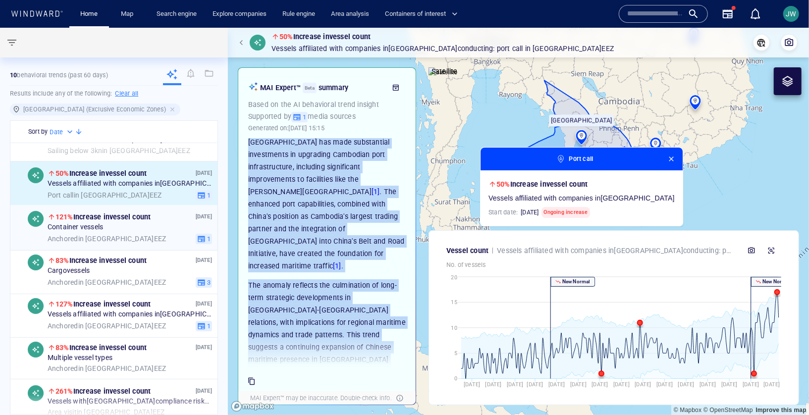
scroll to position [114, 0]
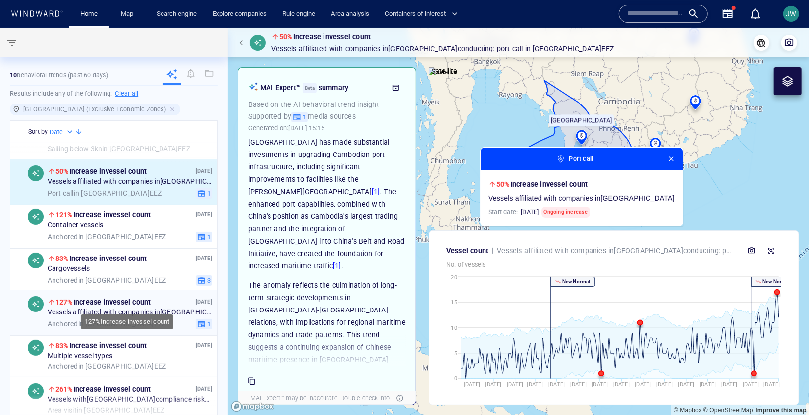
click at [172, 298] on div "127% Increase in vessel count" at bounding box center [121, 302] width 146 height 12
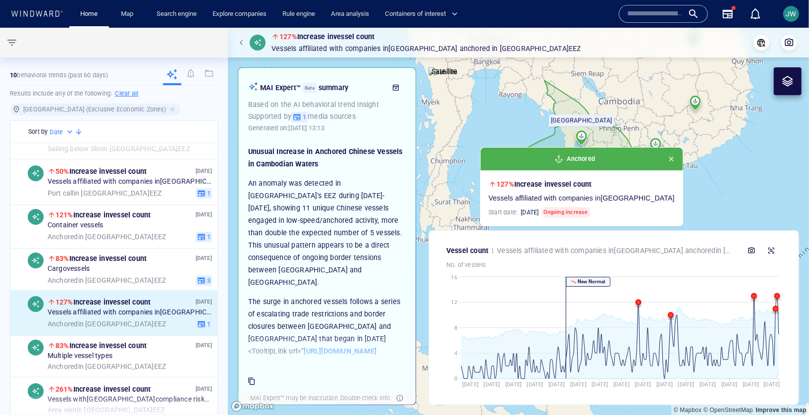
scroll to position [3, 0]
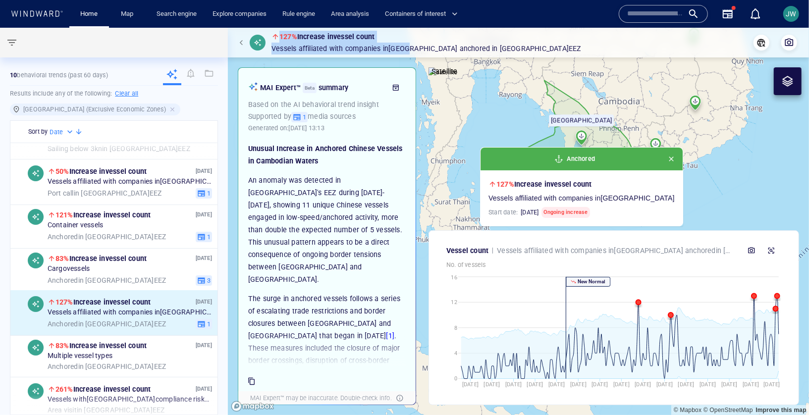
drag, startPoint x: 501, startPoint y: 49, endPoint x: 272, endPoint y: 35, distance: 229.2
click at [272, 35] on div "127% Increase in vessel count Vessels affiliated with companies in China Anchor…" at bounding box center [518, 43] width 565 height 24
copy div "127% Increase in vessel count Vessels affiliated with companies in China"
click at [645, 164] on div "Anchored" at bounding box center [581, 159] width 202 height 23
click at [667, 159] on span "button" at bounding box center [671, 159] width 8 height 8
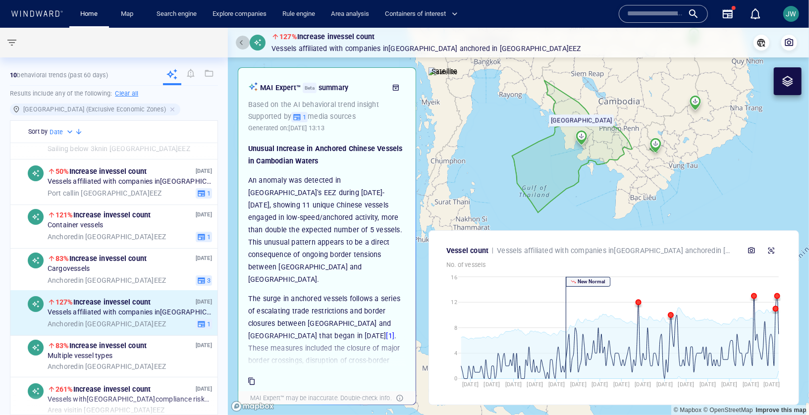
click at [243, 41] on span "button" at bounding box center [243, 43] width 6 height 6
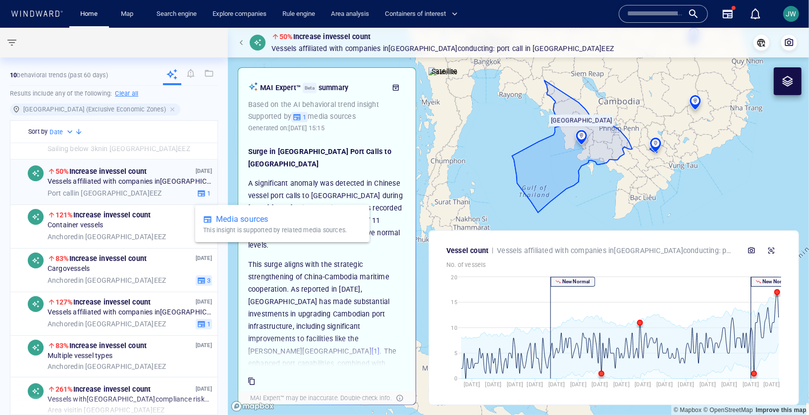
click at [201, 194] on icon "button" at bounding box center [201, 193] width 7 height 6
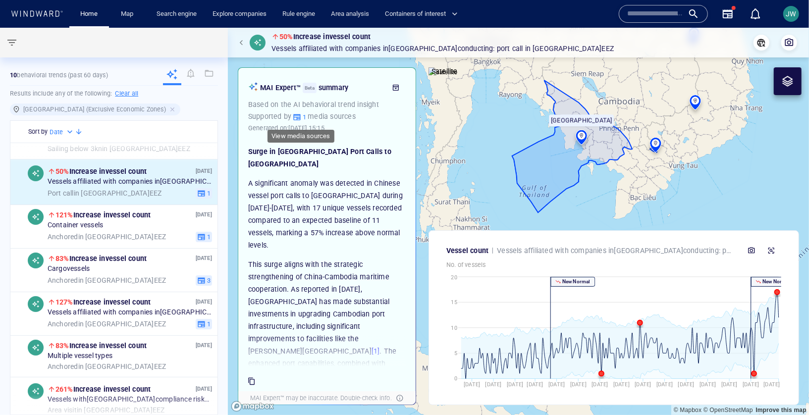
click at [301, 117] on icon "button" at bounding box center [297, 117] width 8 height 8
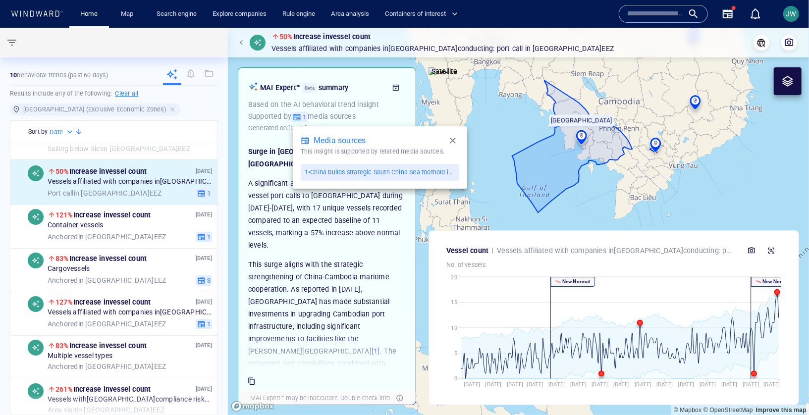
click at [455, 141] on icon "button" at bounding box center [453, 141] width 10 height 10
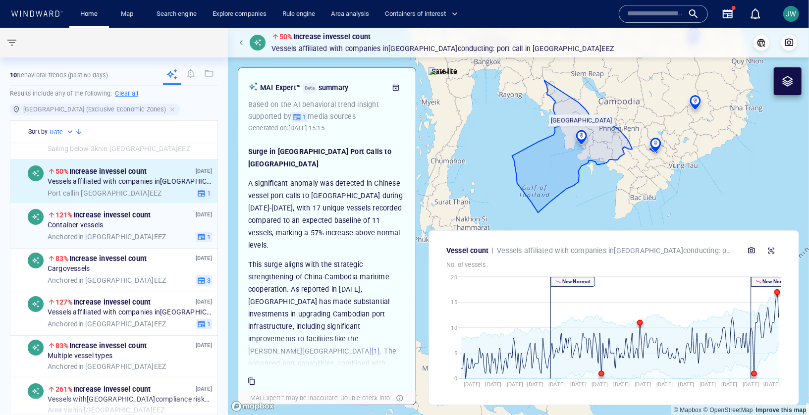
click at [156, 230] on div "28 Jul '25 121% Increase in vessel count Container vessels Anchored in Cambodia…" at bounding box center [130, 225] width 164 height 33
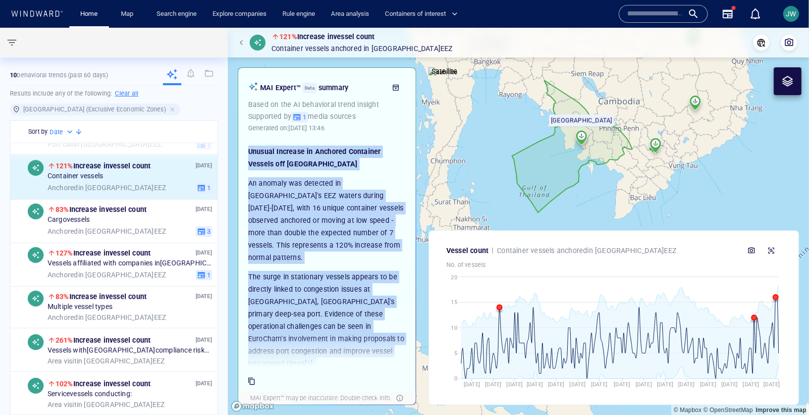
drag, startPoint x: 293, startPoint y: 320, endPoint x: 247, endPoint y: 148, distance: 178.7
click at [247, 148] on div "Unusual Increase in Anchored Container Vessels off Cambodia An anomaly was dete…" at bounding box center [326, 252] width 167 height 228
copy div "Unusual Increase in Anchored Container Vessels off Cambodia An anomaly was dete…"
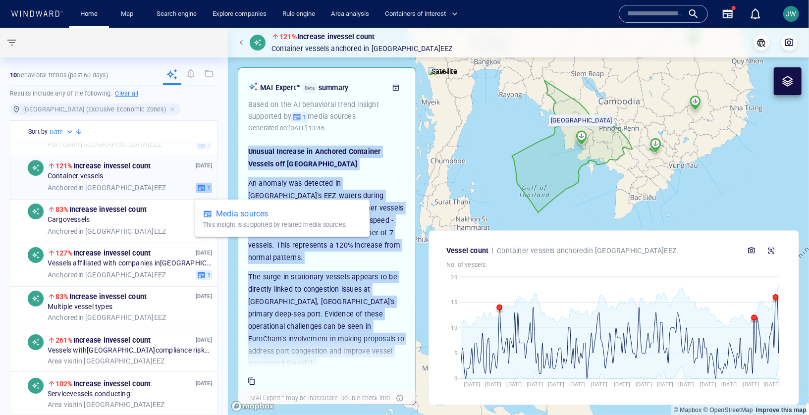
click at [199, 190] on icon "button" at bounding box center [201, 188] width 8 height 8
click at [201, 191] on icon "button" at bounding box center [201, 188] width 8 height 8
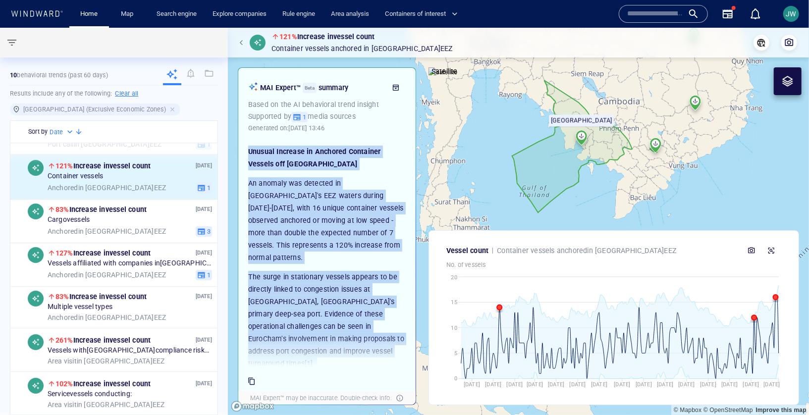
scroll to position [114, 0]
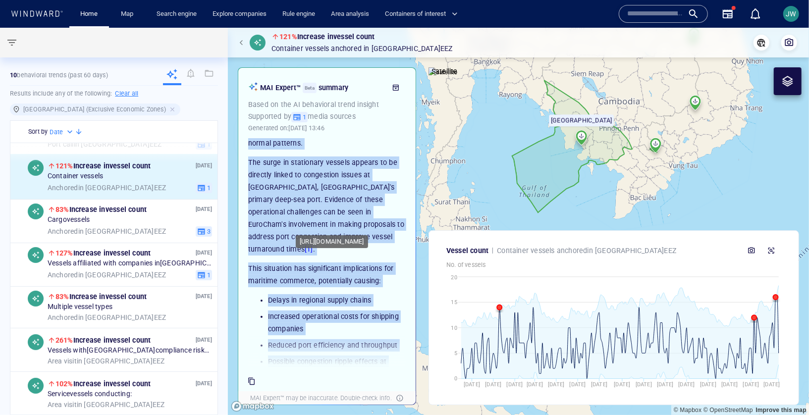
click at [313, 245] on link "[1]" at bounding box center [309, 249] width 8 height 8
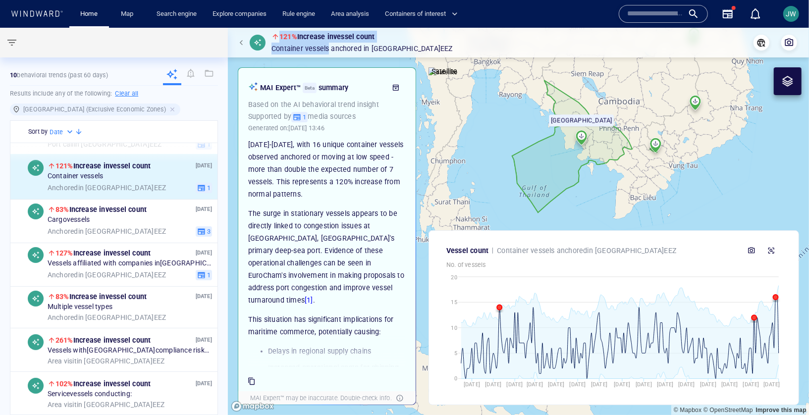
drag, startPoint x: 426, startPoint y: 47, endPoint x: 269, endPoint y: 34, distance: 157.5
click at [269, 34] on div "121% Increase in vessel count Container vessels Anchored in Cambodia EEZ" at bounding box center [518, 43] width 565 height 24
copy div "121% Increase in vessel count Container vessels"
click at [133, 216] on div "Cargo vessels" at bounding box center [130, 220] width 164 height 9
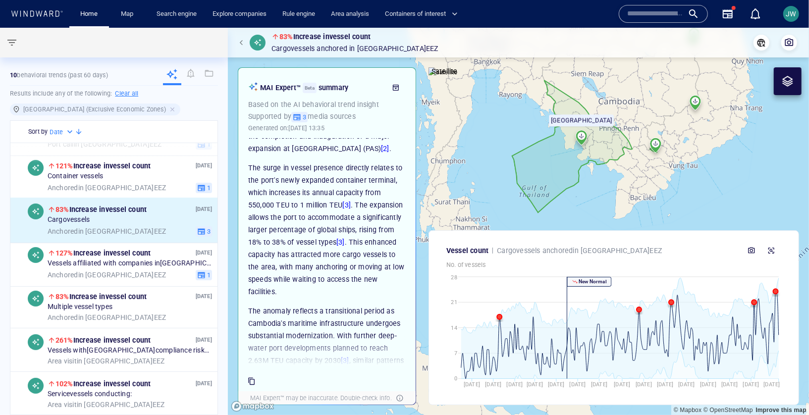
scroll to position [185, 0]
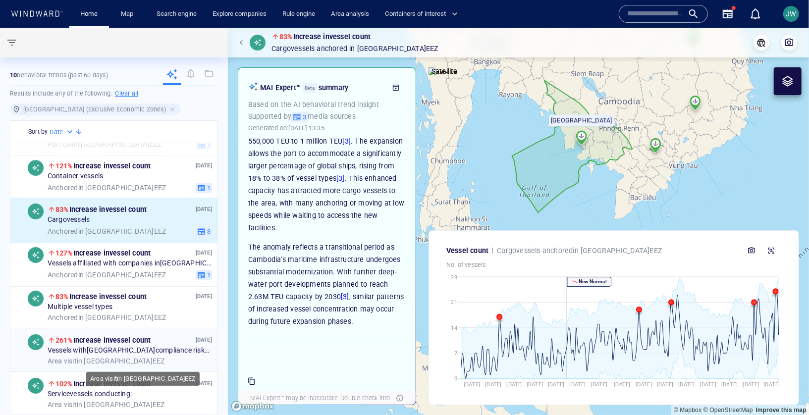
click at [178, 360] on div "Area visit in Cambodia EEZ" at bounding box center [130, 361] width 164 height 9
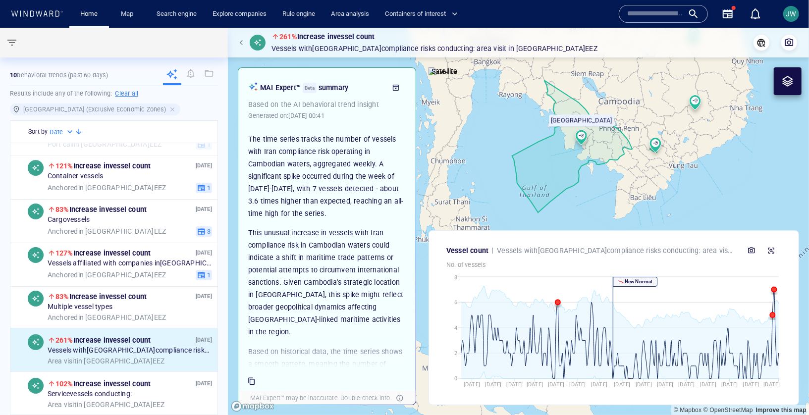
drag, startPoint x: 387, startPoint y: 324, endPoint x: 244, endPoint y: 137, distance: 235.6
click at [244, 137] on div "The time series tracks the number of vessels with Iran compliance risk operatin…" at bounding box center [326, 246] width 167 height 240
copy div "The time series tracks the number of vessels with Iran compliance risk operatin…"
drag, startPoint x: 516, startPoint y: 48, endPoint x: 281, endPoint y: 35, distance: 235.1
click at [281, 35] on div "261% Increase in vessel count Vessels with Iran compliance risks conducting: Ar…" at bounding box center [518, 43] width 565 height 24
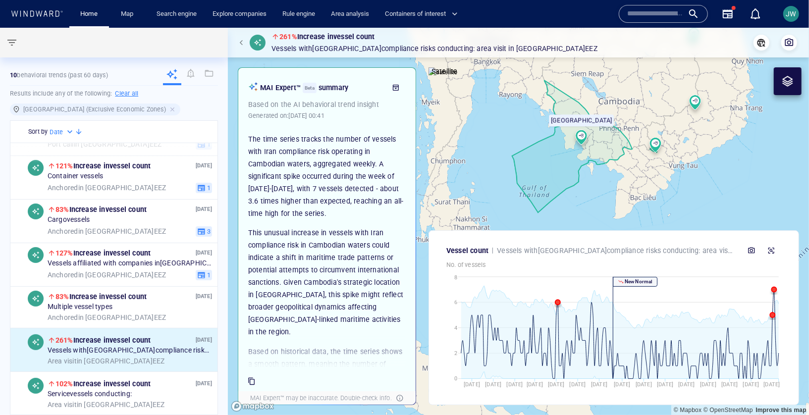
copy div "261% Increase in vessel count Vessels with Iran compliance risks conducting:"
click at [366, 38] on span "261% Increase in vessel count" at bounding box center [326, 37] width 95 height 8
drag, startPoint x: 527, startPoint y: 48, endPoint x: 279, endPoint y: 38, distance: 247.8
click at [279, 38] on div "261% Increase in vessel count Vessels with Iran compliance risks conducting: Ar…" at bounding box center [518, 43] width 565 height 24
click at [278, 38] on p "261% Increase in vessel count" at bounding box center [434, 37] width 326 height 12
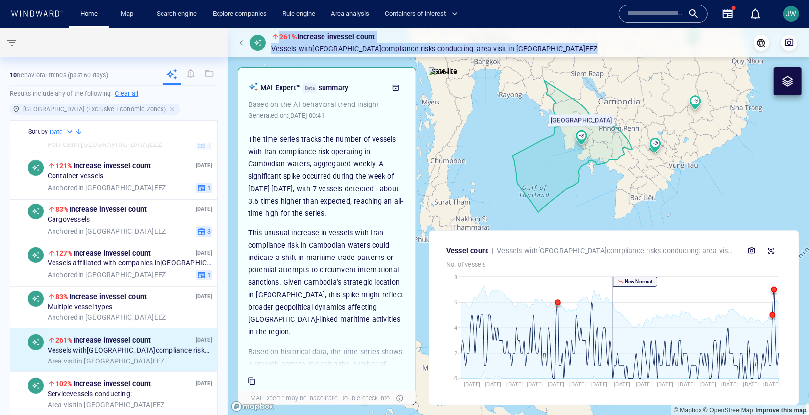
drag, startPoint x: 280, startPoint y: 35, endPoint x: 511, endPoint y: 50, distance: 231.2
click at [511, 50] on div "261% Increase in vessel count Vessels with Iran compliance risks conducting: Ar…" at bounding box center [434, 43] width 326 height 24
copy div "261% Increase in vessel count Vessels with Iran compliance risks conducting: Ar…"
click at [347, 35] on span "261% Increase in vessel count" at bounding box center [326, 37] width 95 height 8
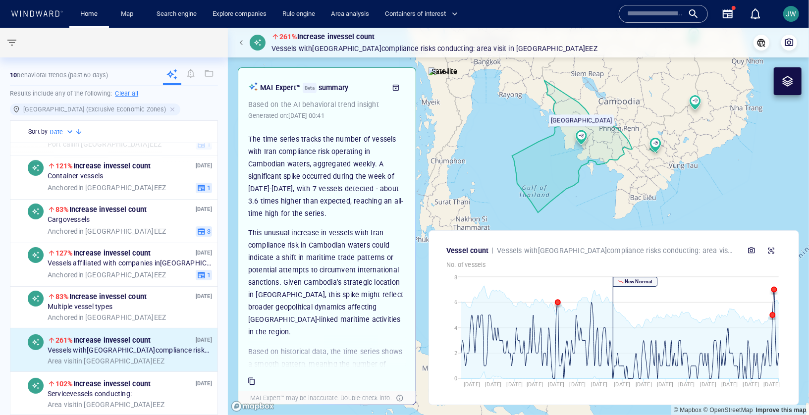
drag, startPoint x: 482, startPoint y: 52, endPoint x: 280, endPoint y: 32, distance: 202.5
click at [280, 32] on div "261% Increase in vessel count Vessels with Iran compliance risks conducting: Ar…" at bounding box center [518, 43] width 565 height 24
copy div "261% Increase in vessel count Vessels with Iran compliance risks conducting:"
click at [324, 33] on span "261% Increase in vessel count" at bounding box center [326, 37] width 95 height 8
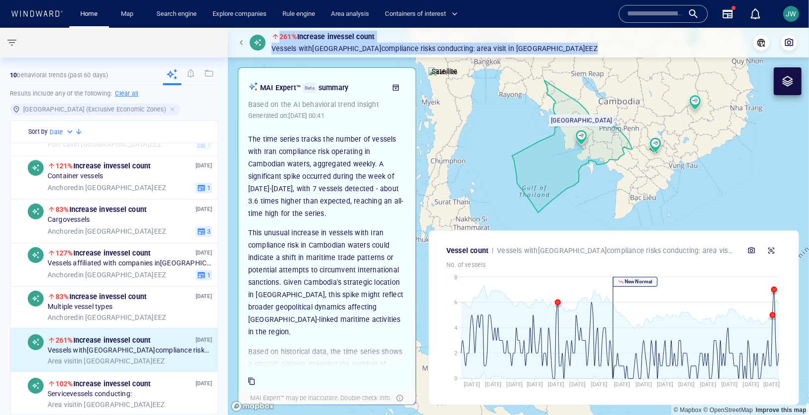
drag, startPoint x: 281, startPoint y: 38, endPoint x: 510, endPoint y: 48, distance: 229.5
click at [510, 48] on div "261% Increase in vessel count Vessels with Iran compliance risks conducting: Ar…" at bounding box center [434, 43] width 326 height 24
copy div "261% Increase in vessel count Vessels with Iran compliance risks conducting: Ar…"
click at [774, 251] on icon "button" at bounding box center [771, 251] width 8 height 8
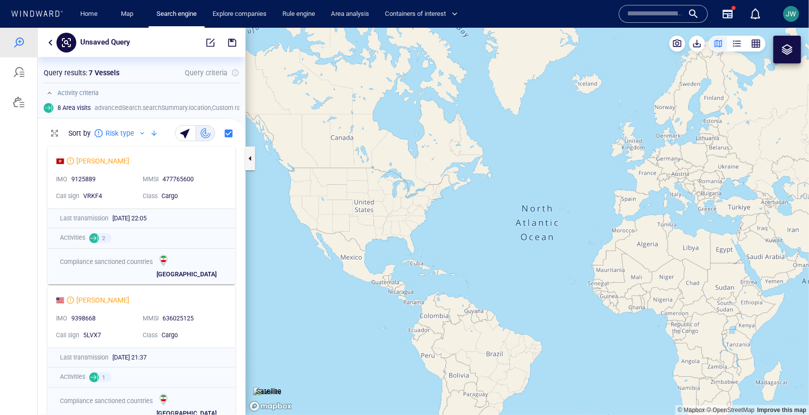
drag, startPoint x: 569, startPoint y: 184, endPoint x: 260, endPoint y: 135, distance: 312.5
click at [260, 135] on canvas "Map" at bounding box center [527, 220] width 563 height 387
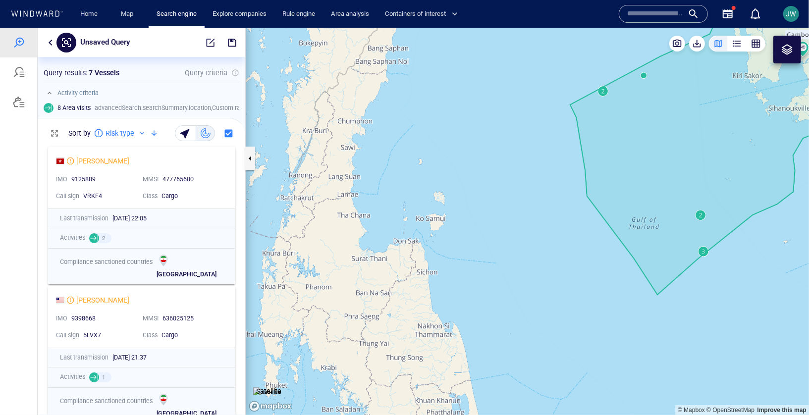
drag, startPoint x: 502, startPoint y: 250, endPoint x: 358, endPoint y: 290, distance: 149.3
click at [358, 290] on canvas "Map" at bounding box center [527, 220] width 563 height 387
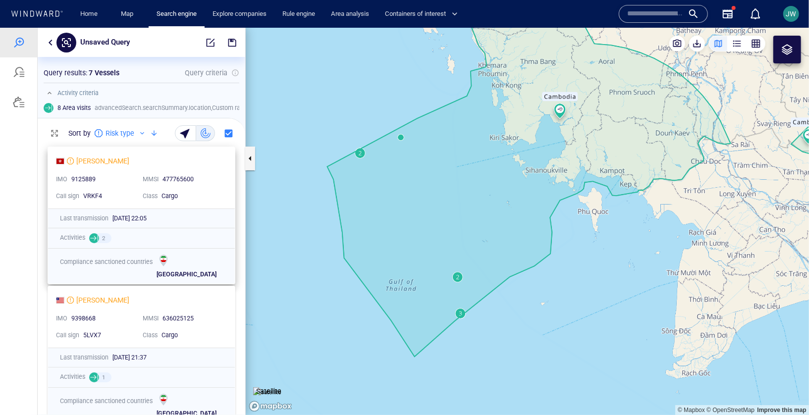
click at [234, 184] on div "[PERSON_NAME] IMO 9125889 MMSI [PHONE_NUMBER] Call sign VRKF4 Class Cargo" at bounding box center [141, 177] width 187 height 61
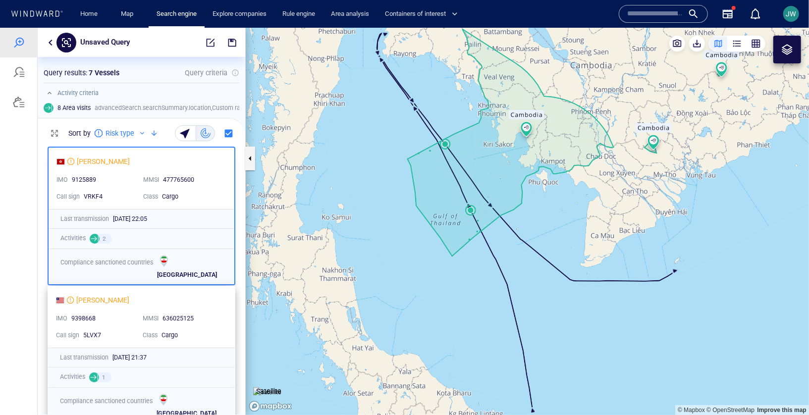
click at [223, 294] on div "[PERSON_NAME] IMO 9398668 MMSI [PHONE_NUMBER] Call sign 5LVX7 Class Cargo" at bounding box center [141, 316] width 187 height 61
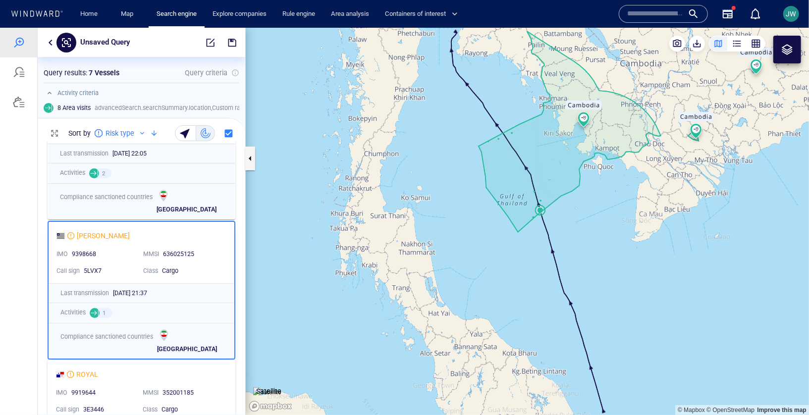
scroll to position [65, 0]
click at [216, 378] on div "ROYAL" at bounding box center [137, 373] width 163 height 12
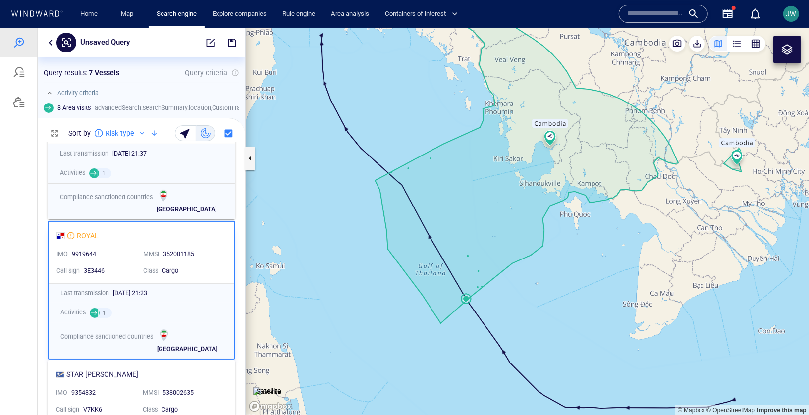
scroll to position [279, 0]
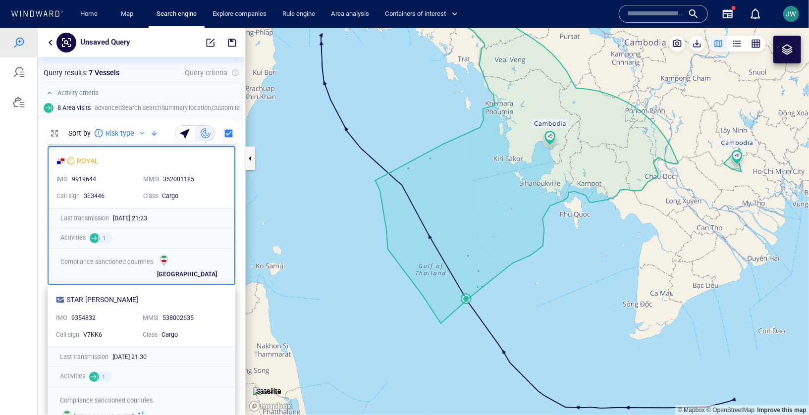
click at [216, 348] on div "Last transmission [DATE] 21:30" at bounding box center [141, 356] width 187 height 19
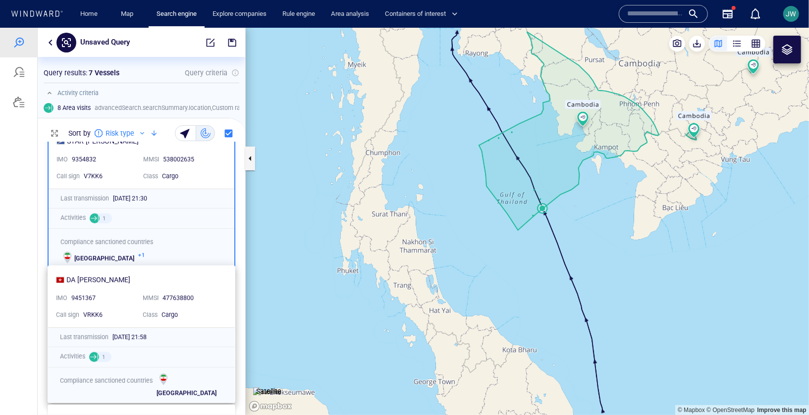
click at [210, 313] on div "Cargo" at bounding box center [191, 314] width 60 height 9
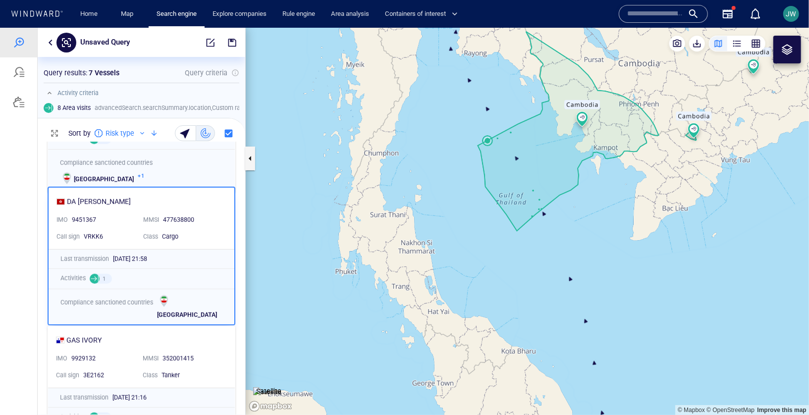
scroll to position [543, 0]
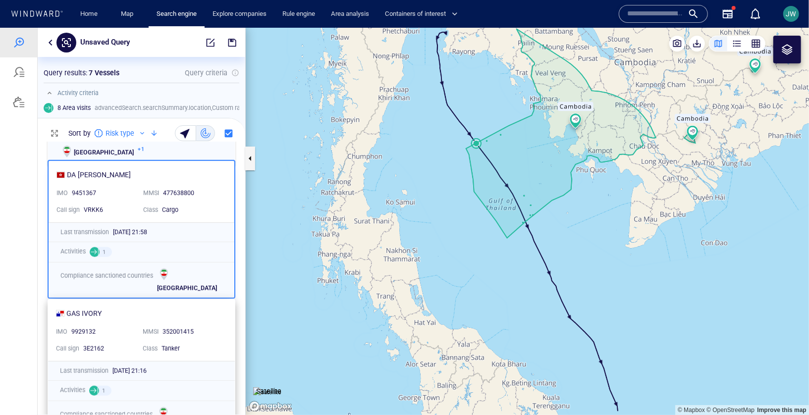
click at [209, 314] on div "GAS IVORY" at bounding box center [137, 313] width 163 height 12
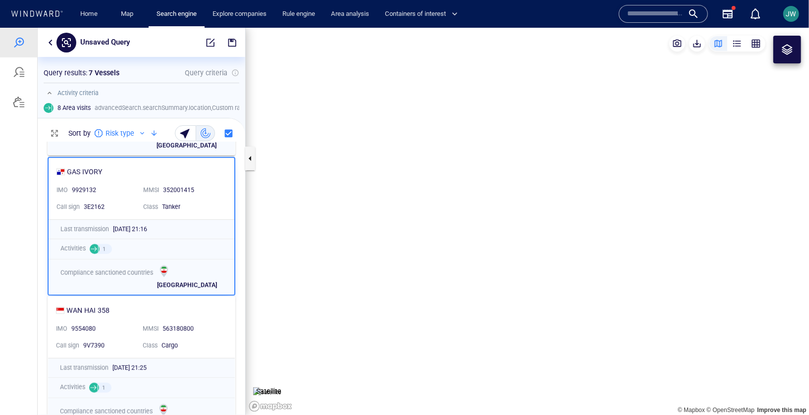
scroll to position [689, 0]
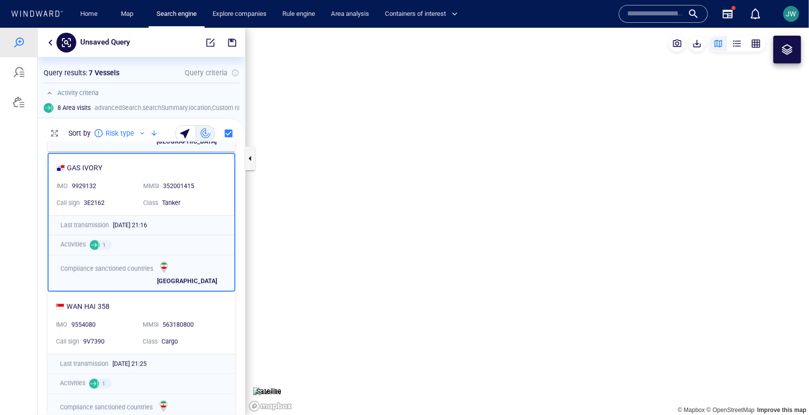
click at [209, 315] on div "WAN HAI 358 IMO 9554080 MMSI [PHONE_NUMBER] Call sign 9V7390 Class Cargo" at bounding box center [141, 322] width 187 height 61
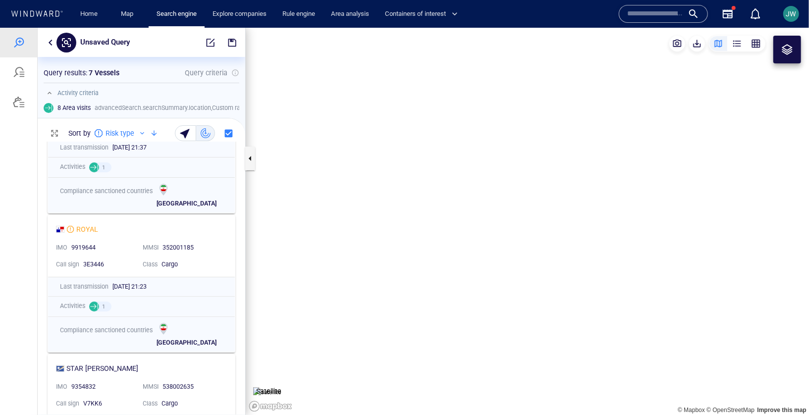
scroll to position [0, 0]
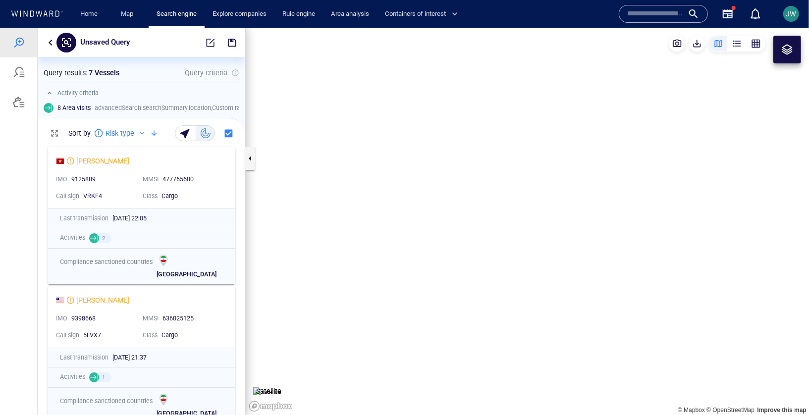
click at [475, 168] on canvas "Map" at bounding box center [527, 220] width 563 height 387
drag, startPoint x: 468, startPoint y: 165, endPoint x: 412, endPoint y: 212, distance: 73.1
click at [411, 212] on canvas "Map" at bounding box center [527, 220] width 563 height 387
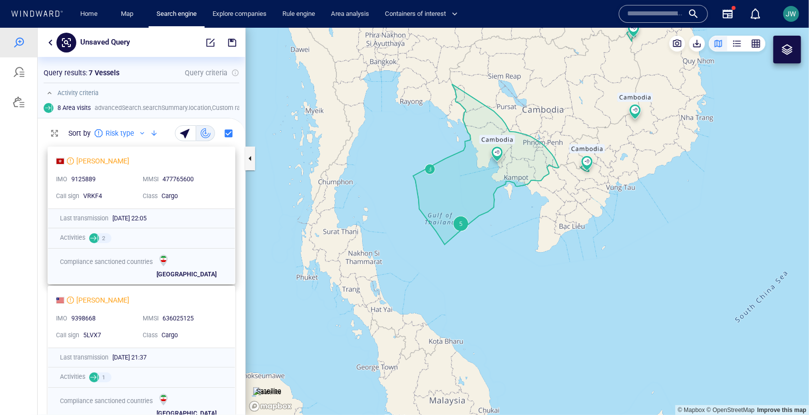
click at [219, 185] on div "MMSI 477765600" at bounding box center [182, 179] width 87 height 17
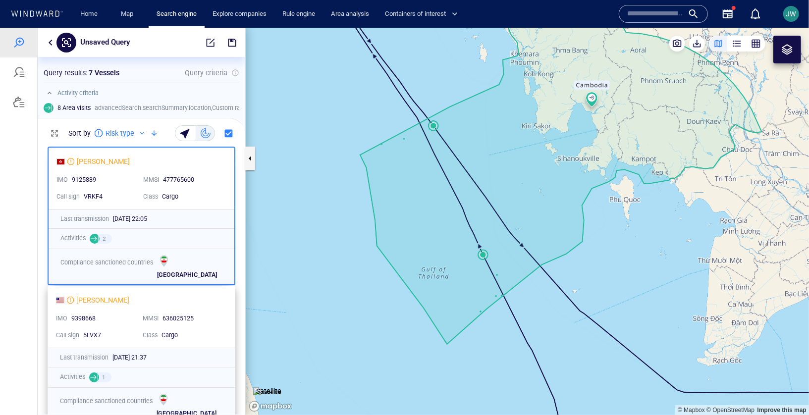
click at [219, 306] on div "MANDY MORN IMO 9398668 MMSI 636025125 Call sign 5LVX7 Class Cargo" at bounding box center [141, 316] width 187 height 61
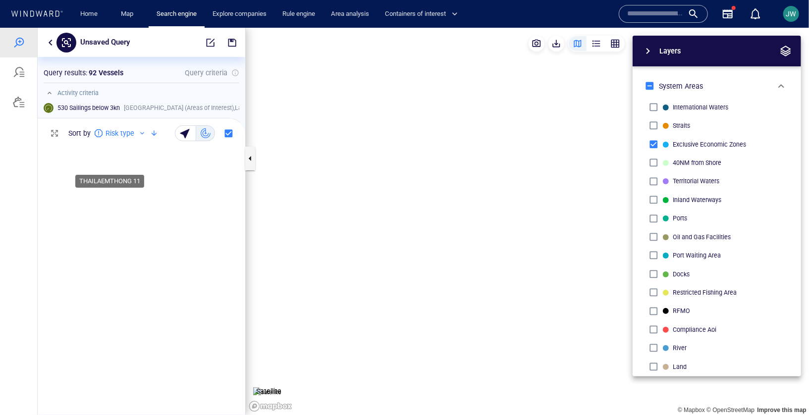
scroll to position [273, 208]
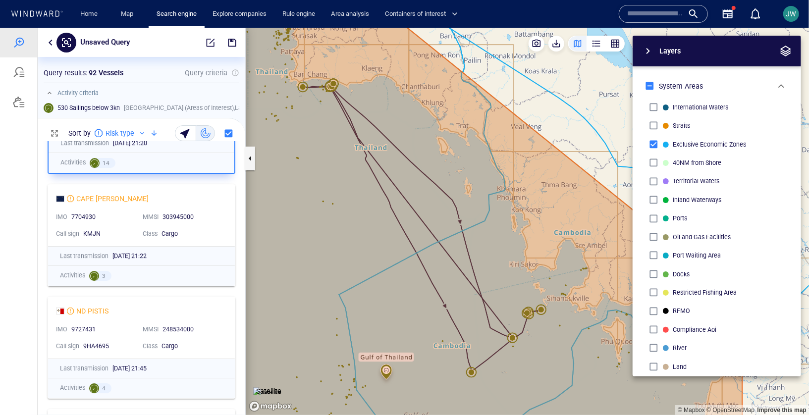
click at [222, 211] on div "303945000" at bounding box center [191, 216] width 63 height 13
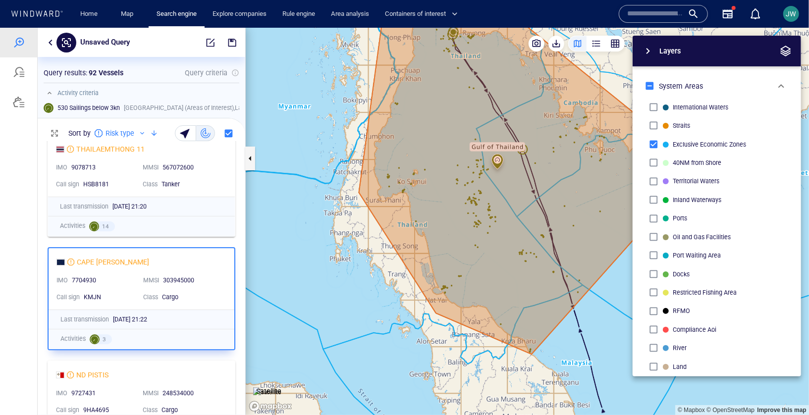
scroll to position [2010, 0]
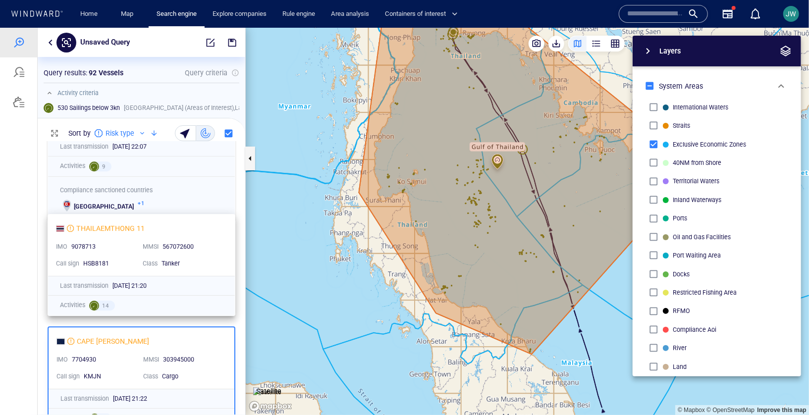
click at [222, 216] on div "THAILAEMTHONG 11 IMO 9078713 MMSI 567072600 Call sign HSB8181 Class Tanker" at bounding box center [141, 244] width 187 height 61
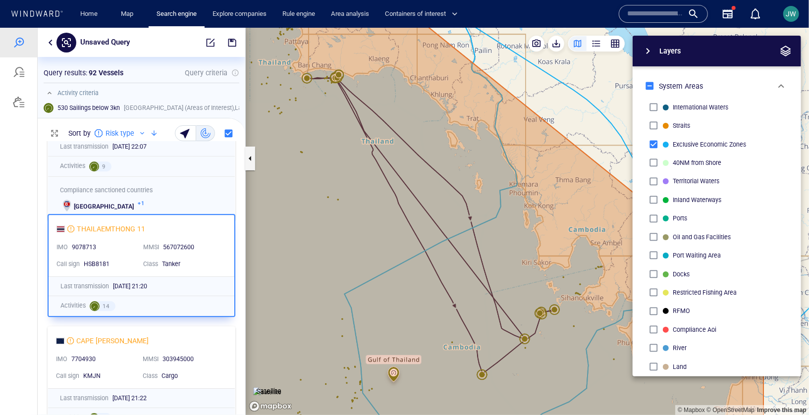
drag, startPoint x: 335, startPoint y: 192, endPoint x: 273, endPoint y: 194, distance: 62.4
click at [273, 194] on canvas "Map" at bounding box center [527, 220] width 563 height 387
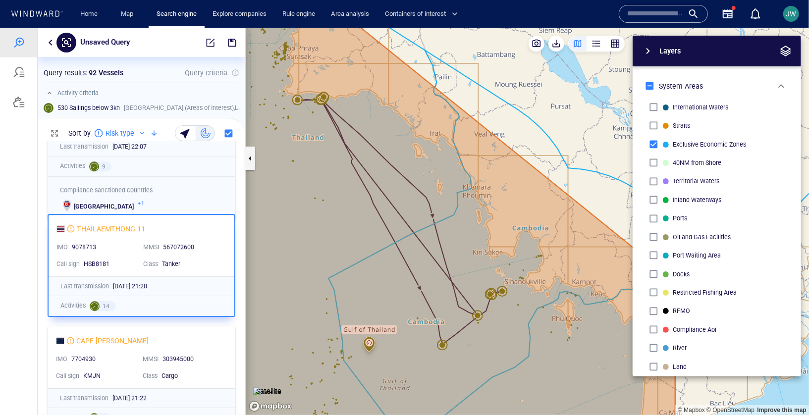
drag, startPoint x: 272, startPoint y: 194, endPoint x: 270, endPoint y: 201, distance: 7.4
click at [270, 201] on canvas "Map" at bounding box center [527, 220] width 563 height 387
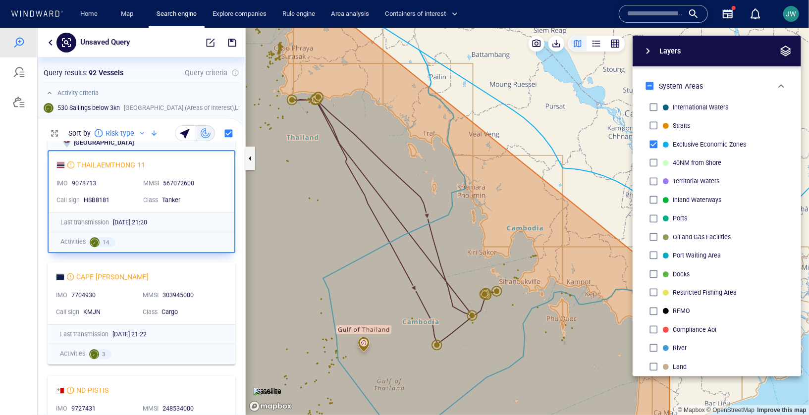
scroll to position [2076, 0]
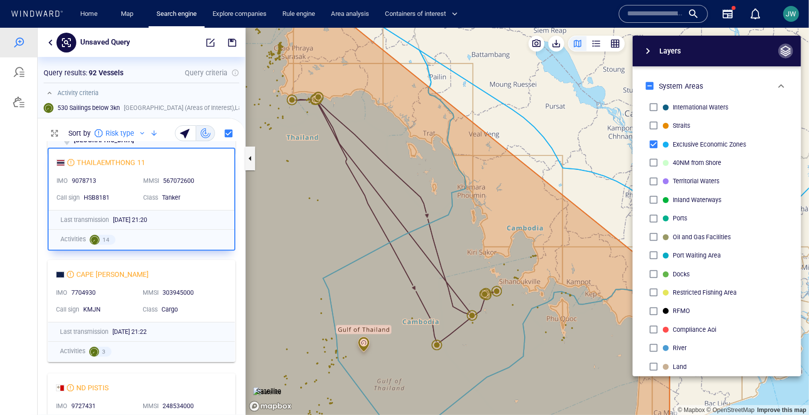
click at [788, 53] on span "button" at bounding box center [786, 51] width 12 height 12
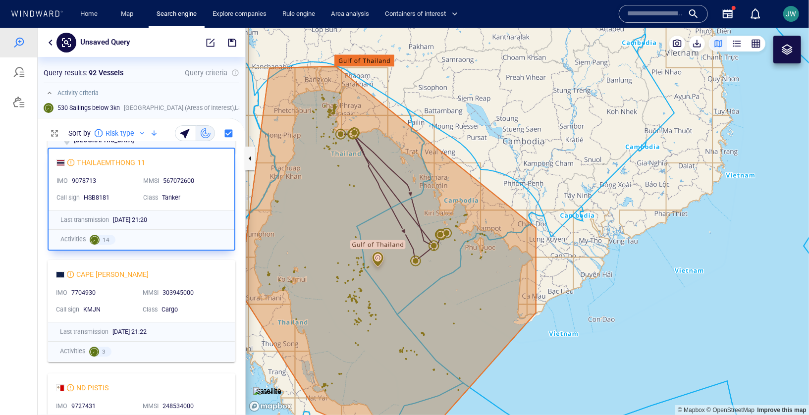
drag, startPoint x: 349, startPoint y: 196, endPoint x: 366, endPoint y: 195, distance: 17.3
click at [366, 195] on canvas "Map" at bounding box center [527, 220] width 563 height 387
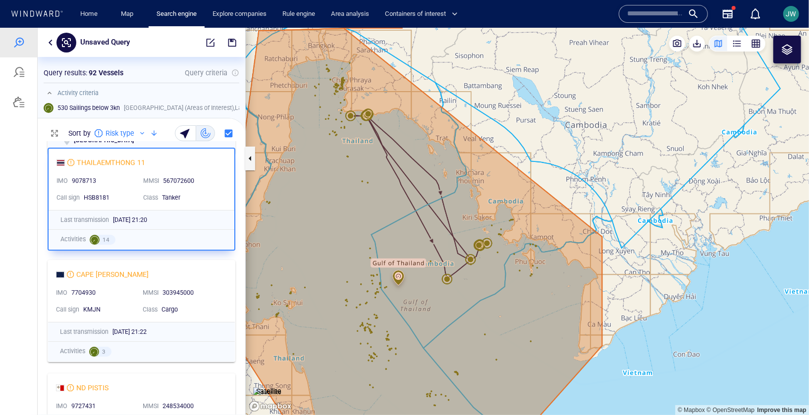
drag, startPoint x: 366, startPoint y: 195, endPoint x: 343, endPoint y: 195, distance: 23.8
click at [343, 195] on canvas "Map" at bounding box center [527, 220] width 563 height 387
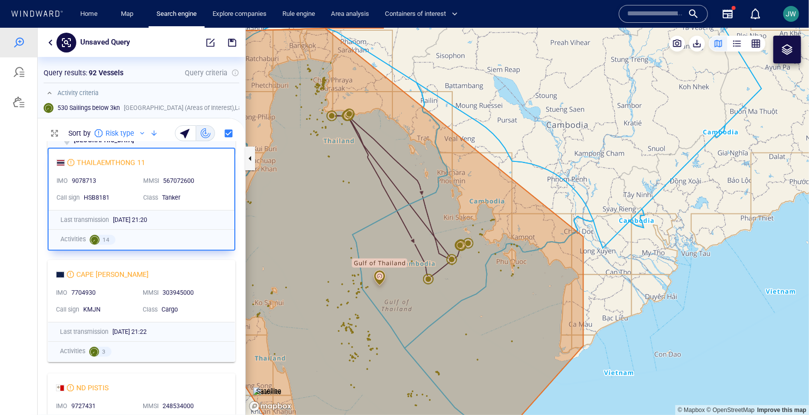
drag, startPoint x: 343, startPoint y: 195, endPoint x: 325, endPoint y: 200, distance: 18.4
click at [325, 200] on canvas "Map" at bounding box center [527, 220] width 563 height 387
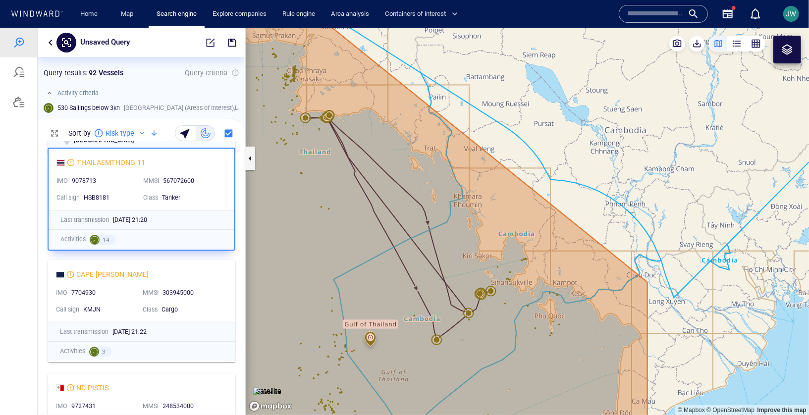
drag, startPoint x: 326, startPoint y: 199, endPoint x: 321, endPoint y: 223, distance: 24.2
click at [321, 222] on canvas "Map" at bounding box center [527, 220] width 563 height 387
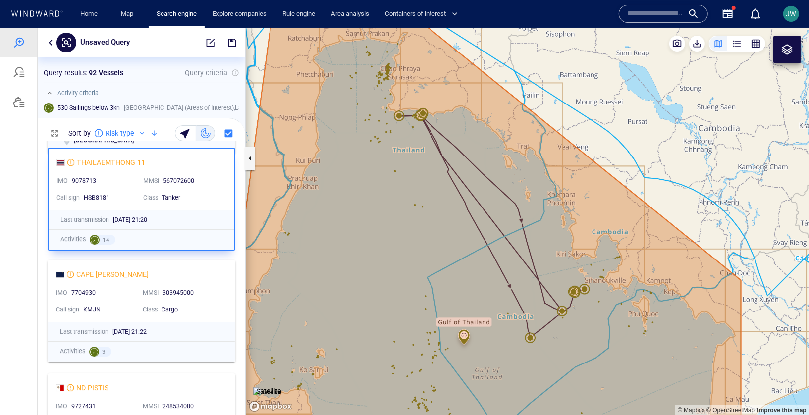
drag, startPoint x: 412, startPoint y: 170, endPoint x: 513, endPoint y: 173, distance: 101.1
click at [513, 174] on canvas "Map" at bounding box center [527, 220] width 563 height 387
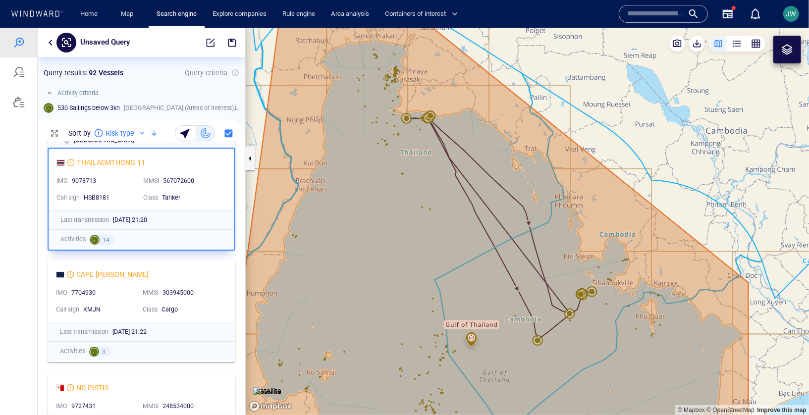
click at [278, 387] on img at bounding box center [267, 392] width 28 height 10
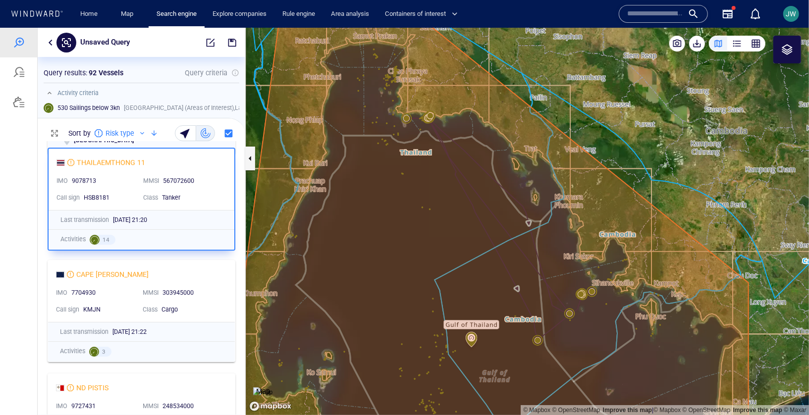
click at [272, 387] on img at bounding box center [262, 392] width 19 height 10
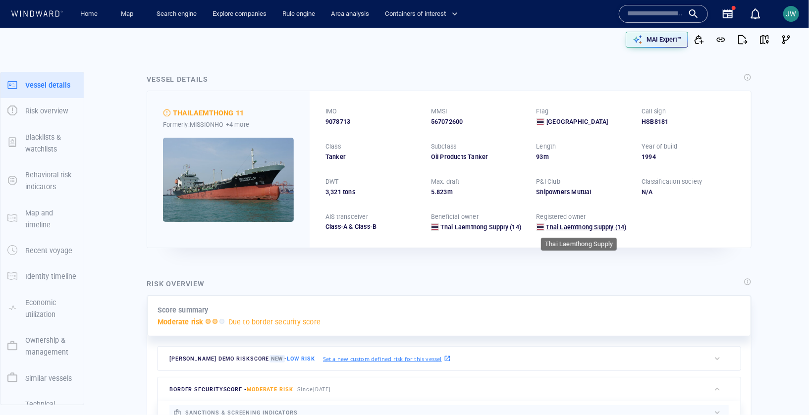
click at [567, 223] on span "Thai Laemthong Supply" at bounding box center [580, 226] width 68 height 7
click at [671, 36] on p "MAI Expert™" at bounding box center [663, 39] width 35 height 9
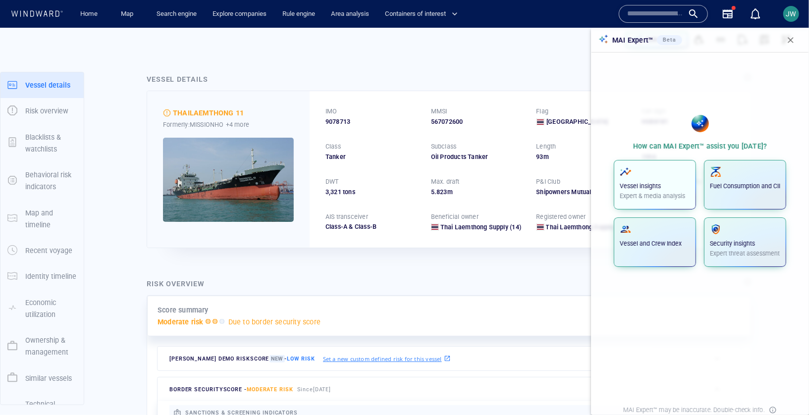
click at [664, 176] on span "button" at bounding box center [655, 172] width 70 height 12
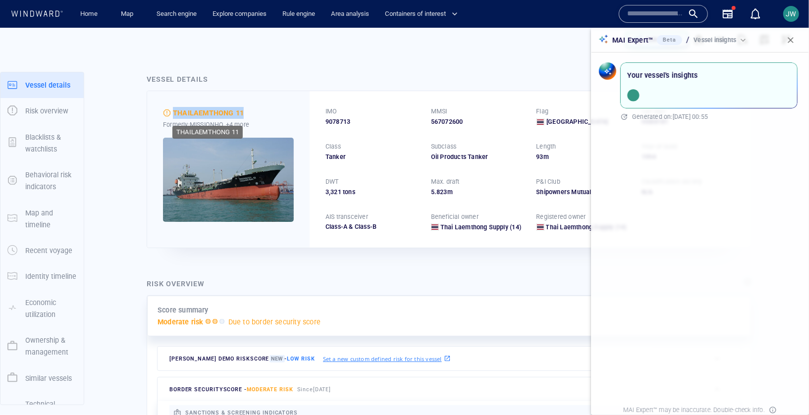
drag, startPoint x: 260, startPoint y: 116, endPoint x: 173, endPoint y: 116, distance: 86.7
click at [173, 116] on div "THAILAEMTHONG 11" at bounding box center [228, 113] width 131 height 12
copy div "THAILAEMTHONG 11"
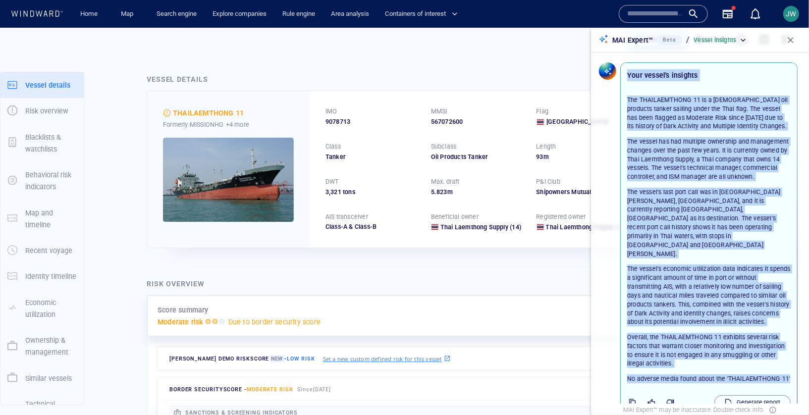
drag, startPoint x: 792, startPoint y: 338, endPoint x: 625, endPoint y: 78, distance: 308.7
click at [625, 78] on div "Your vessel's insights The THAILAEMTHONG 11 is a [DEMOGRAPHIC_DATA] oil product…" at bounding box center [708, 239] width 171 height 349
copy div "Your vessel's insights The THAILAEMTHONG 11 is a [DEMOGRAPHIC_DATA] oil product…"
click at [271, 167] on img at bounding box center [228, 180] width 131 height 84
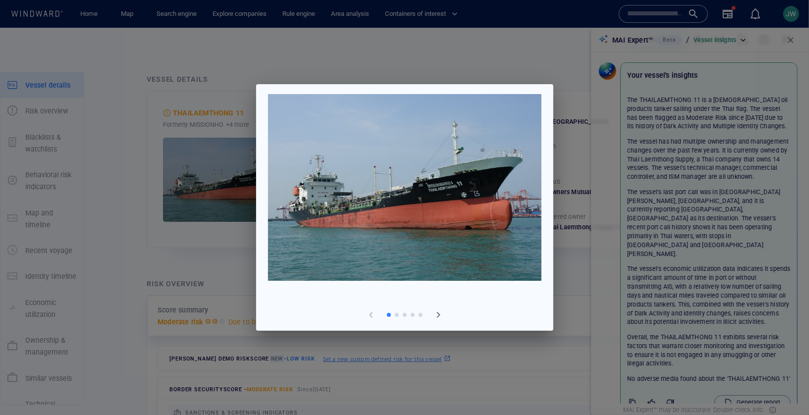
click at [497, 75] on div at bounding box center [404, 207] width 809 height 415
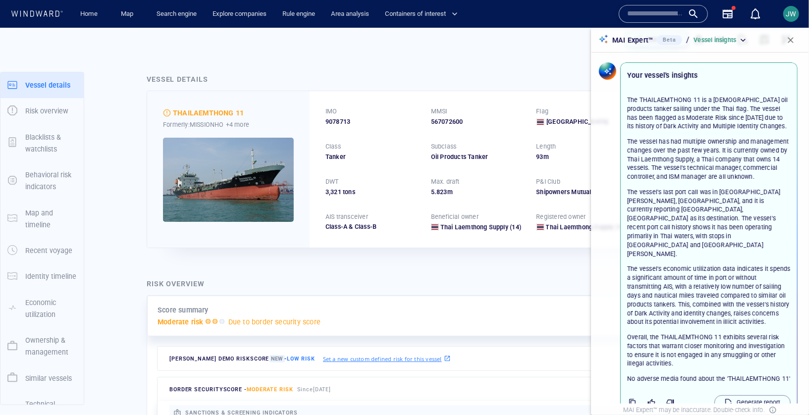
click at [793, 33] on button "button" at bounding box center [791, 40] width 22 height 22
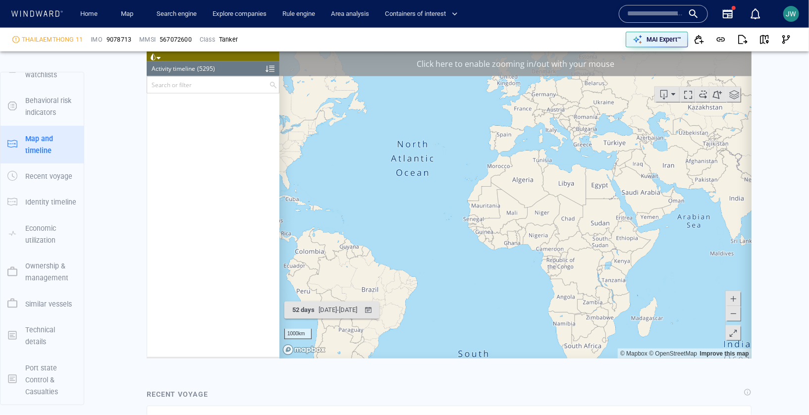
scroll to position [143838, 0]
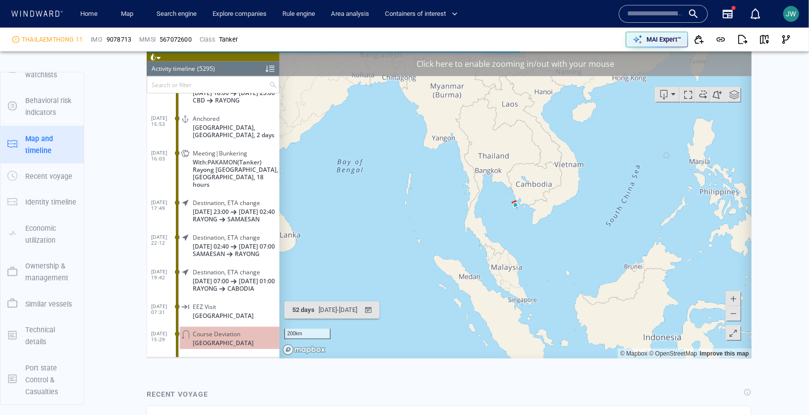
click at [339, 64] on div "Click here to enable zooming in/out with your mouse" at bounding box center [515, 63] width 472 height 25
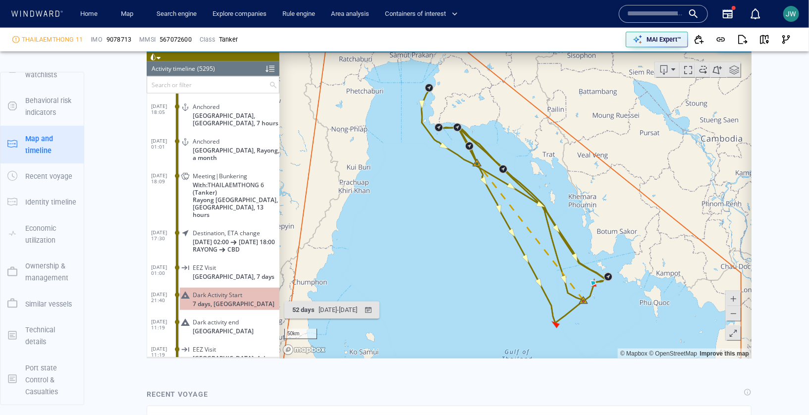
scroll to position [143632, 0]
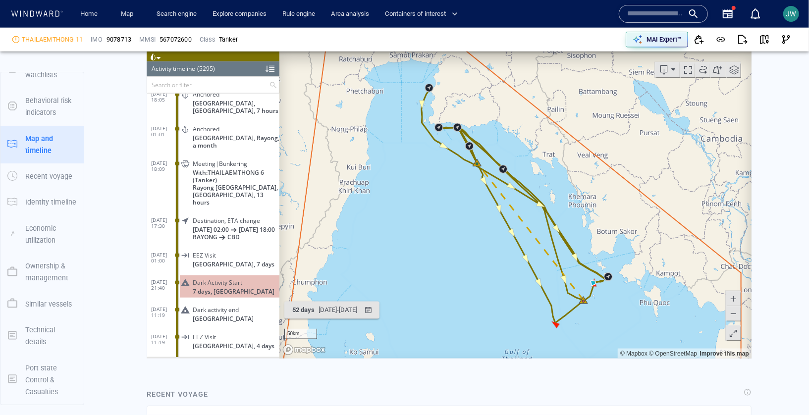
click at [249, 183] on span "Rayong [GEOGRAPHIC_DATA], [GEOGRAPHIC_DATA], 13 hours" at bounding box center [235, 194] width 87 height 22
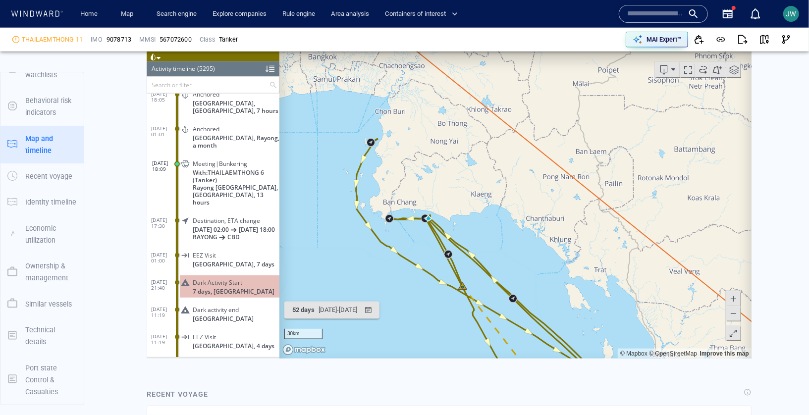
drag, startPoint x: 505, startPoint y: 236, endPoint x: 437, endPoint y: 160, distance: 102.1
click at [437, 160] on canvas "Map" at bounding box center [515, 204] width 472 height 307
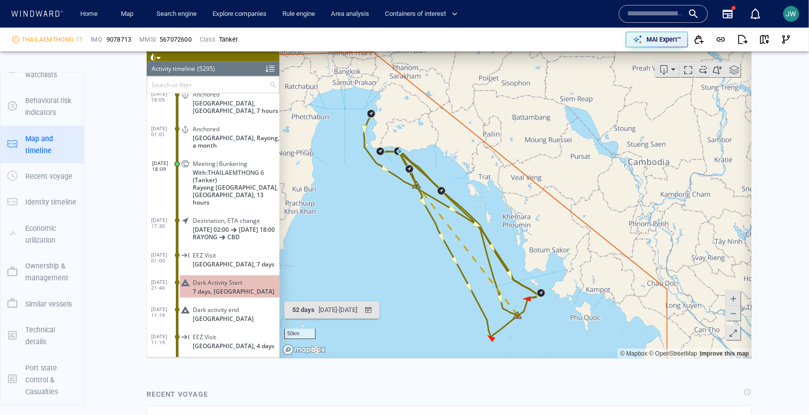
click at [437, 160] on canvas "Map" at bounding box center [515, 204] width 472 height 307
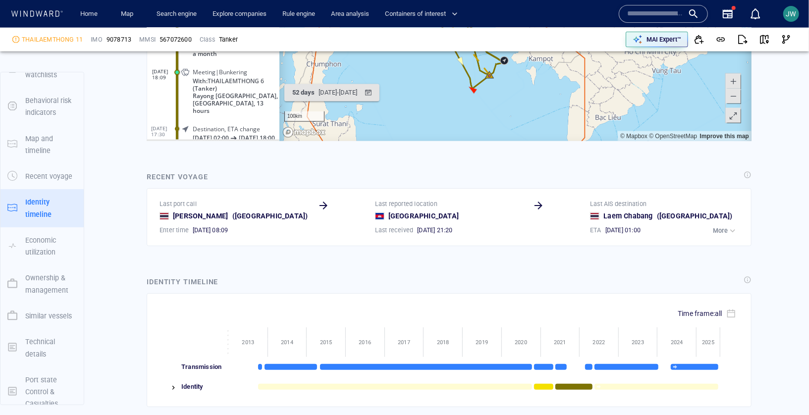
scroll to position [1087, 0]
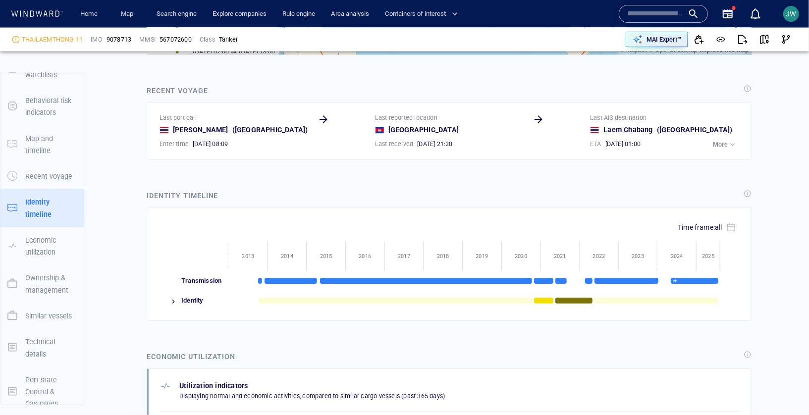
click at [168, 291] on div at bounding box center [168, 301] width 19 height 20
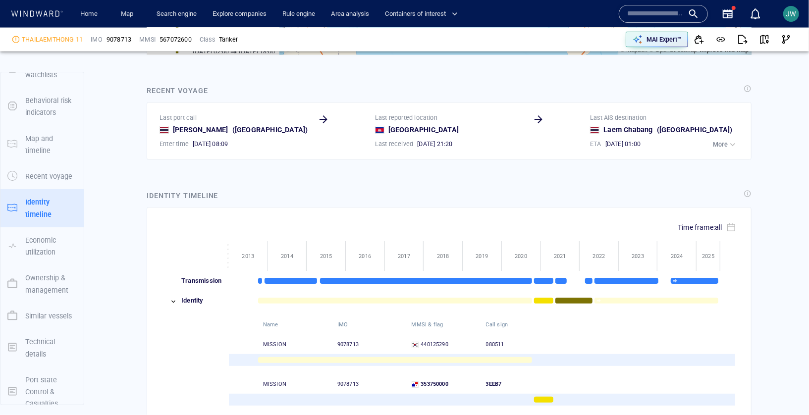
click at [168, 291] on div at bounding box center [168, 301] width 19 height 20
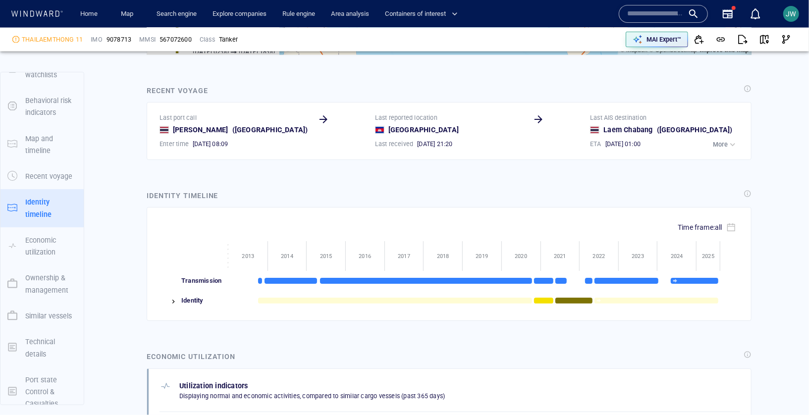
click at [171, 291] on div at bounding box center [168, 301] width 19 height 20
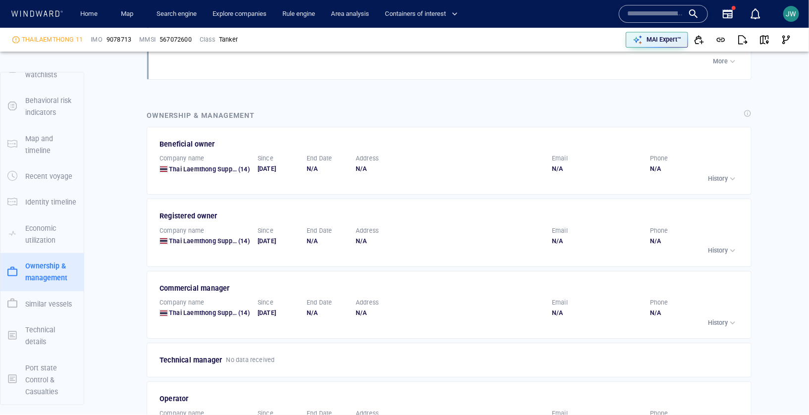
scroll to position [1699, 0]
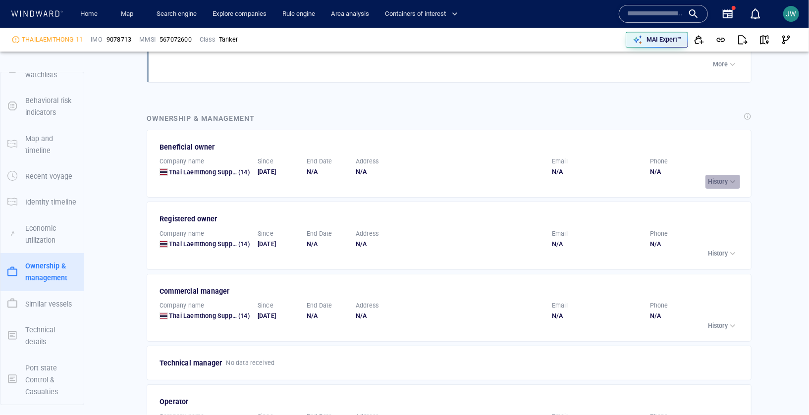
click at [723, 175] on button "History" at bounding box center [722, 182] width 35 height 14
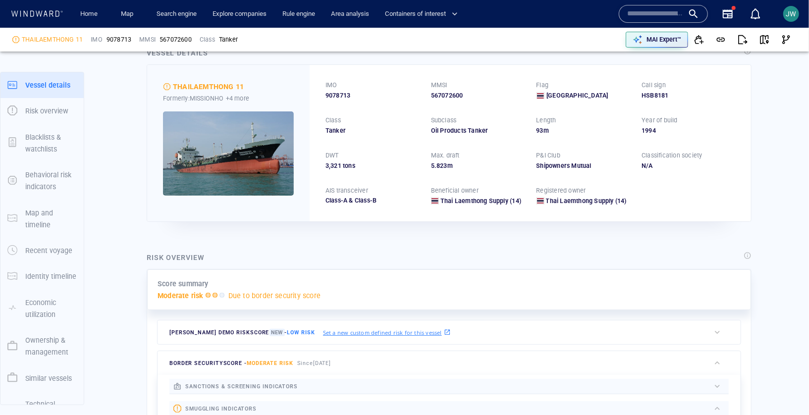
scroll to position [0, 0]
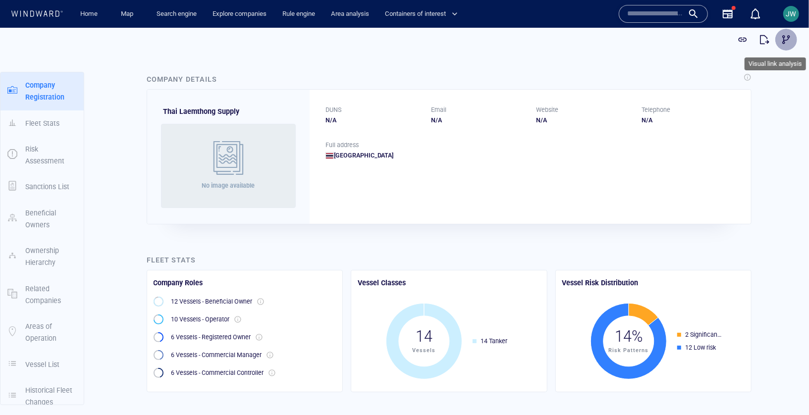
click at [786, 42] on span "button" at bounding box center [786, 39] width 10 height 10
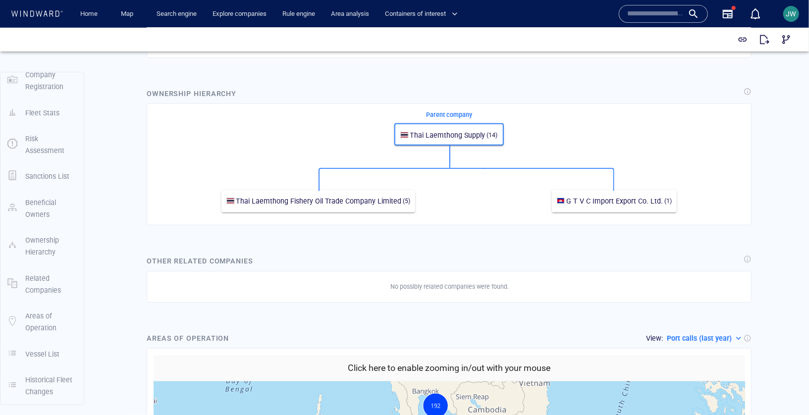
scroll to position [651, 0]
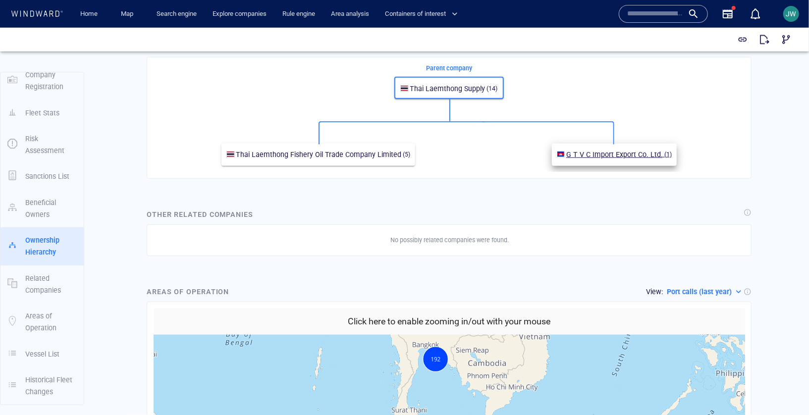
click at [593, 150] on span "G T V C Import Export Co. Ltd." at bounding box center [614, 154] width 97 height 8
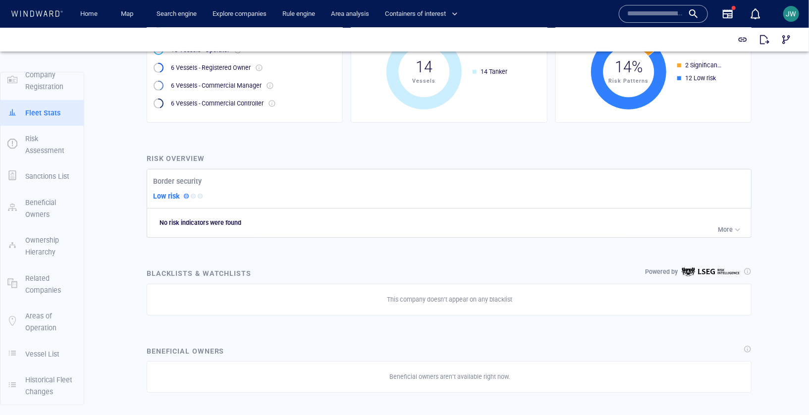
scroll to position [0, 0]
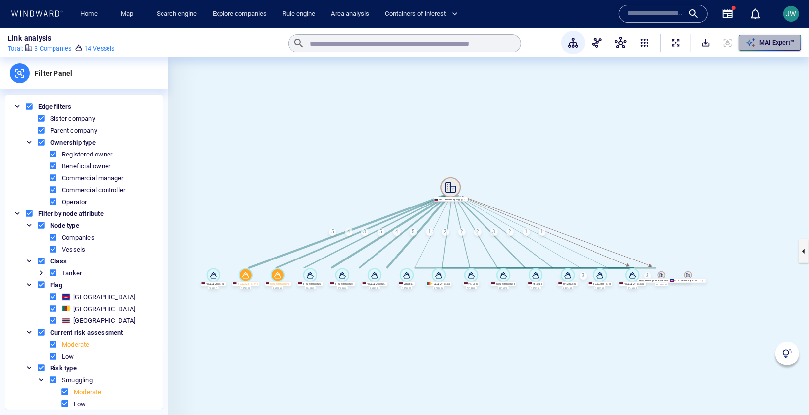
click at [728, 42] on icon "button" at bounding box center [750, 42] width 9 height 9
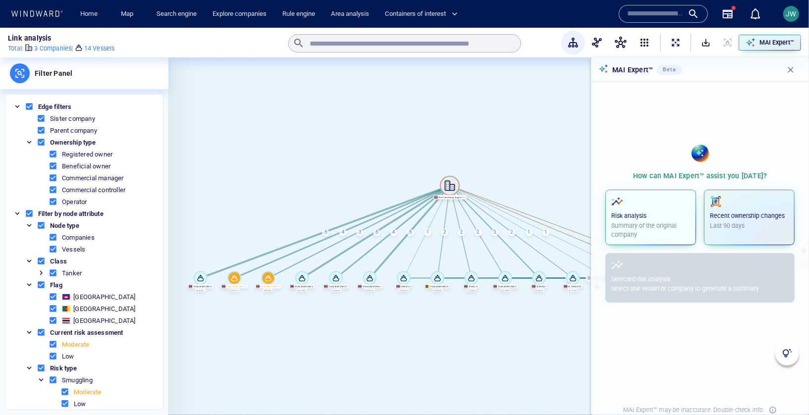
click at [683, 208] on div "Risk analysis Summary of the original company" at bounding box center [650, 218] width 79 height 44
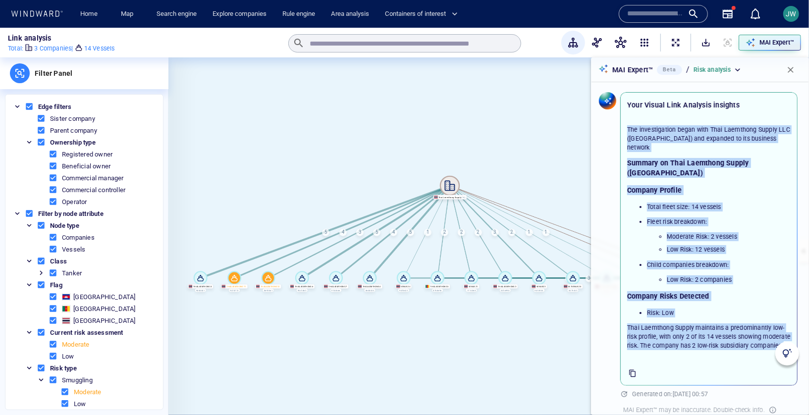
drag, startPoint x: 666, startPoint y: 336, endPoint x: 623, endPoint y: 127, distance: 212.9
click at [623, 127] on div "The investigation began with Thai Laemthong Supply LLC ([GEOGRAPHIC_DATA]) and …" at bounding box center [708, 237] width 175 height 249
click at [652, 146] on div "The investigation began with Thai Laemthong Supply LLC ([GEOGRAPHIC_DATA]) and …" at bounding box center [708, 237] width 163 height 225
drag, startPoint x: 662, startPoint y: 336, endPoint x: 622, endPoint y: 103, distance: 236.7
click at [622, 103] on div "Your Visual Link Analysis insights The investigation began with Thai Laemthong …" at bounding box center [708, 239] width 177 height 294
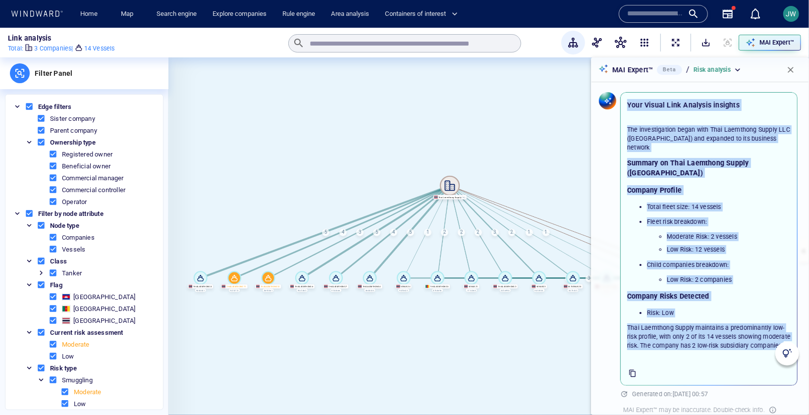
copy div "Your Visual Link Analysis insights The investigation began with Thai Laemthong …"
click at [617, 43] on span "button" at bounding box center [621, 43] width 12 height 12
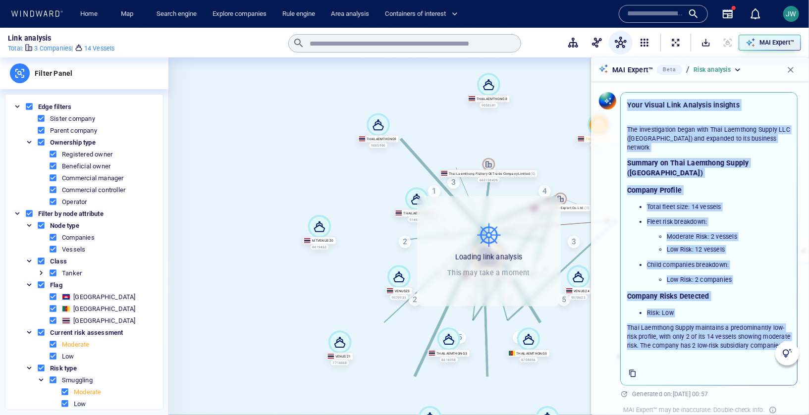
click at [430, 156] on canvas at bounding box center [488, 250] width 640 height 387
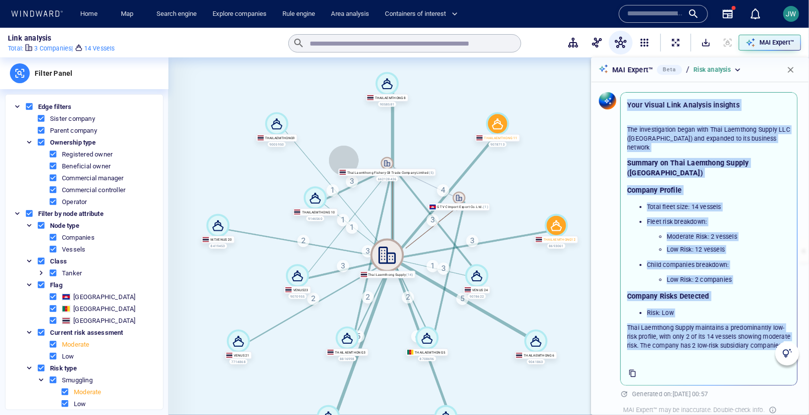
drag, startPoint x: 439, startPoint y: 157, endPoint x: 337, endPoint y: 156, distance: 102.0
click at [337, 156] on canvas at bounding box center [488, 250] width 640 height 387
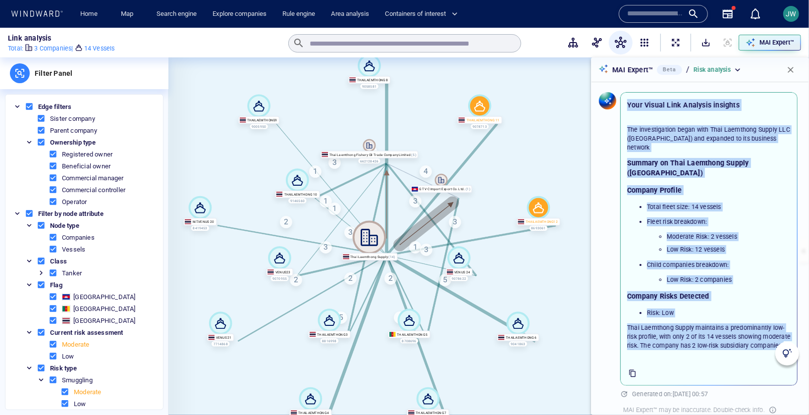
drag, startPoint x: 452, startPoint y: 206, endPoint x: 427, endPoint y: 223, distance: 29.8
click at [427, 193] on div "G T V C Import Export Co. Ltd." at bounding box center [441, 189] width 62 height 8
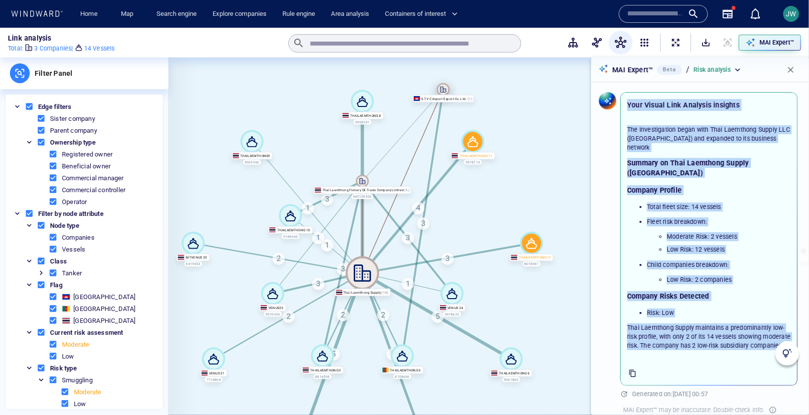
drag, startPoint x: 436, startPoint y: 213, endPoint x: 445, endPoint y: 87, distance: 126.6
click at [445, 87] on icon at bounding box center [443, 89] width 13 height 13
drag, startPoint x: 469, startPoint y: 136, endPoint x: 498, endPoint y: 88, distance: 56.1
click at [498, 88] on icon at bounding box center [500, 92] width 23 height 23
